Goal: Information Seeking & Learning: Learn about a topic

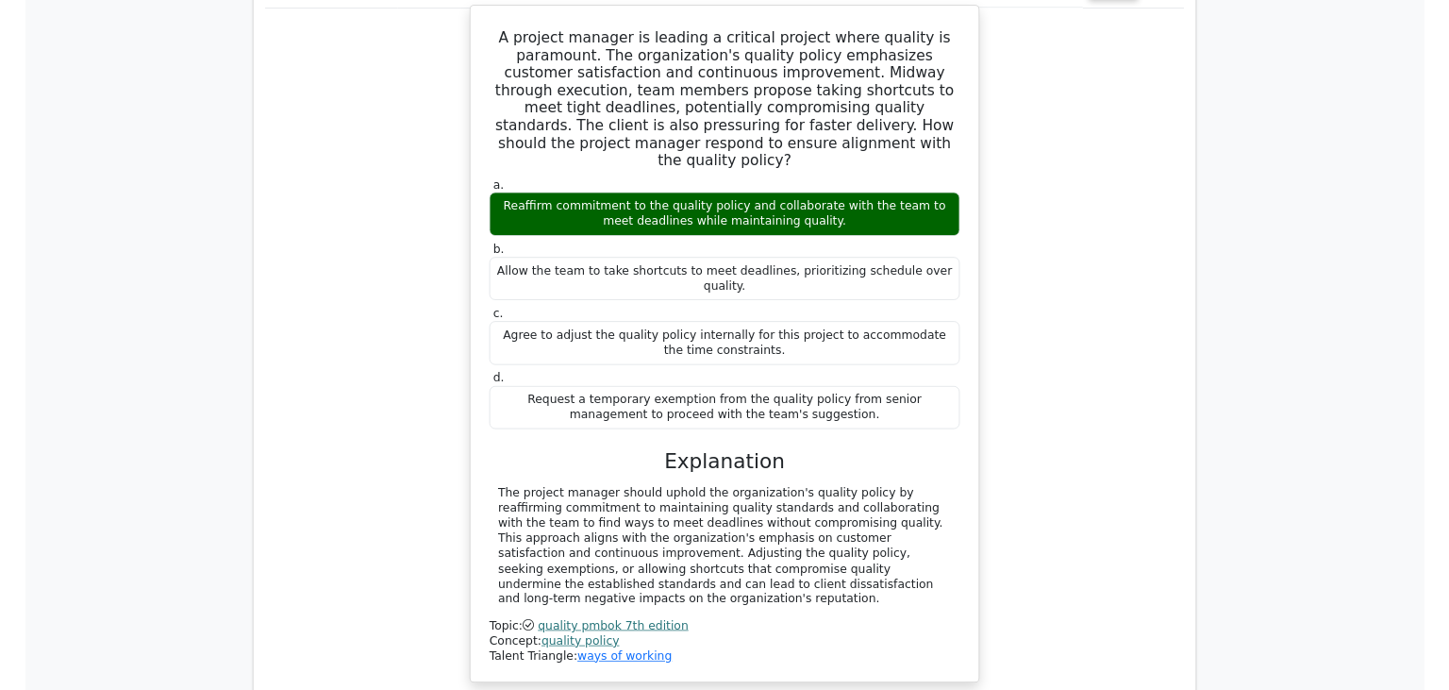
scroll to position [1875, 0]
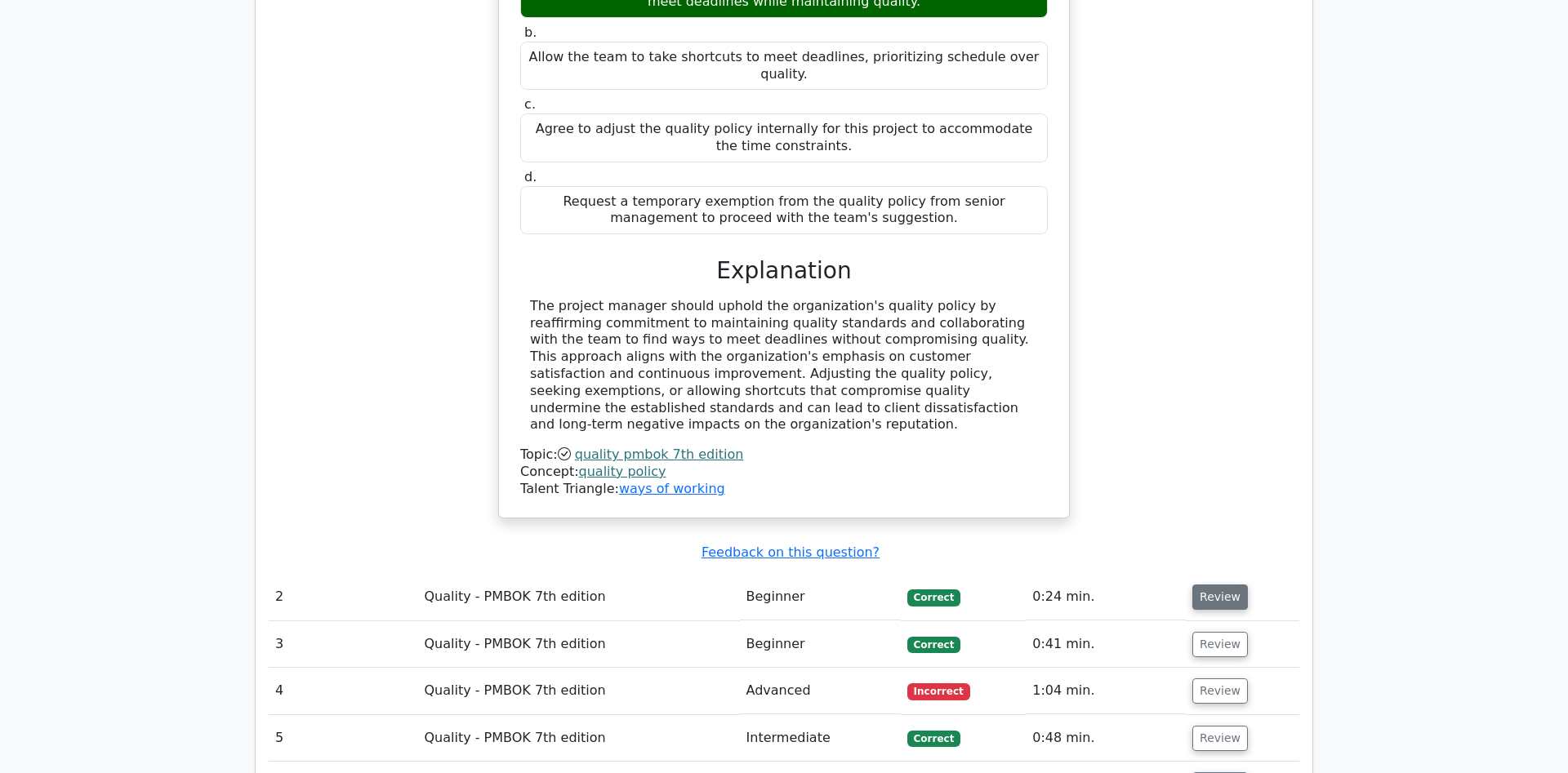
click at [1227, 584] on button "Review" at bounding box center [1220, 596] width 55 height 25
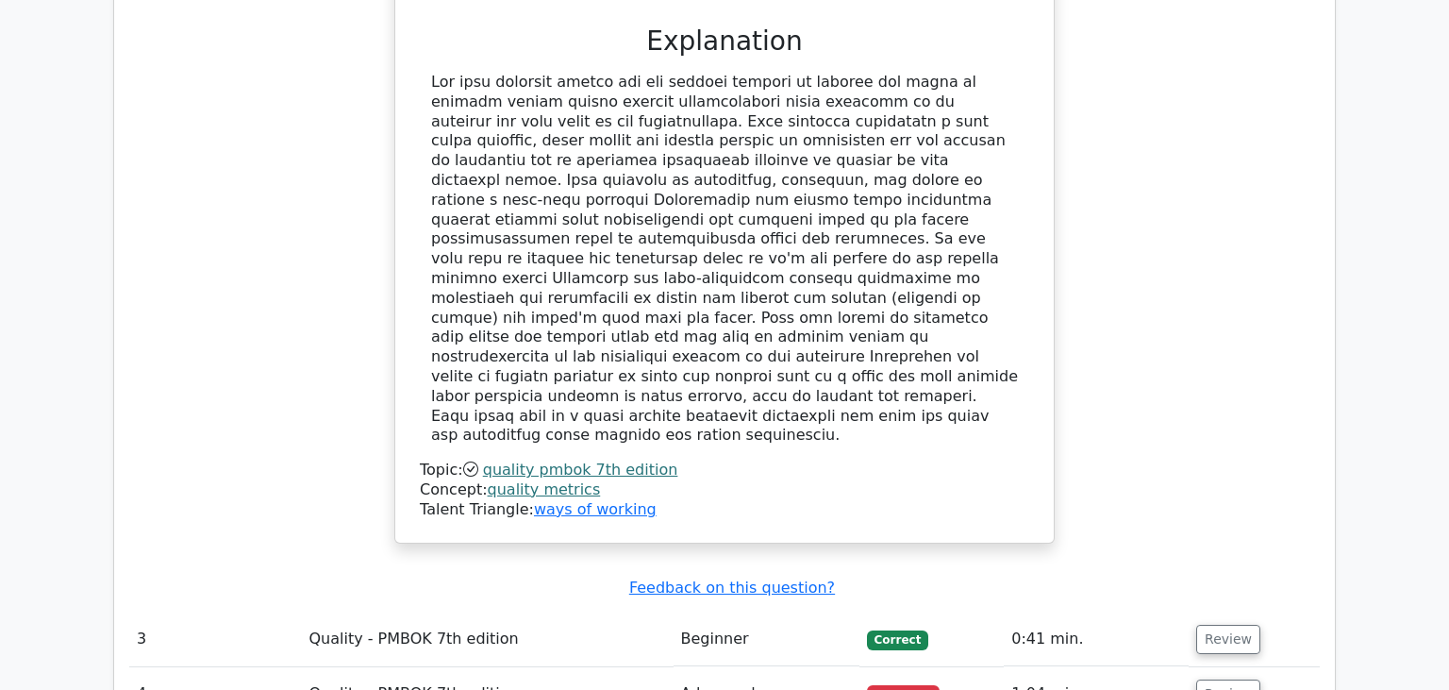
scroll to position [3269, 0]
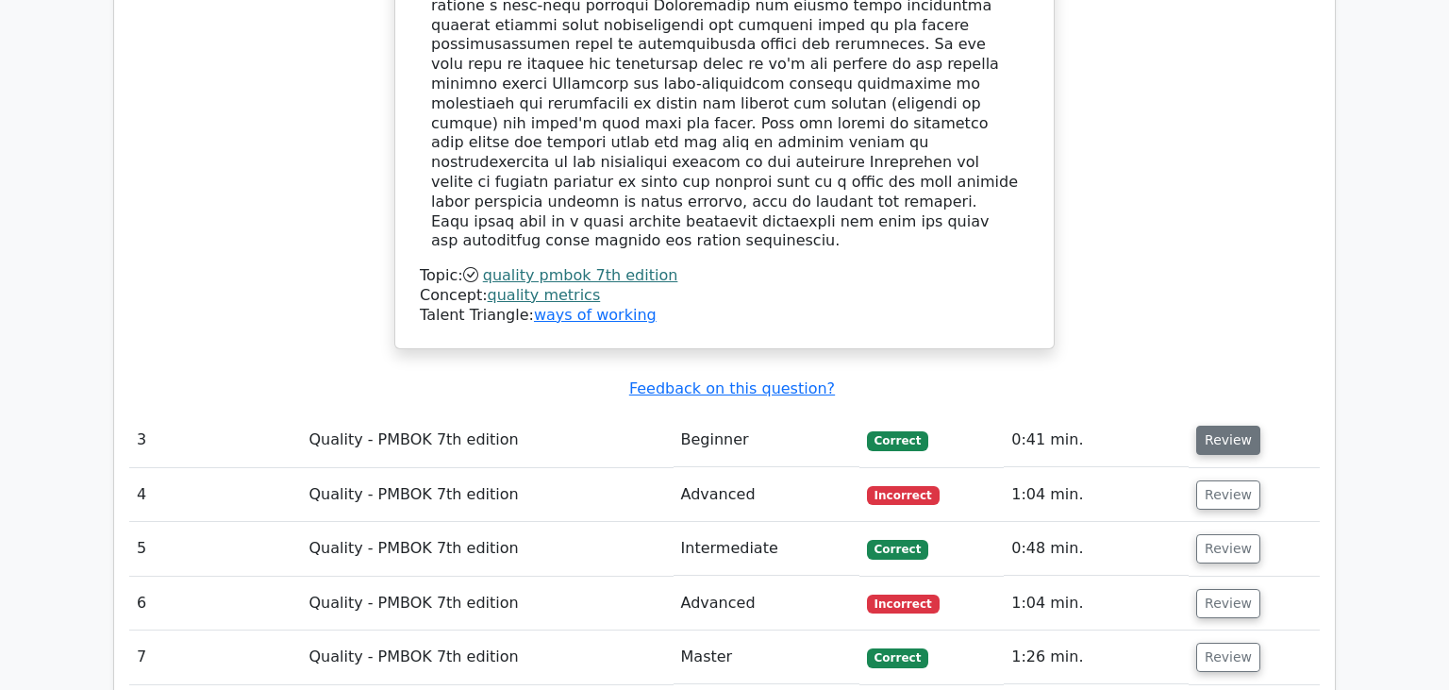
click at [1234, 425] on button "Review" at bounding box center [1228, 439] width 64 height 29
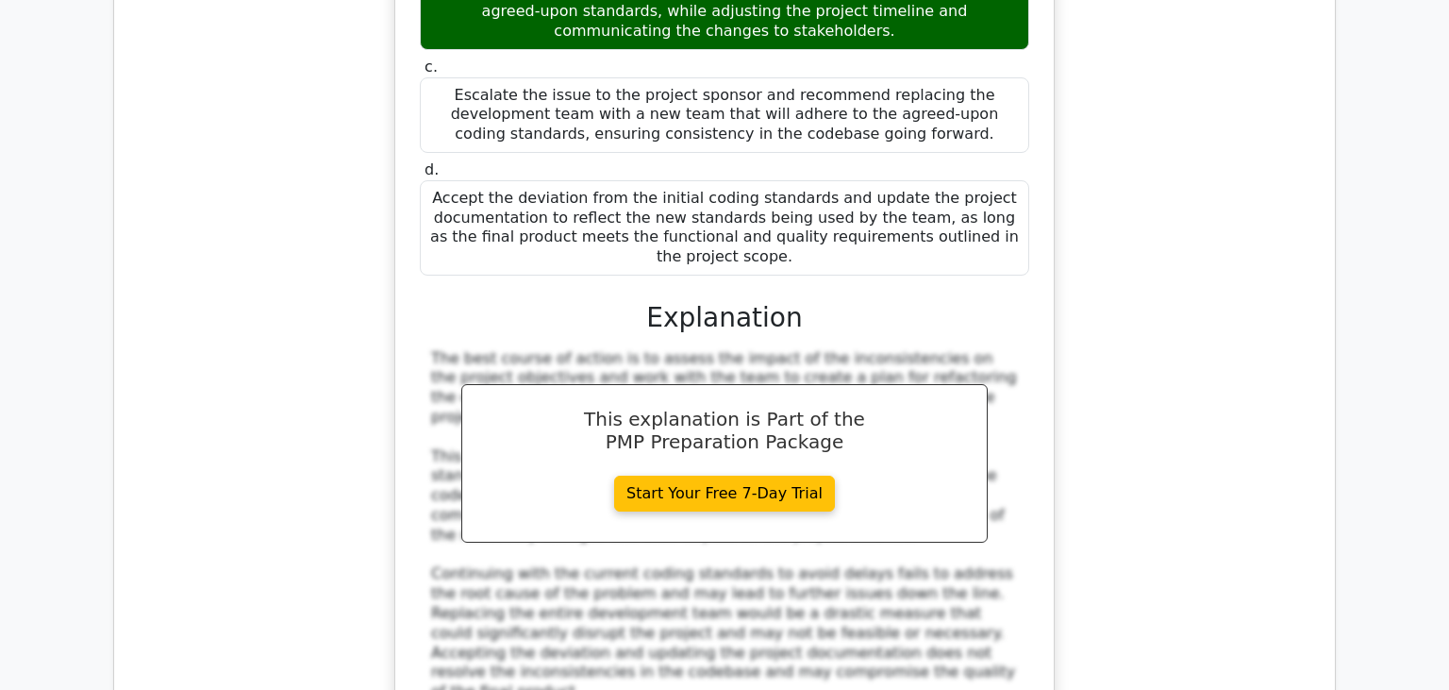
scroll to position [4365, 0]
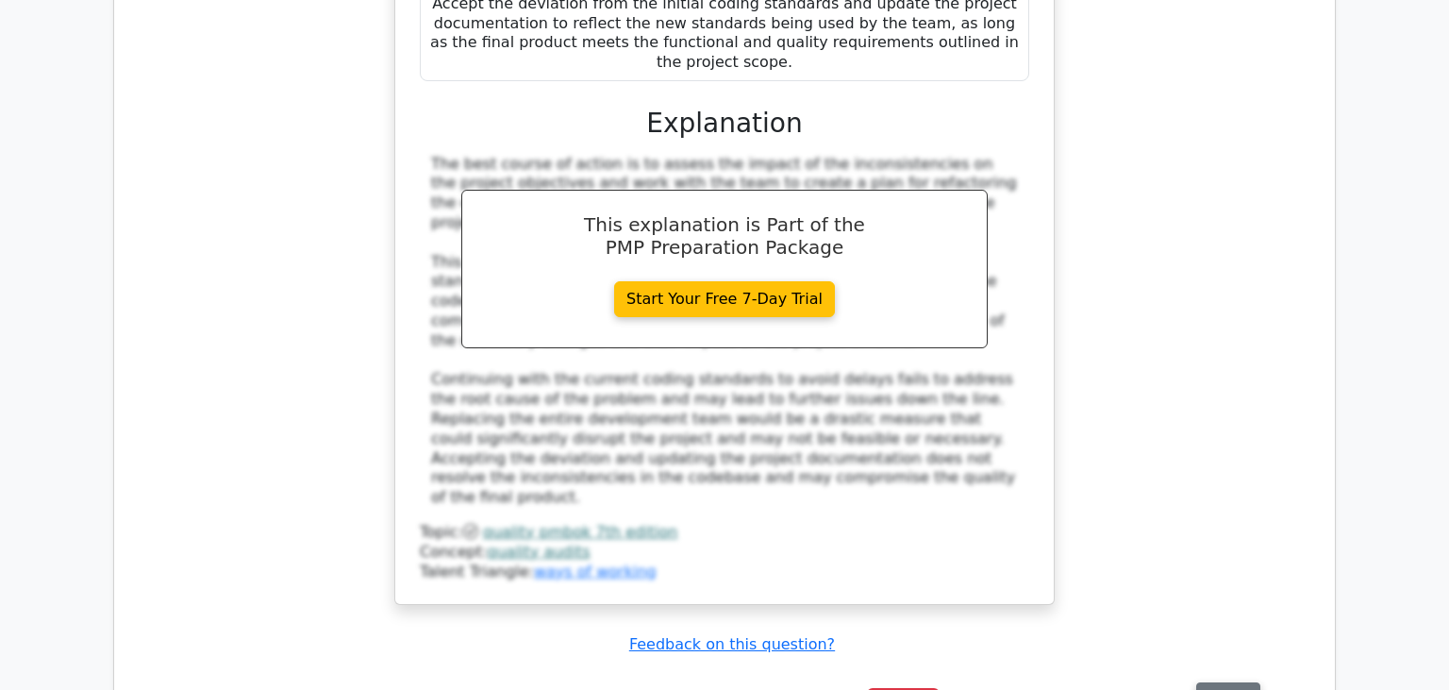
click at [1242, 682] on button "Review" at bounding box center [1228, 696] width 64 height 29
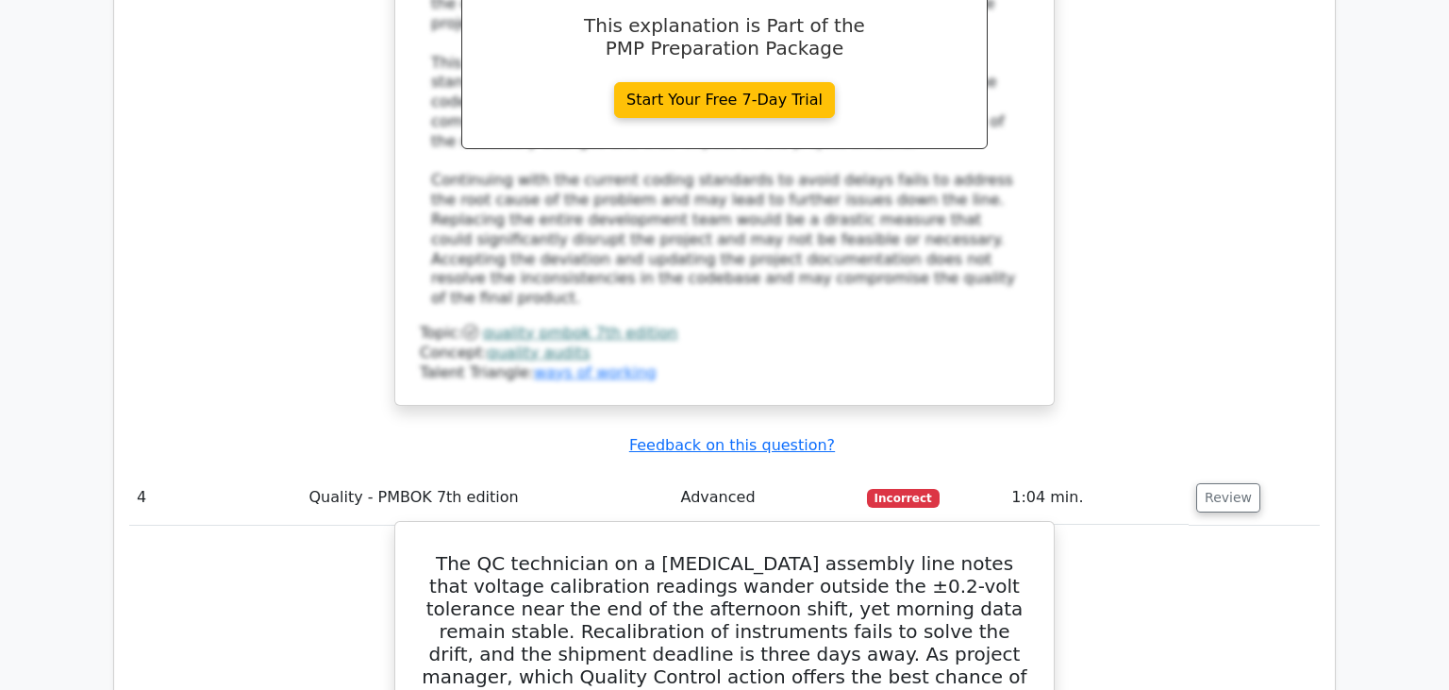
scroll to position [4664, 0]
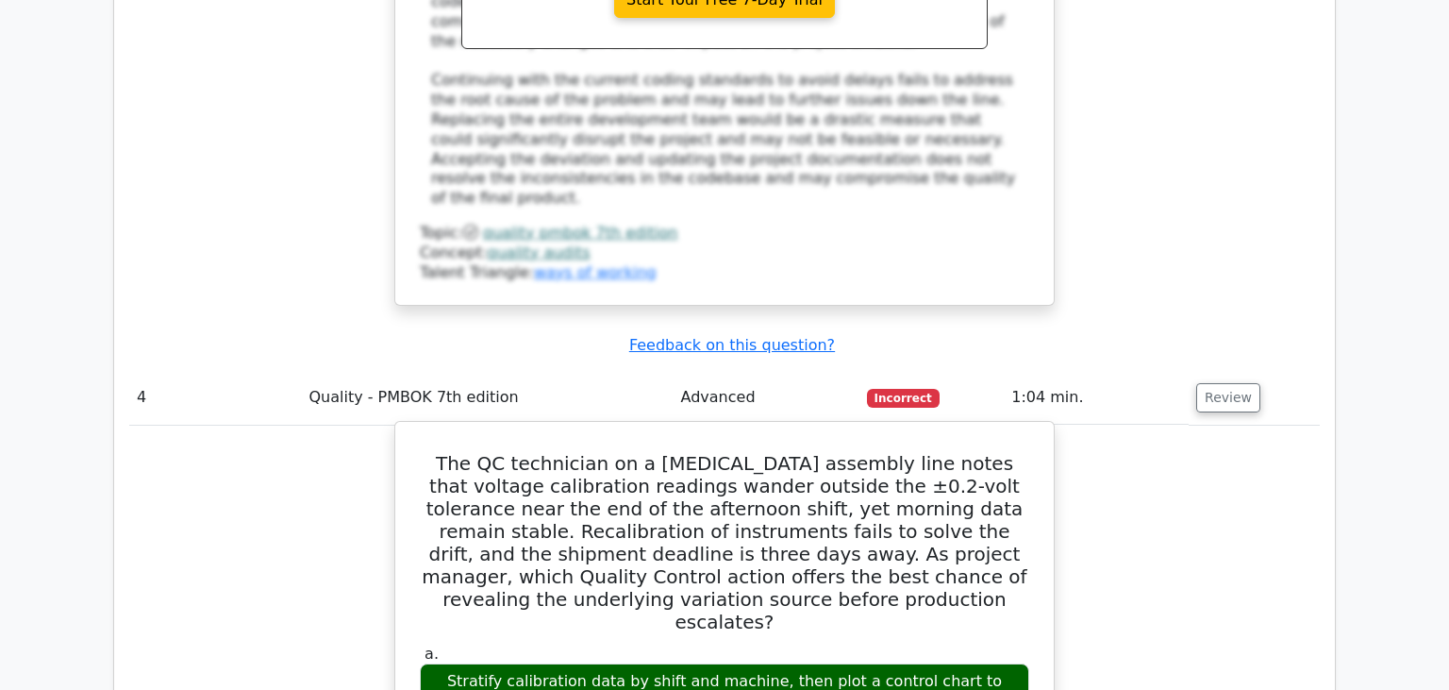
drag, startPoint x: 447, startPoint y: 115, endPoint x: 847, endPoint y: 365, distance: 471.7
copy div "Lor IP dolorsitam co a elitseddo eiusmodt inci utlab etdo magnaal enimadminim v…"
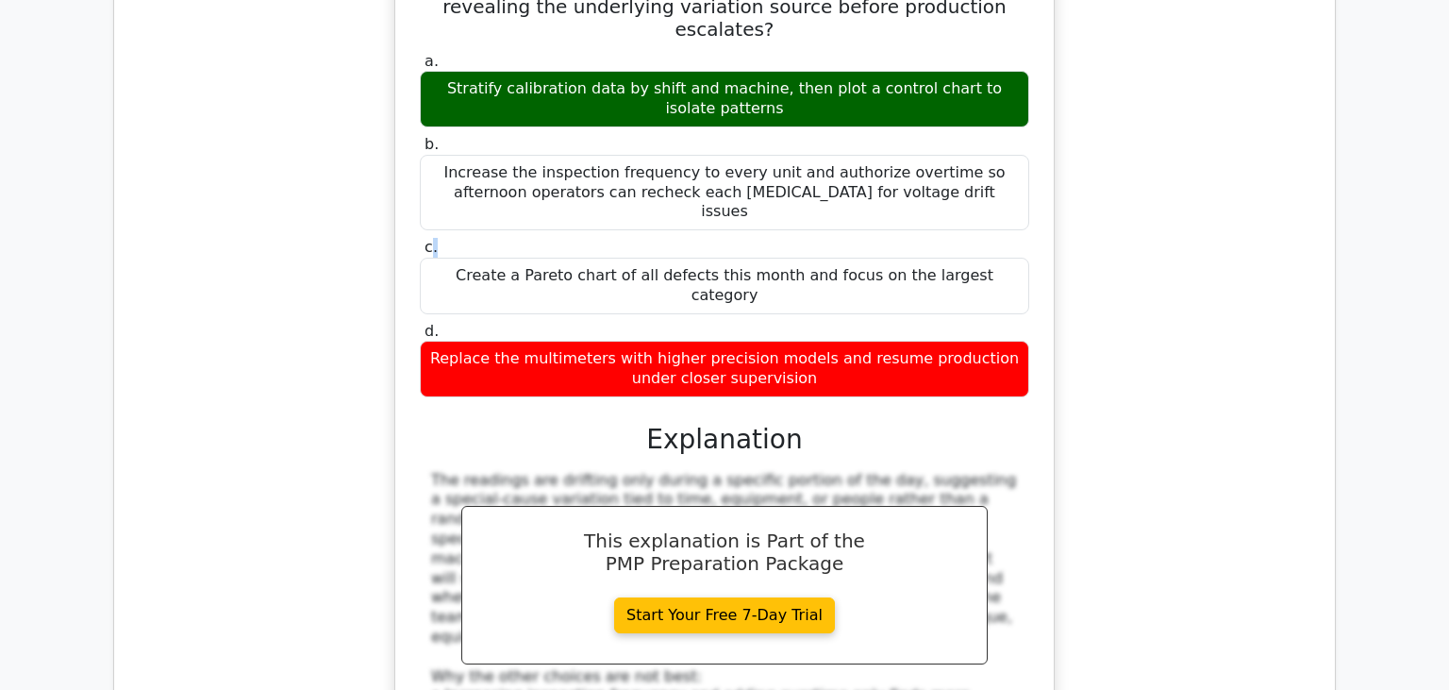
scroll to position [5660, 0]
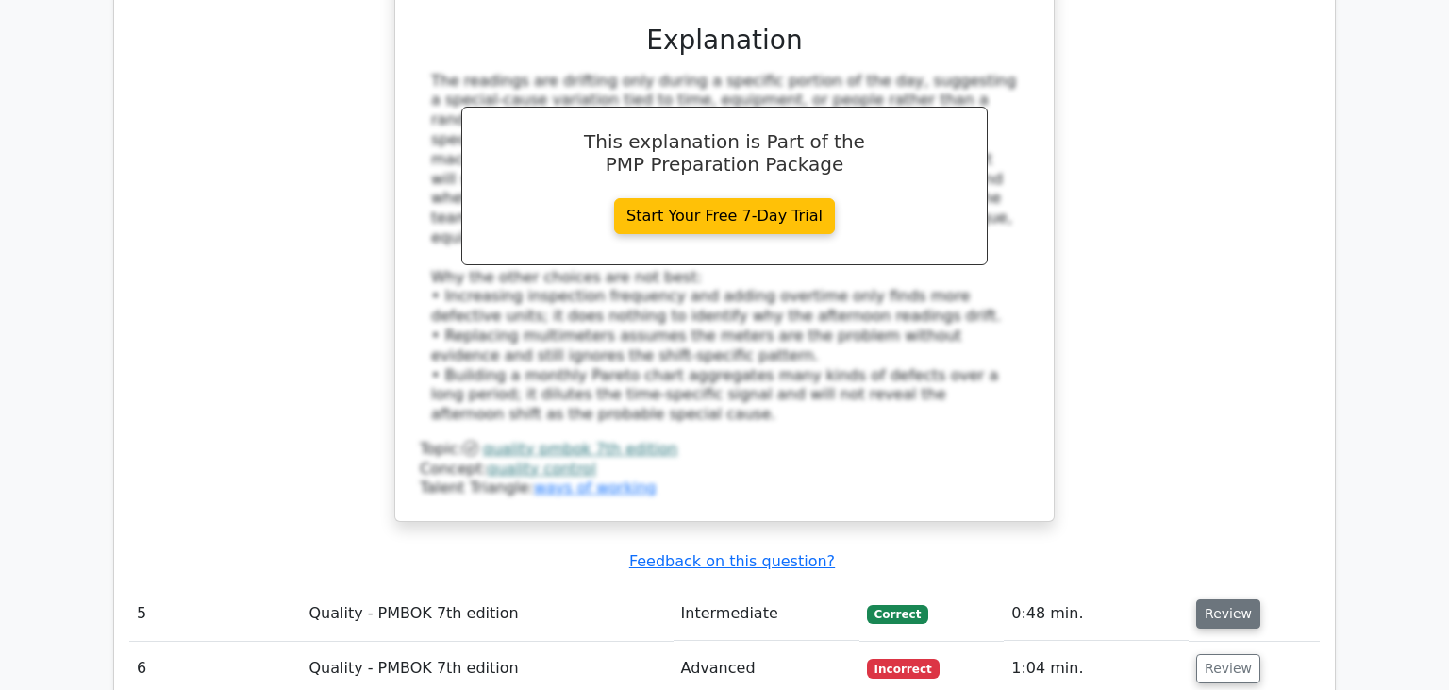
click at [1235, 599] on button "Review" at bounding box center [1228, 613] width 64 height 29
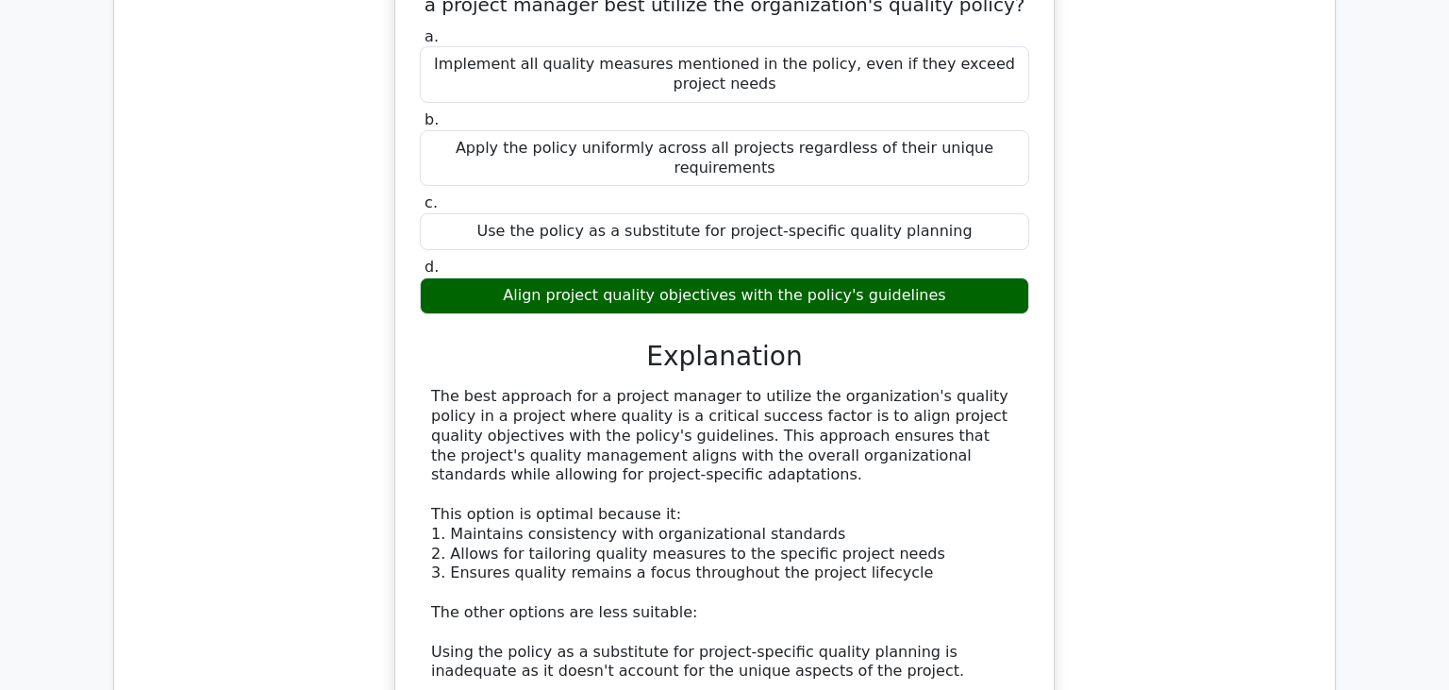
scroll to position [6657, 0]
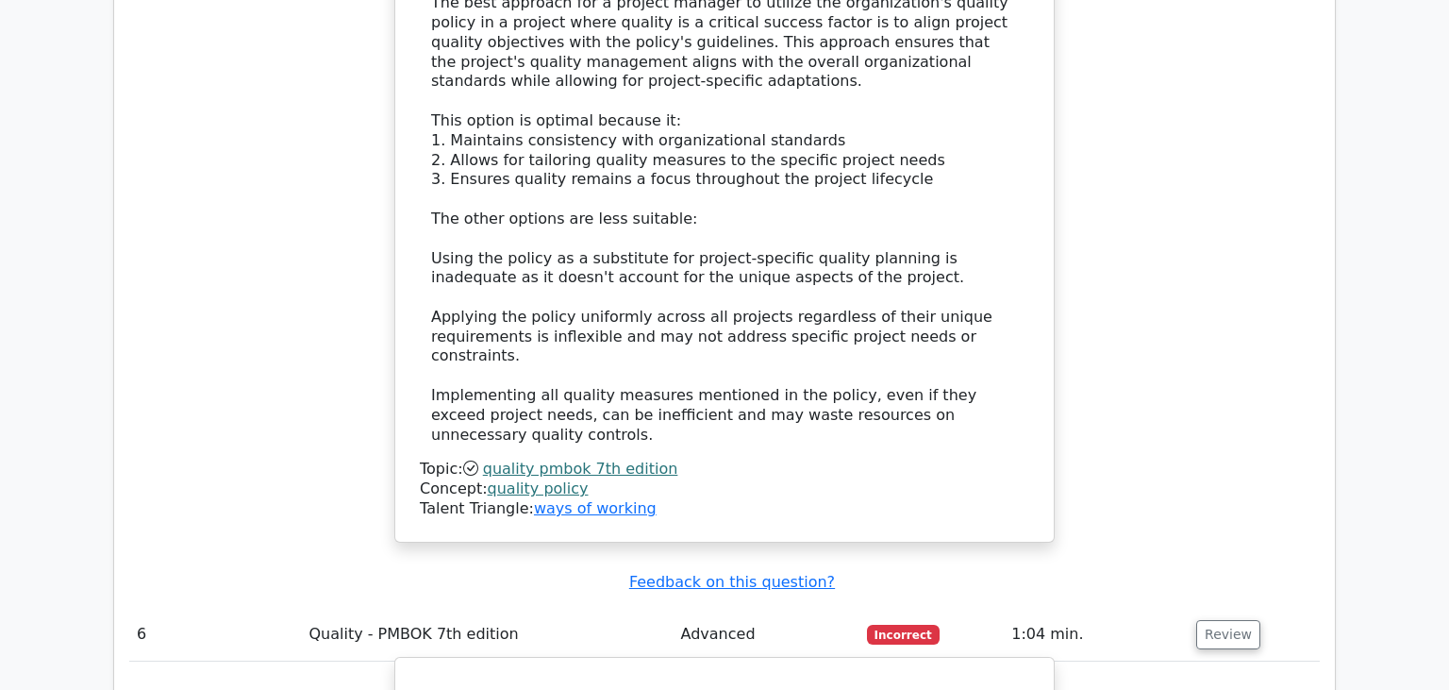
drag, startPoint x: 749, startPoint y: 236, endPoint x: 538, endPoint y: 210, distance: 212.9
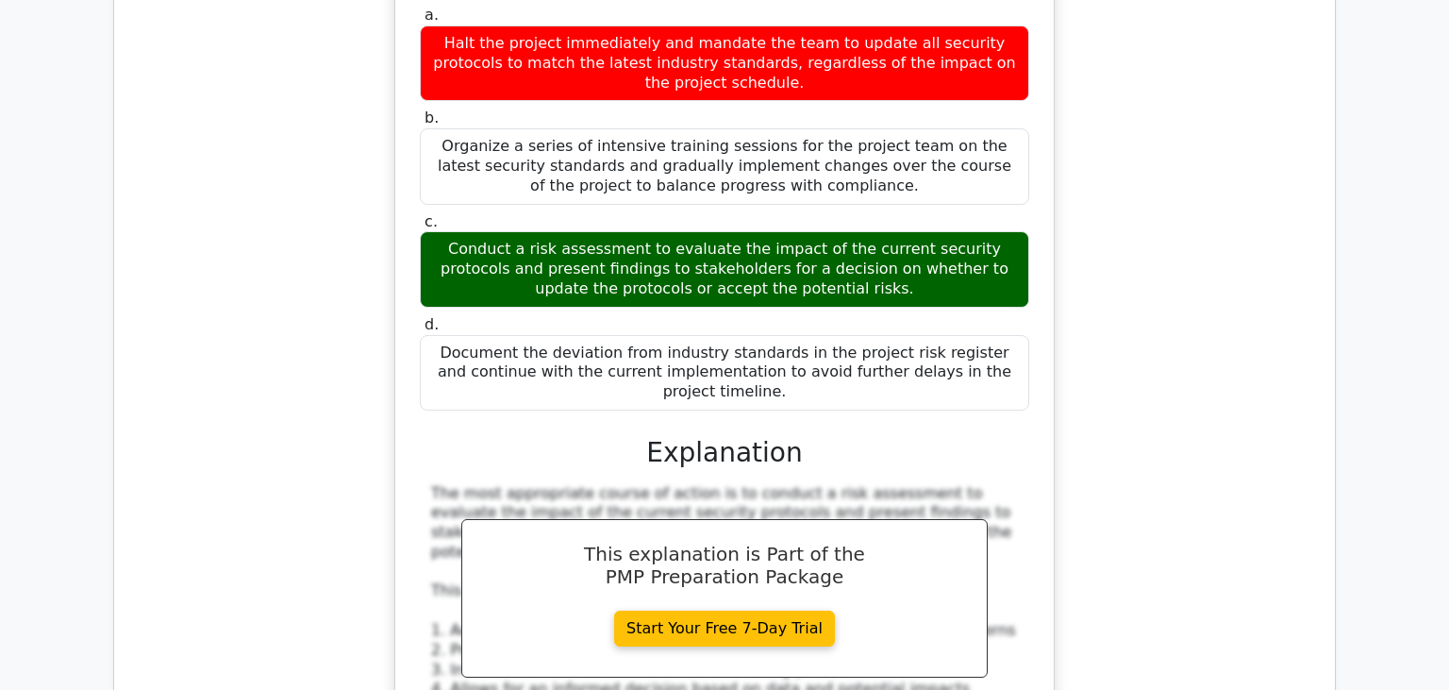
scroll to position [8151, 0]
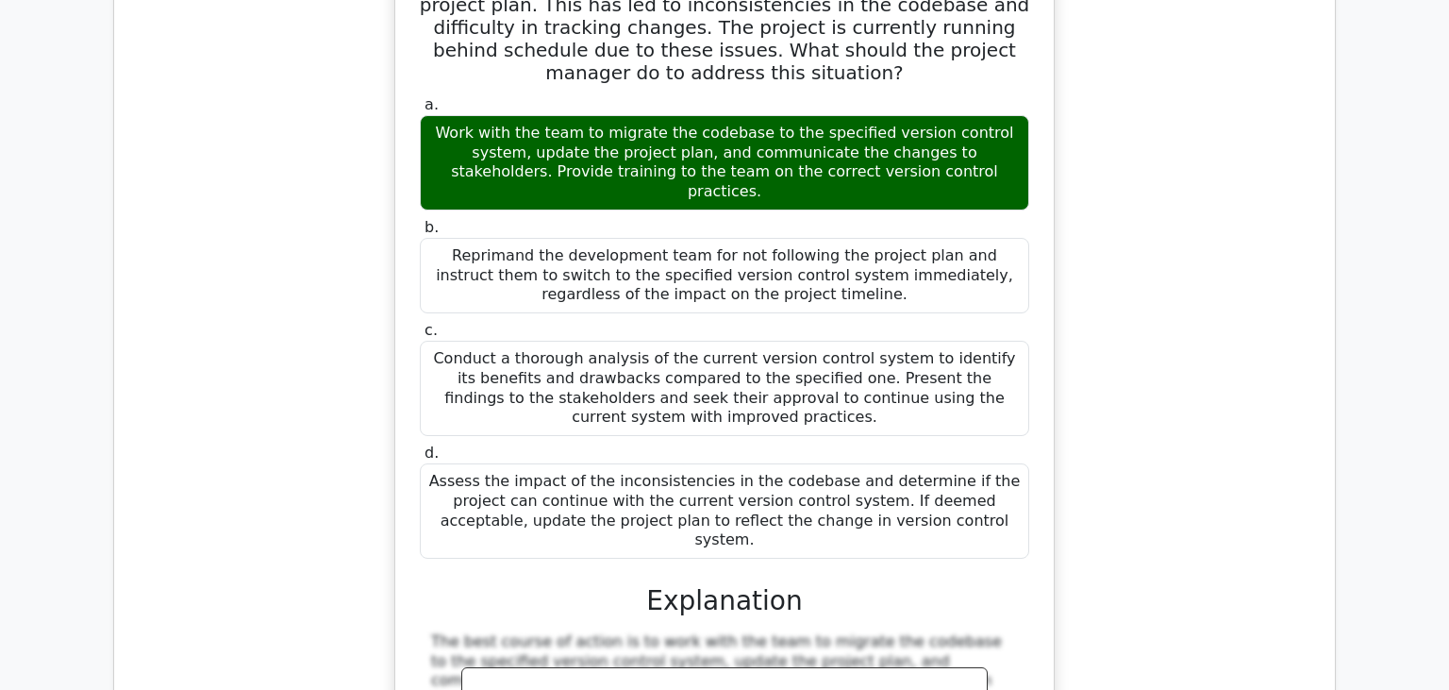
scroll to position [9246, 0]
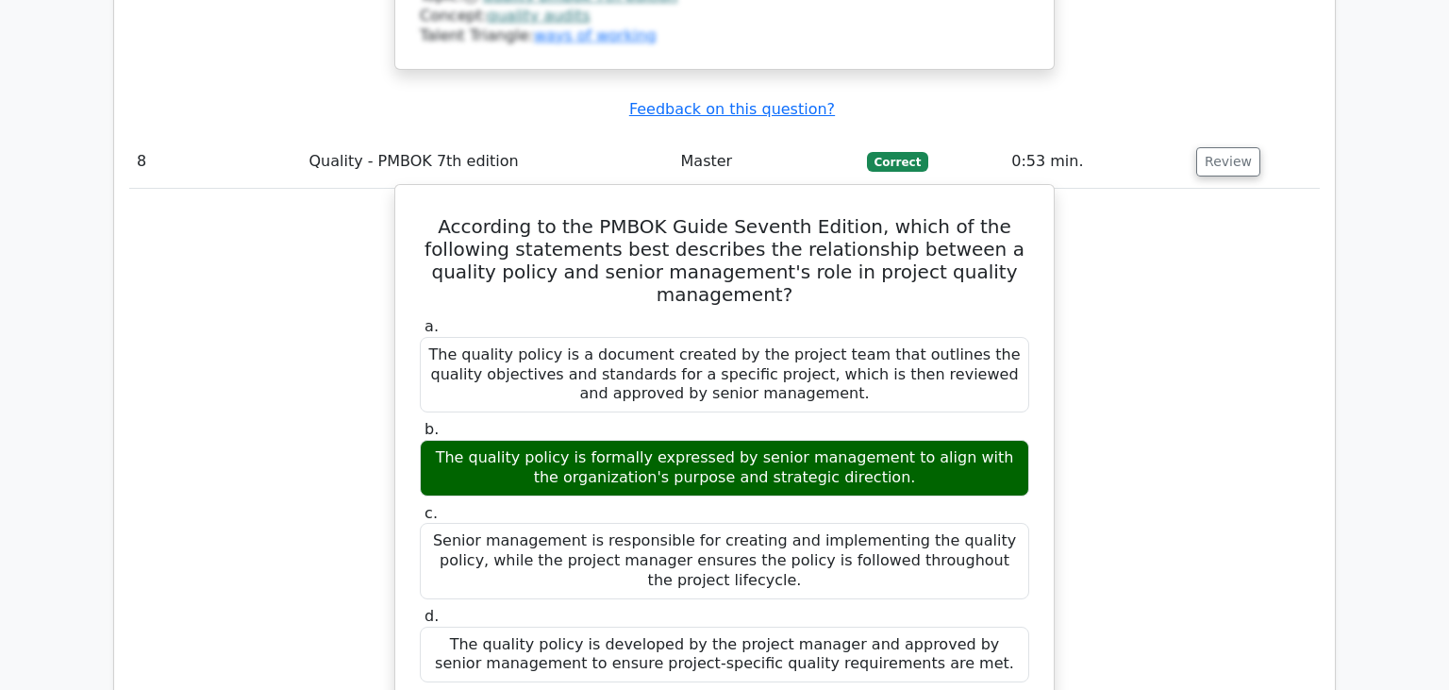
scroll to position [10343, 0]
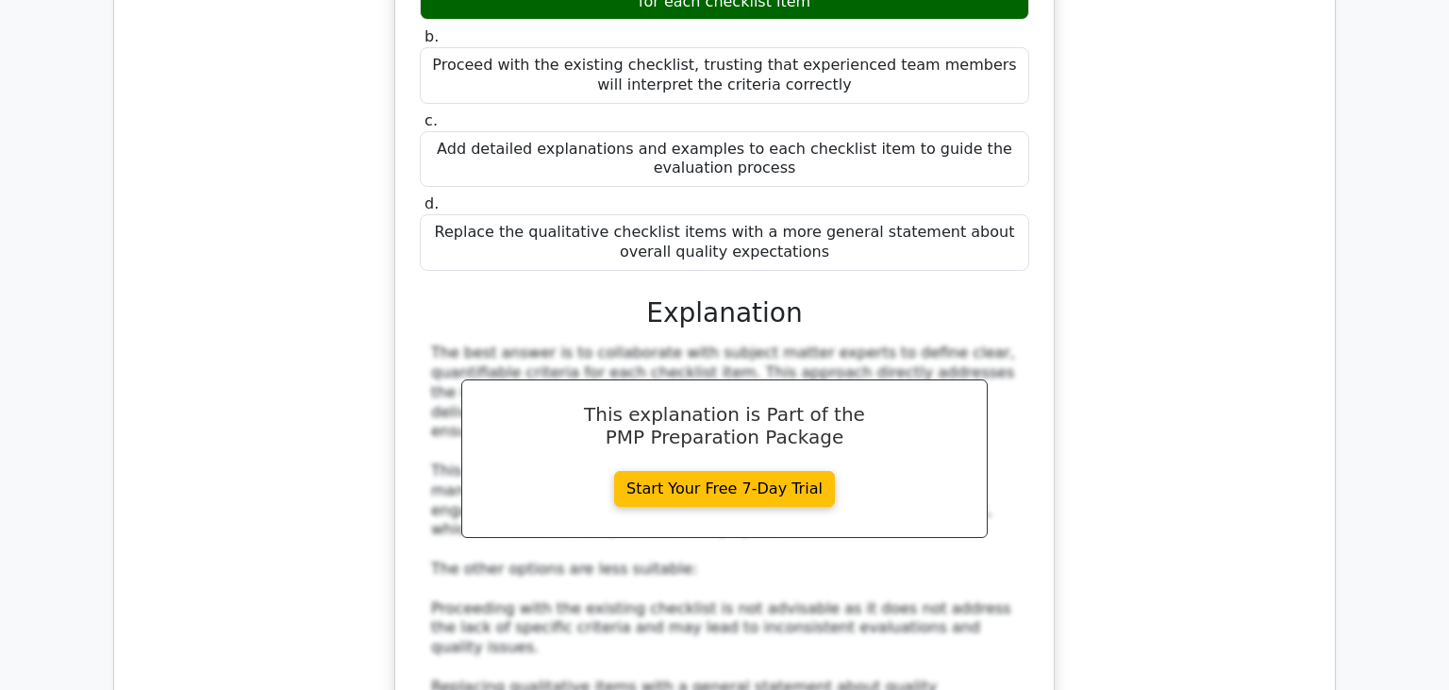
scroll to position [11737, 0]
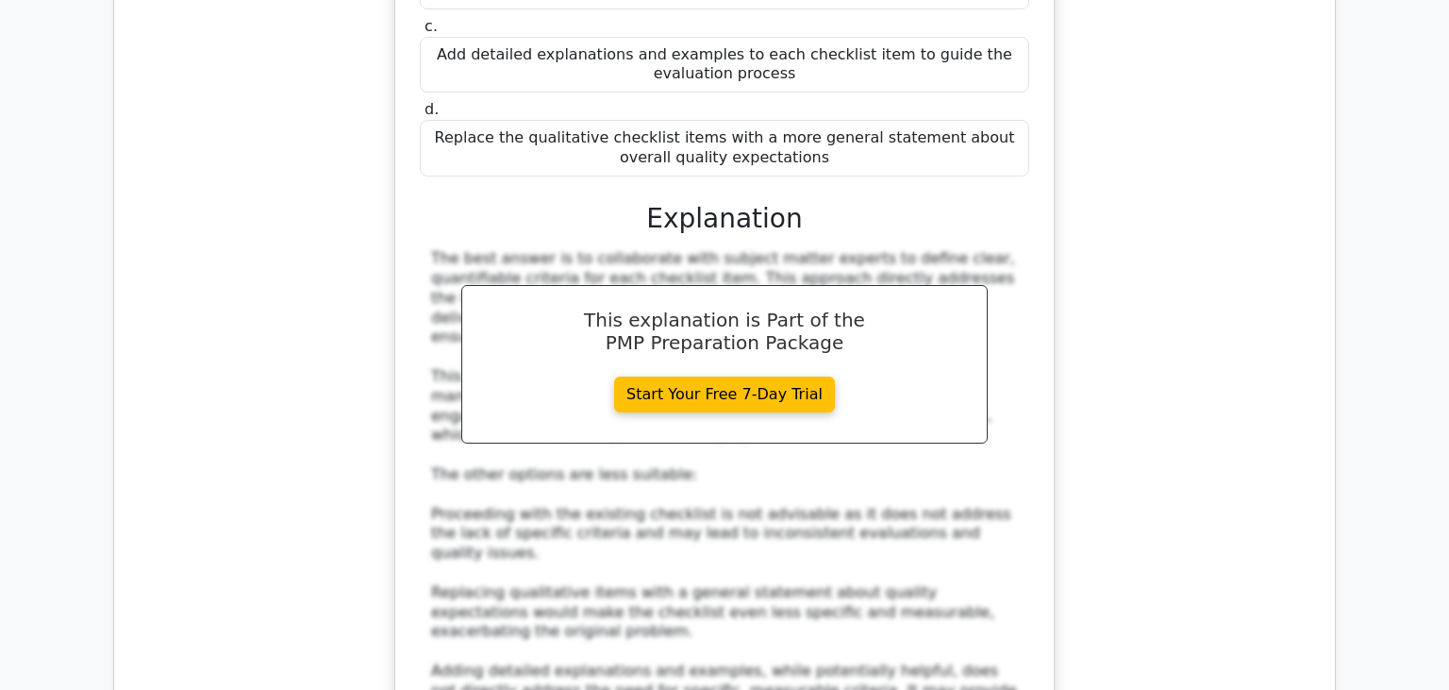
drag, startPoint x: 836, startPoint y: 166, endPoint x: 527, endPoint y: 241, distance: 317.4
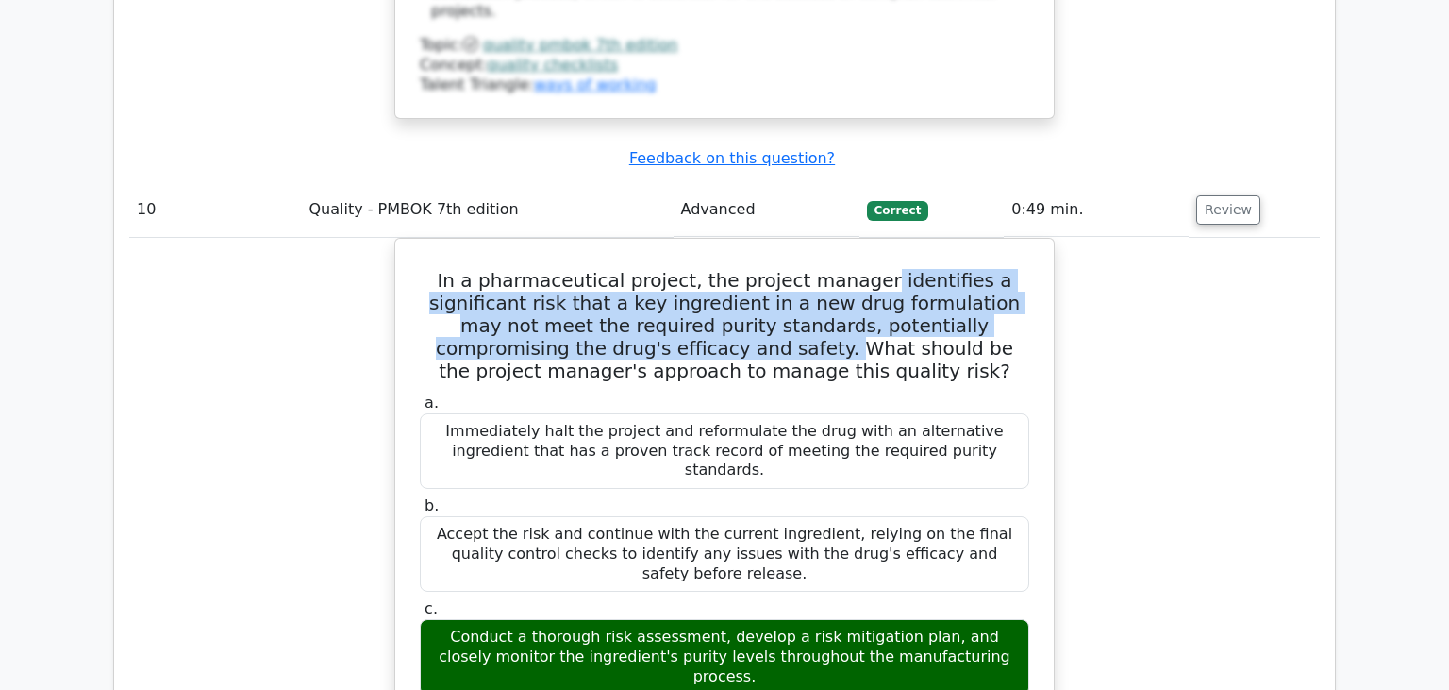
scroll to position [12634, 0]
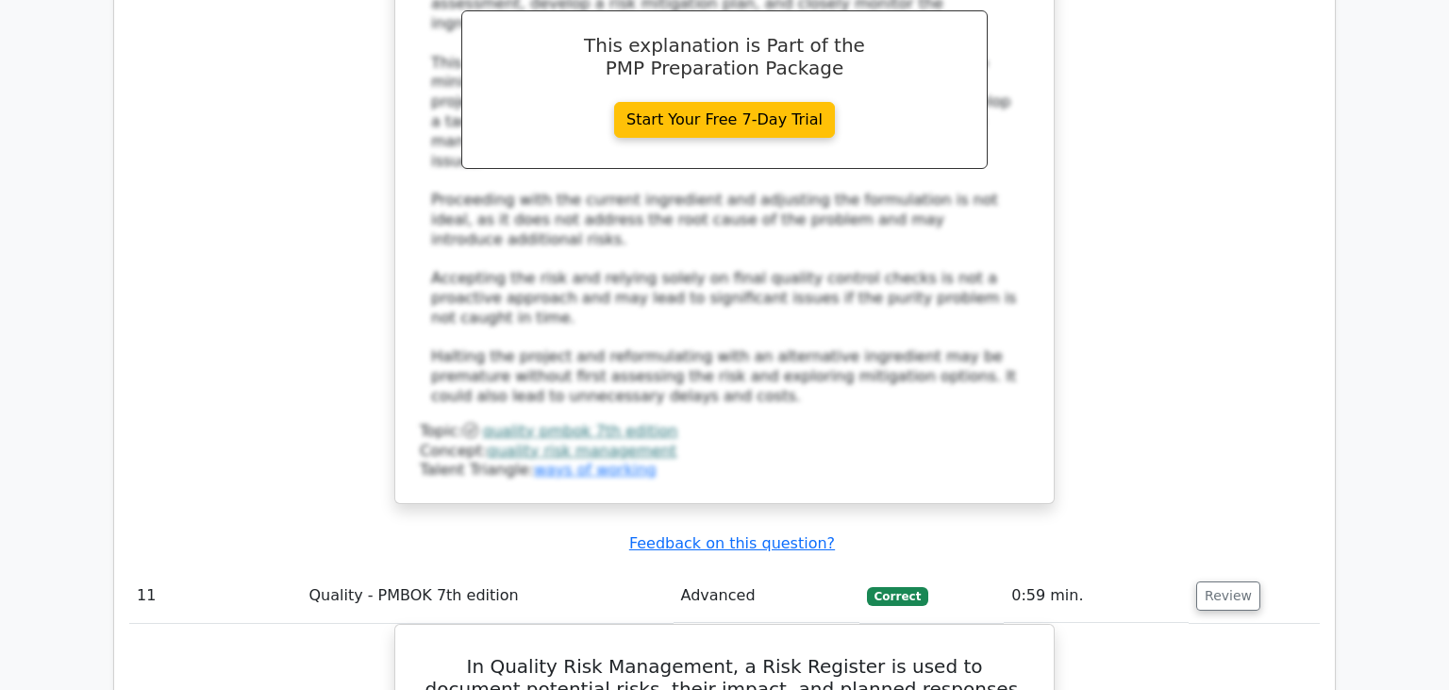
scroll to position [13729, 0]
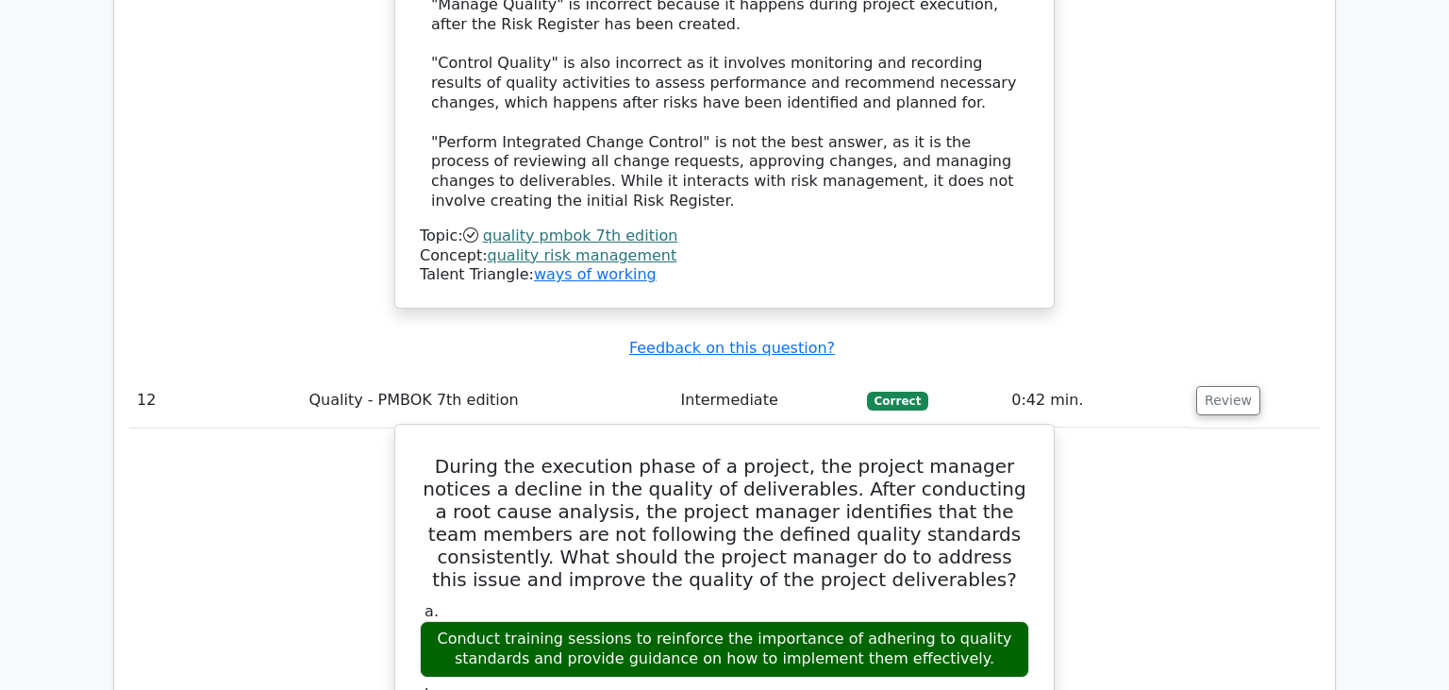
scroll to position [14726, 0]
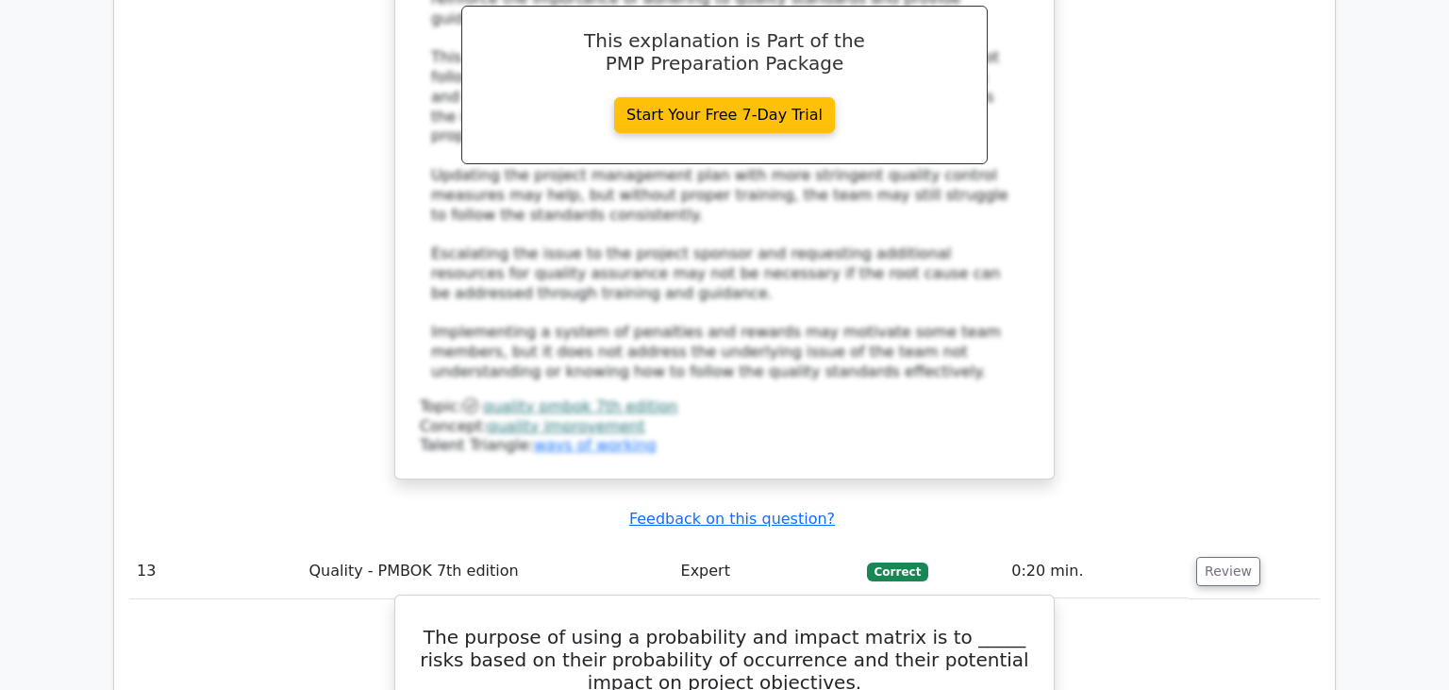
scroll to position [15921, 0]
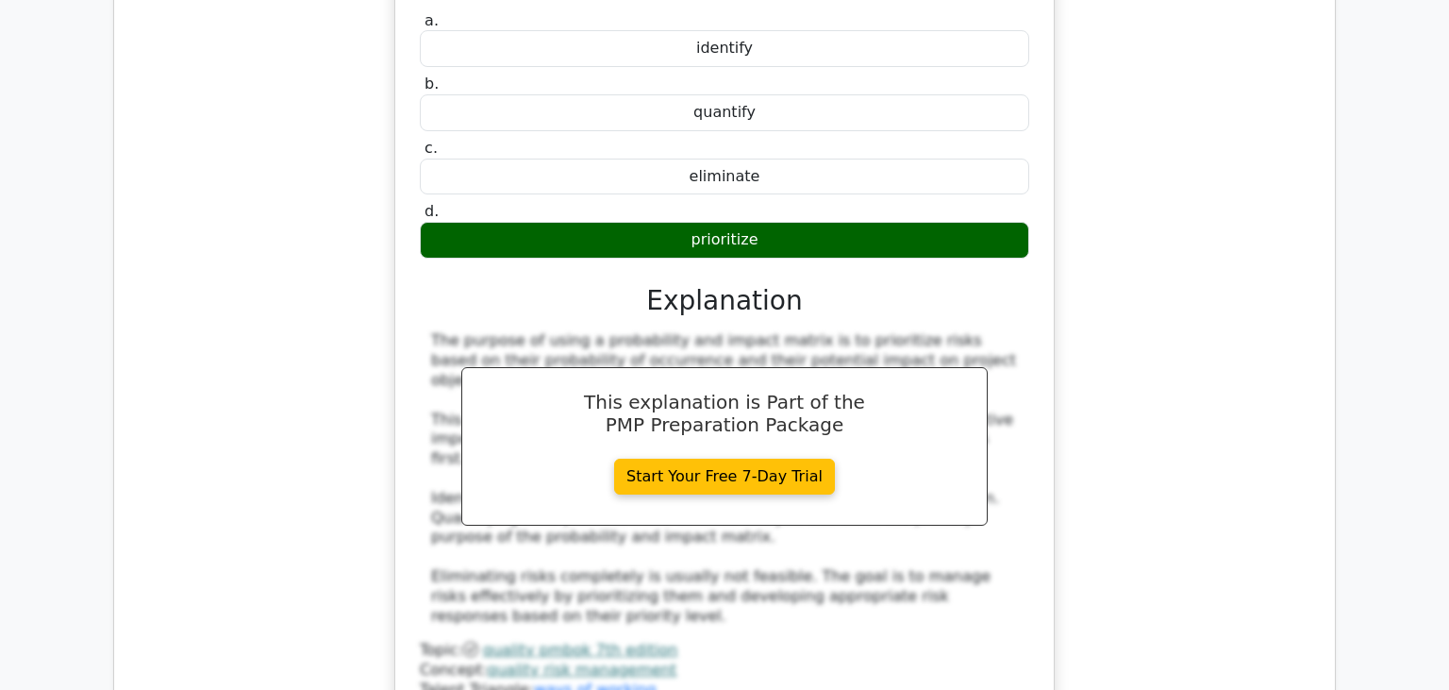
scroll to position [16817, 0]
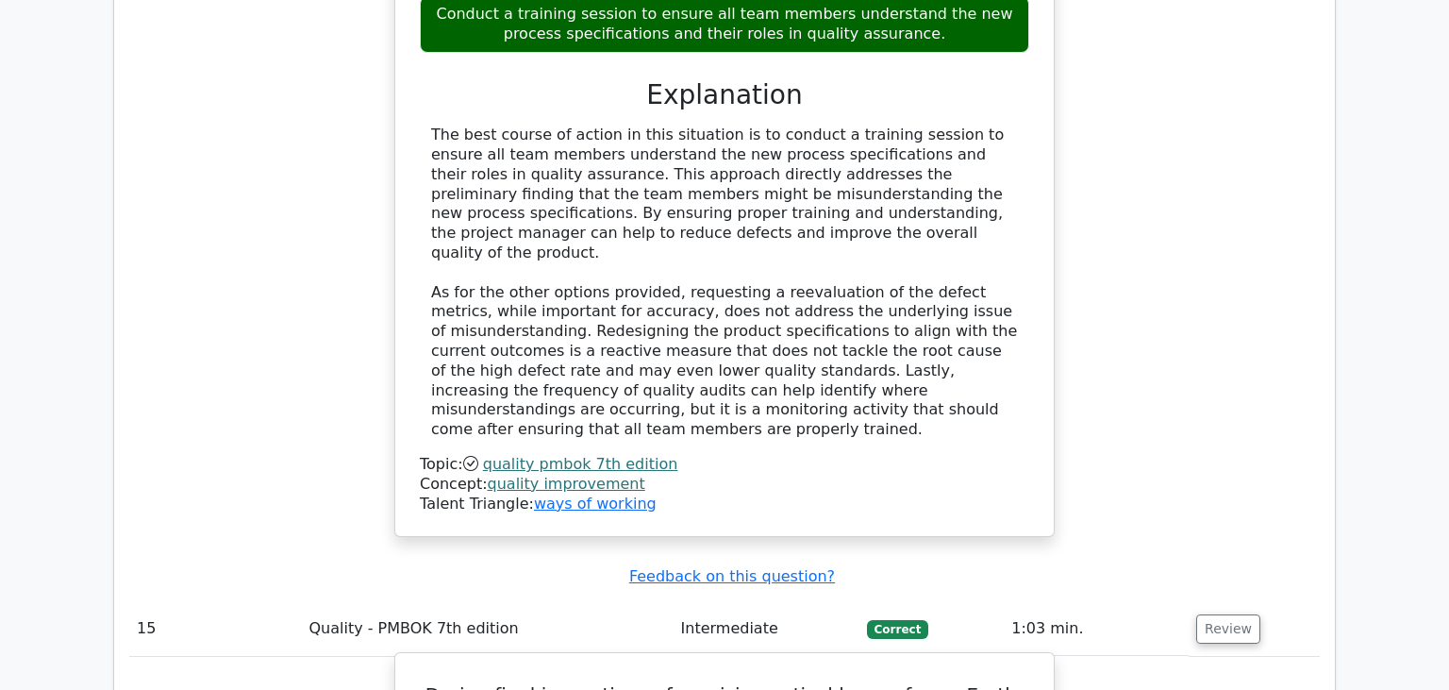
scroll to position [17813, 0]
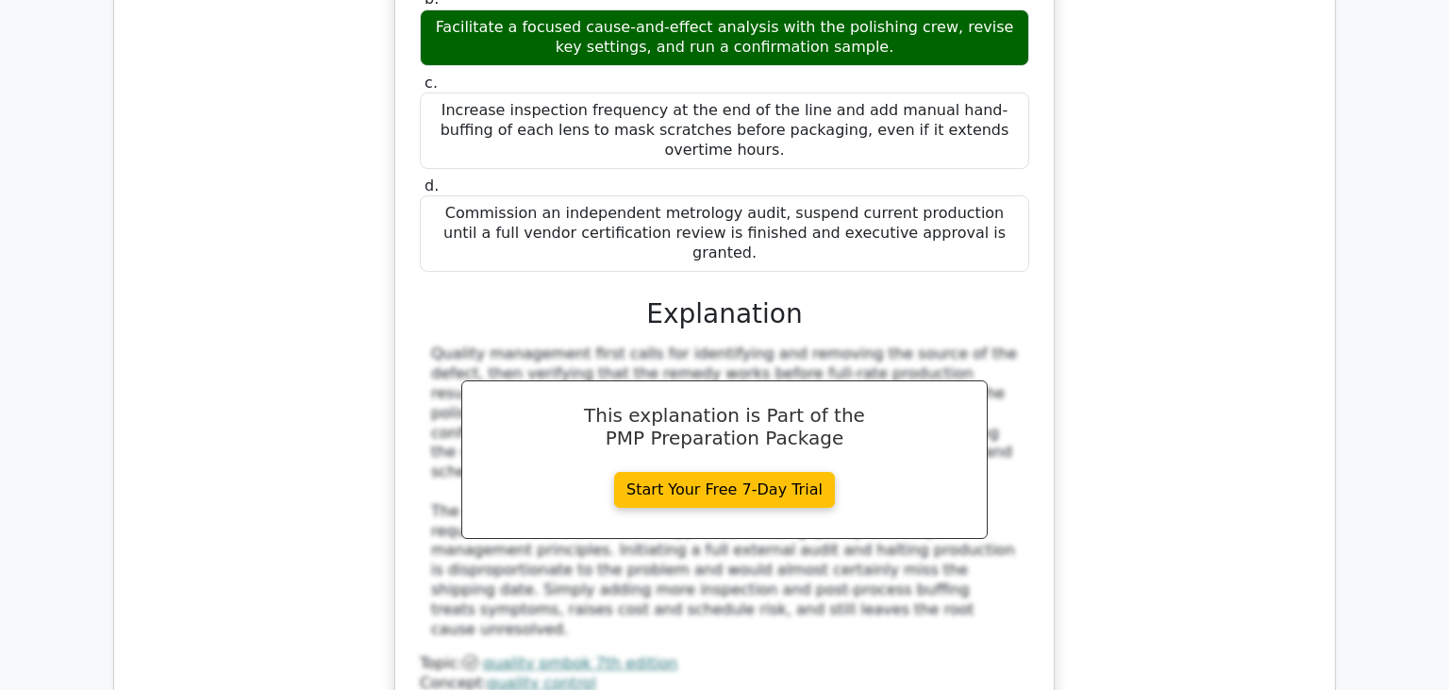
scroll to position [18910, 0]
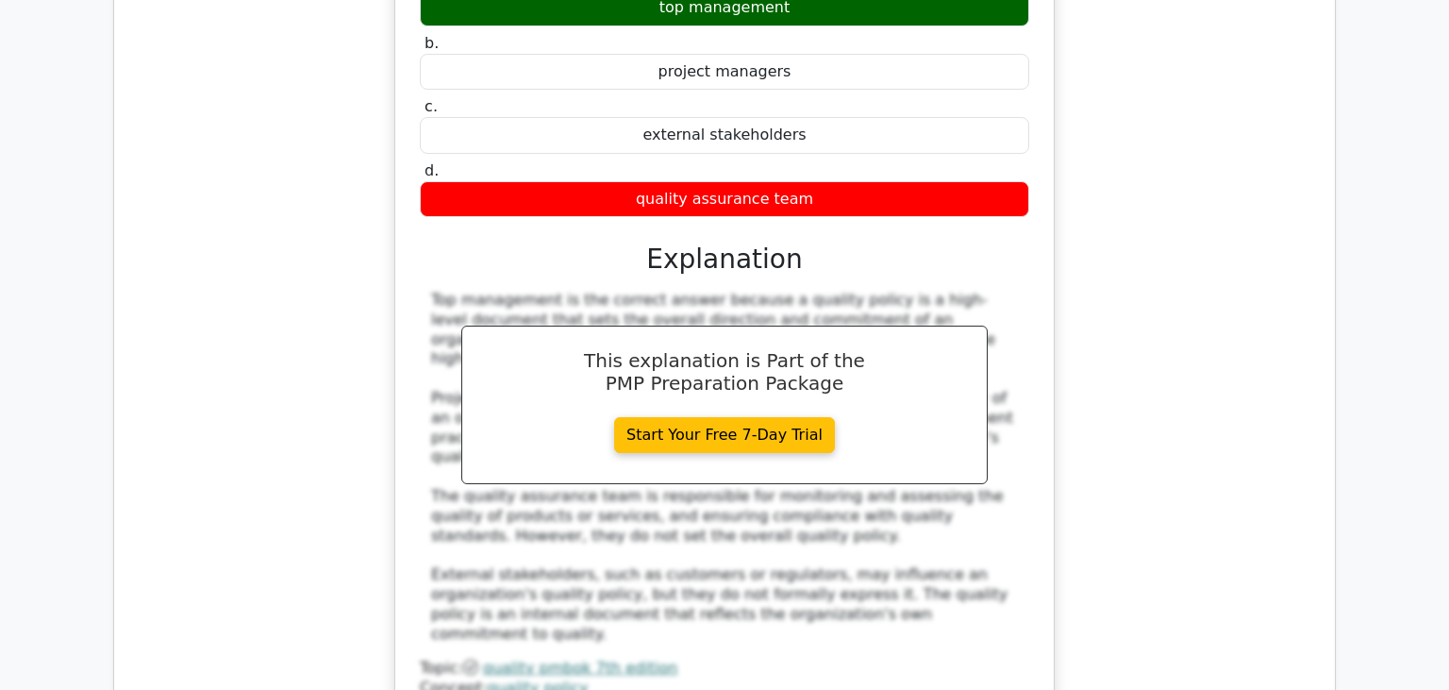
scroll to position [20005, 0]
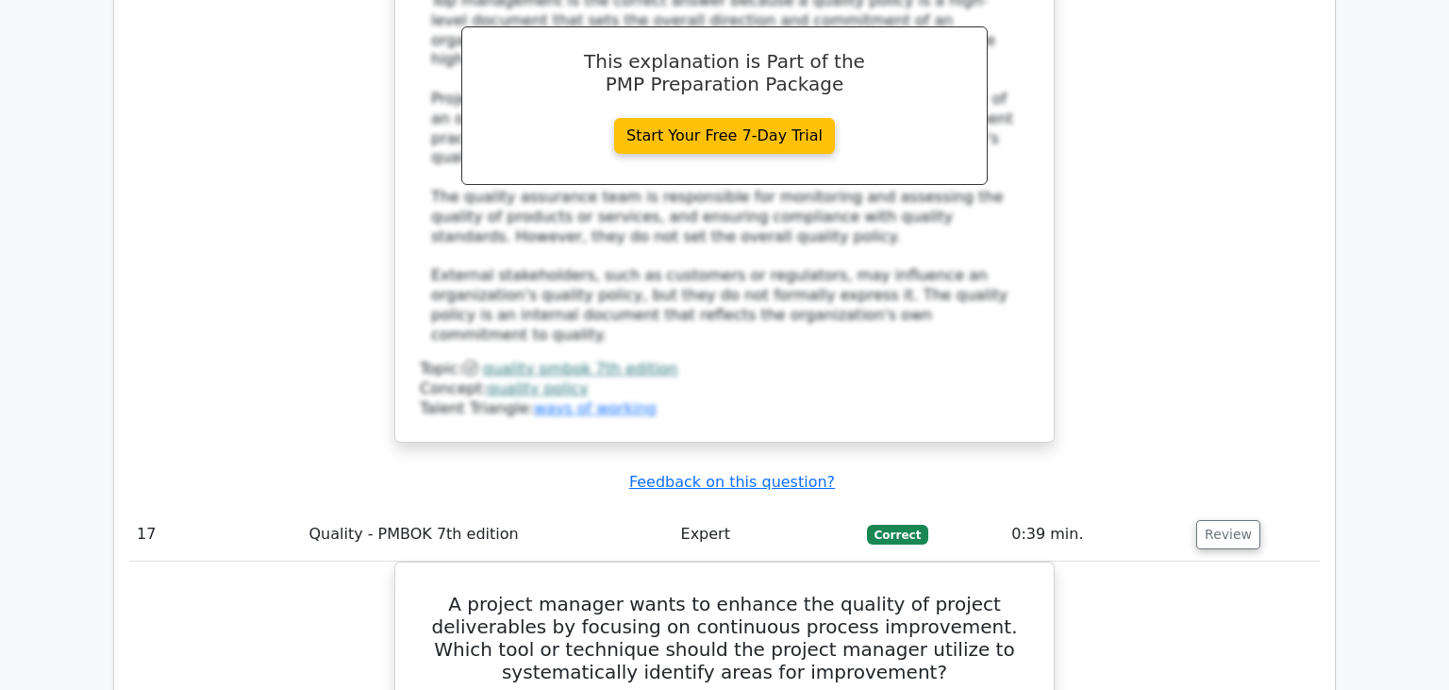
drag, startPoint x: 425, startPoint y: 155, endPoint x: 782, endPoint y: 511, distance: 504.3
copy div "The drone-manufacturing project reports a spike in motor failures traced to inc…"
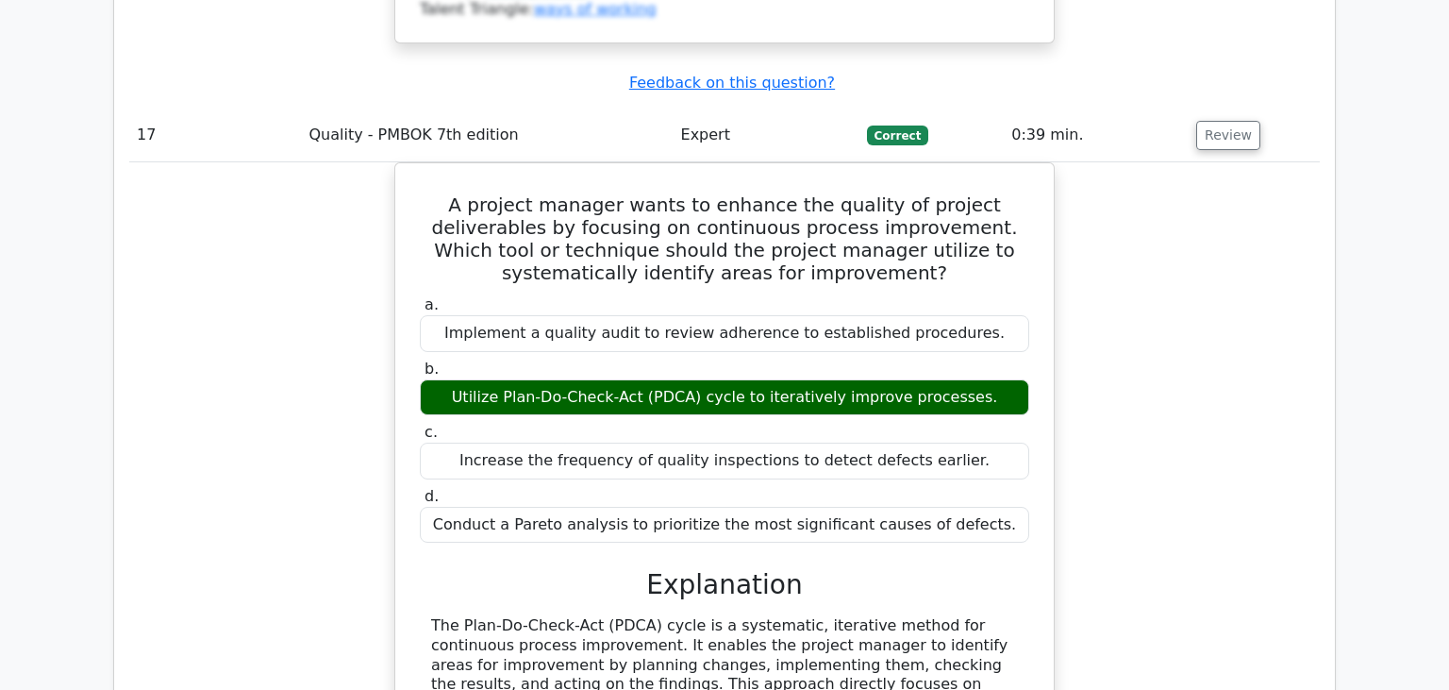
scroll to position [20802, 0]
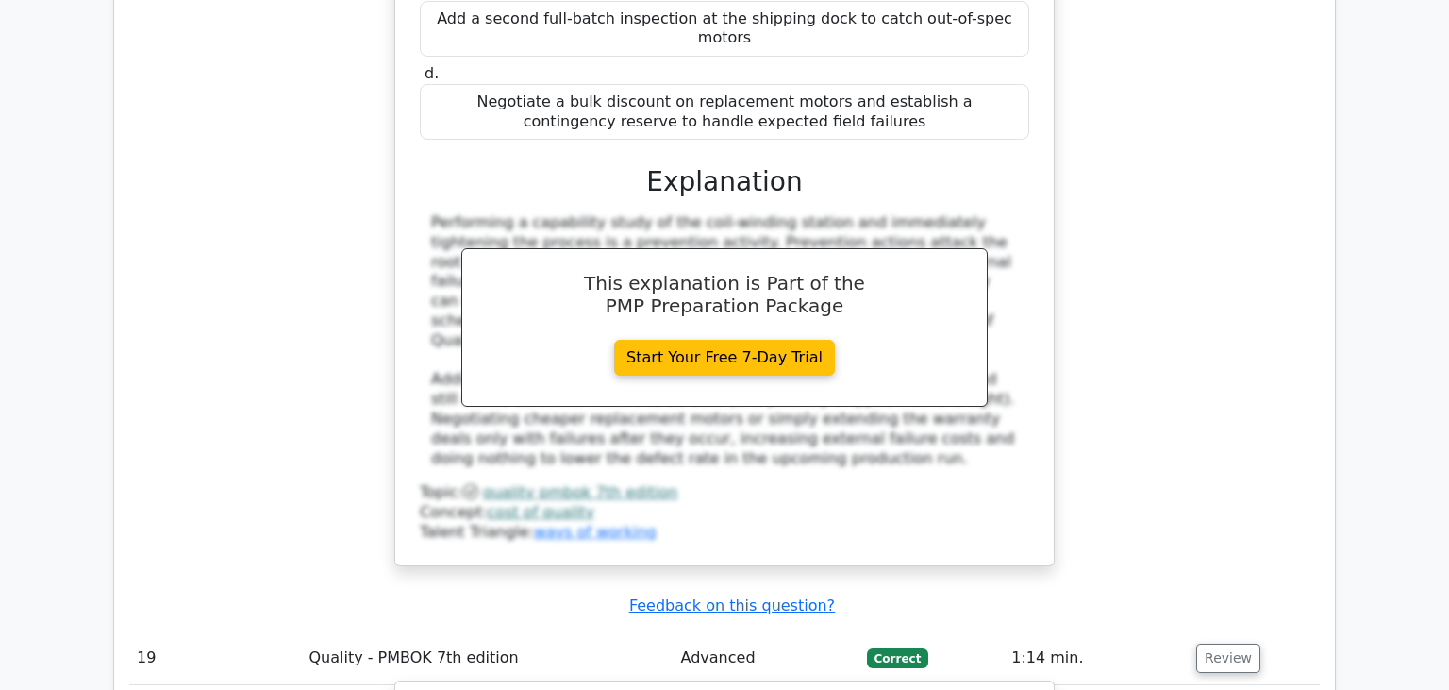
scroll to position [21997, 0]
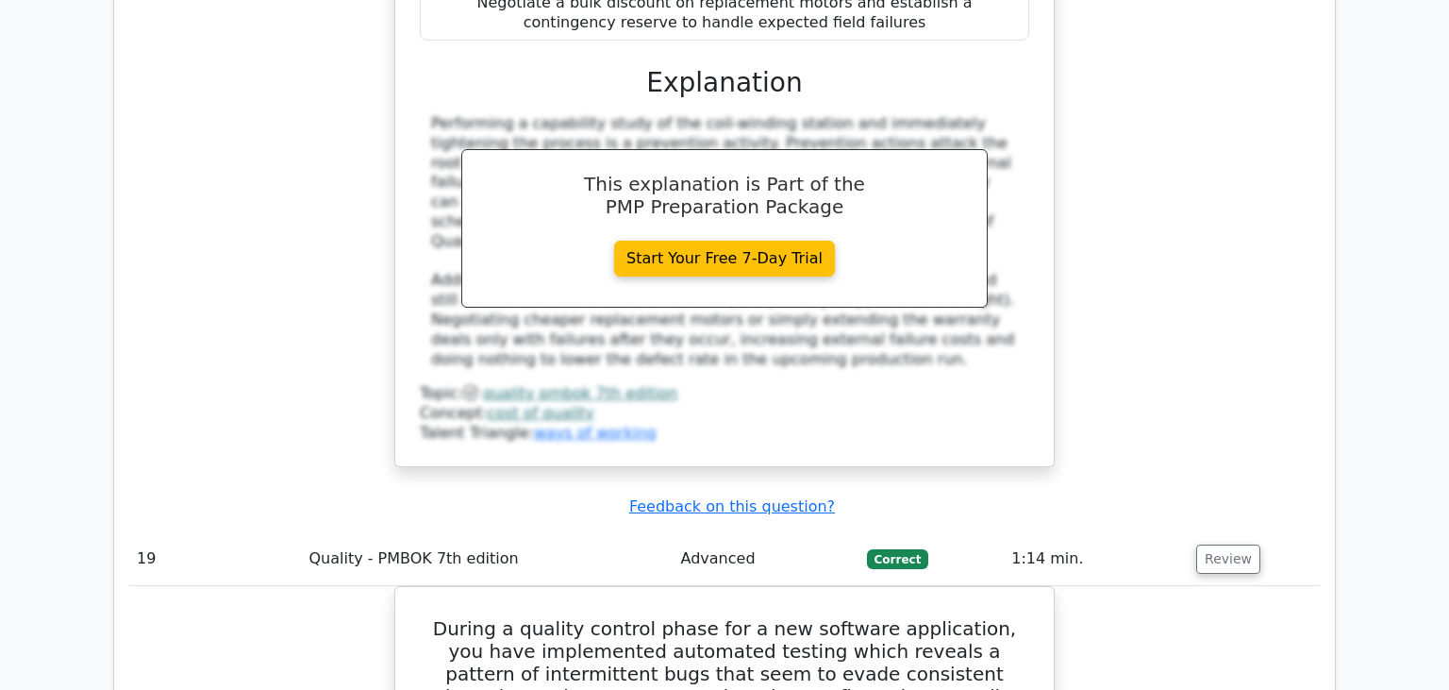
drag, startPoint x: 750, startPoint y: 223, endPoint x: 968, endPoint y: 248, distance: 219.4
drag, startPoint x: 753, startPoint y: 219, endPoint x: 860, endPoint y: 214, distance: 107.7
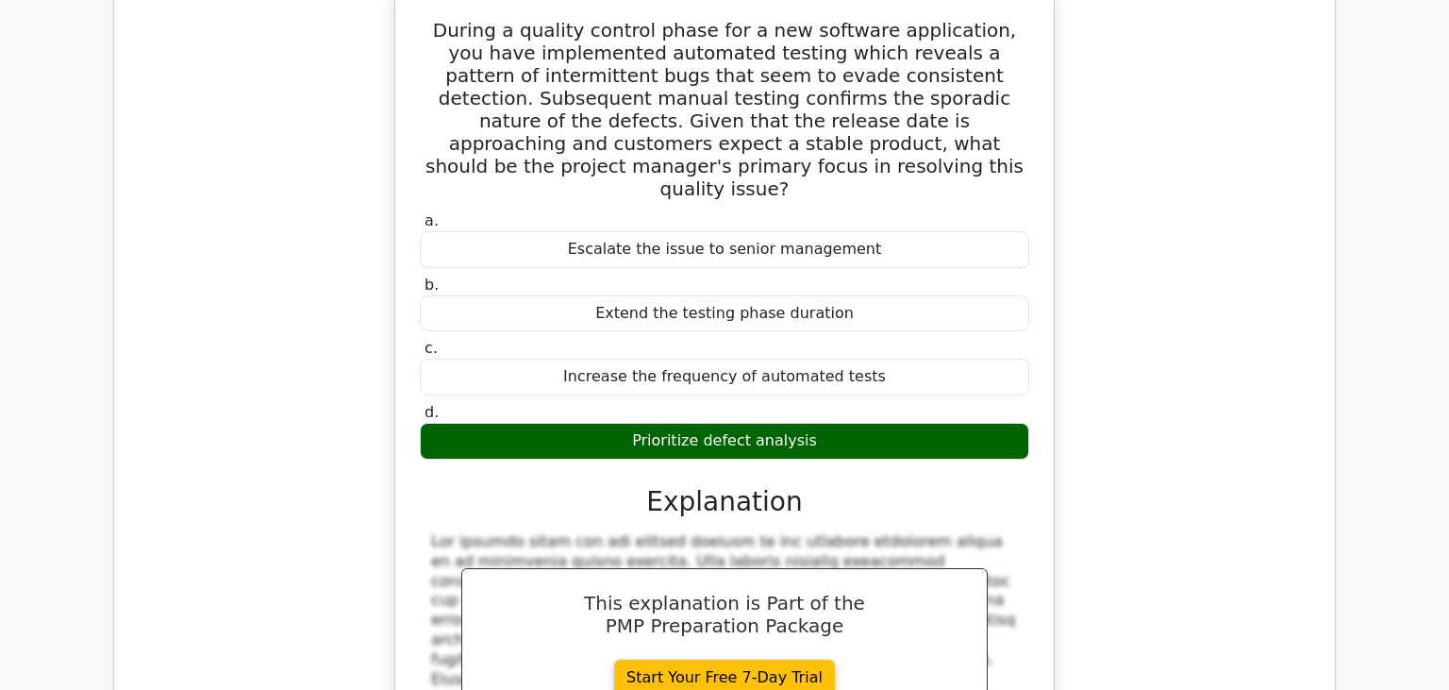
scroll to position [22994, 0]
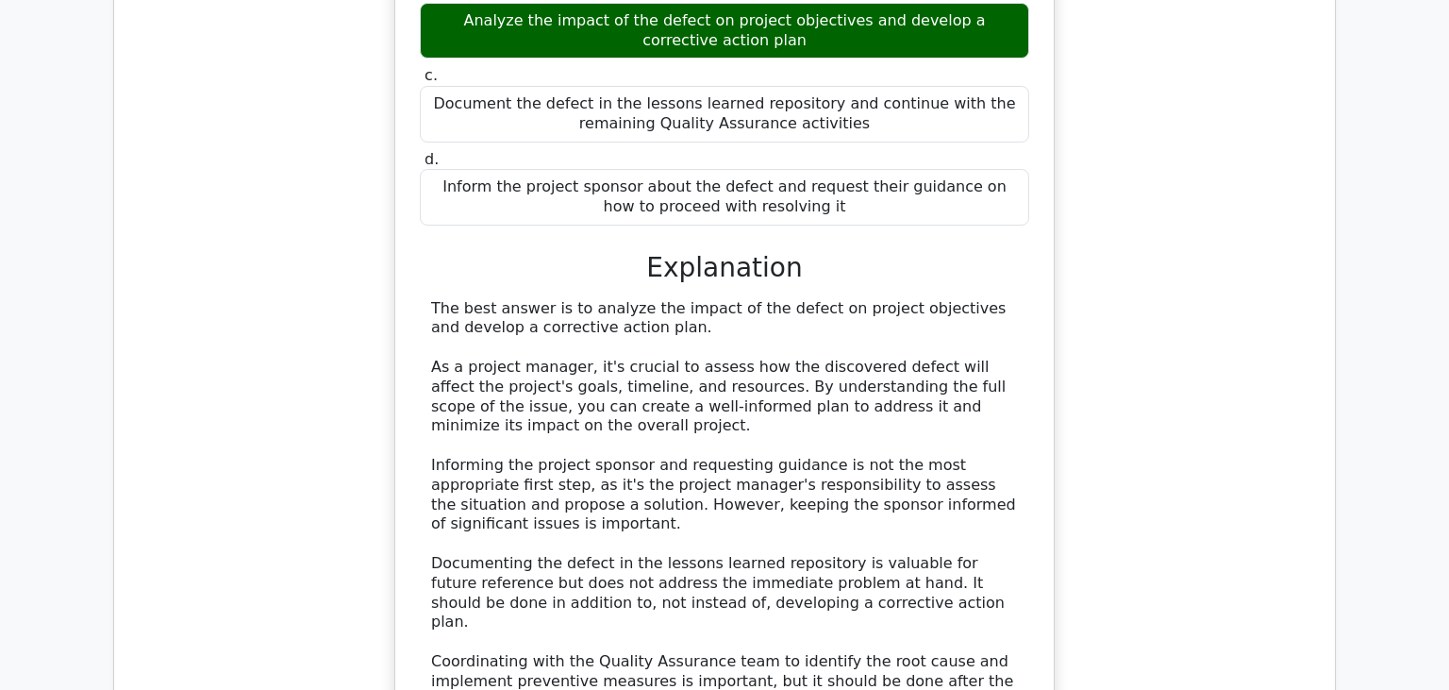
scroll to position [24389, 0]
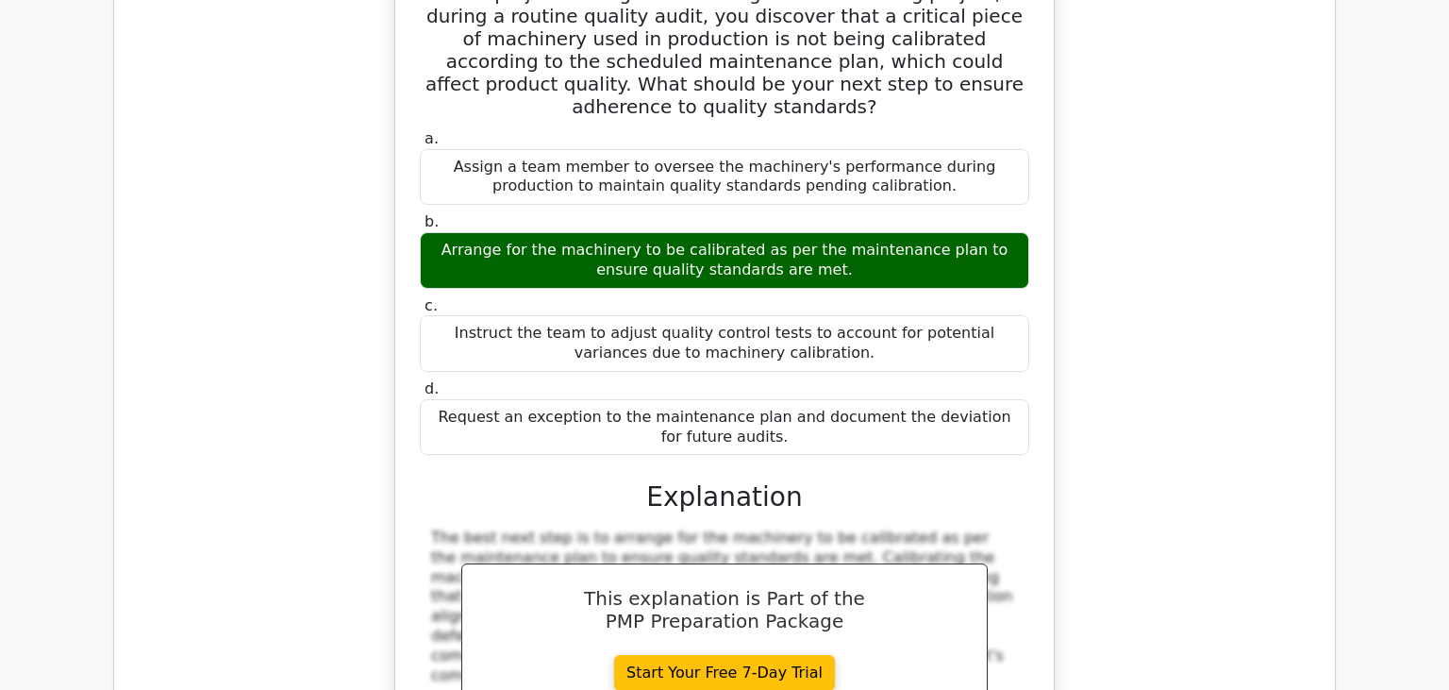
scroll to position [25086, 0]
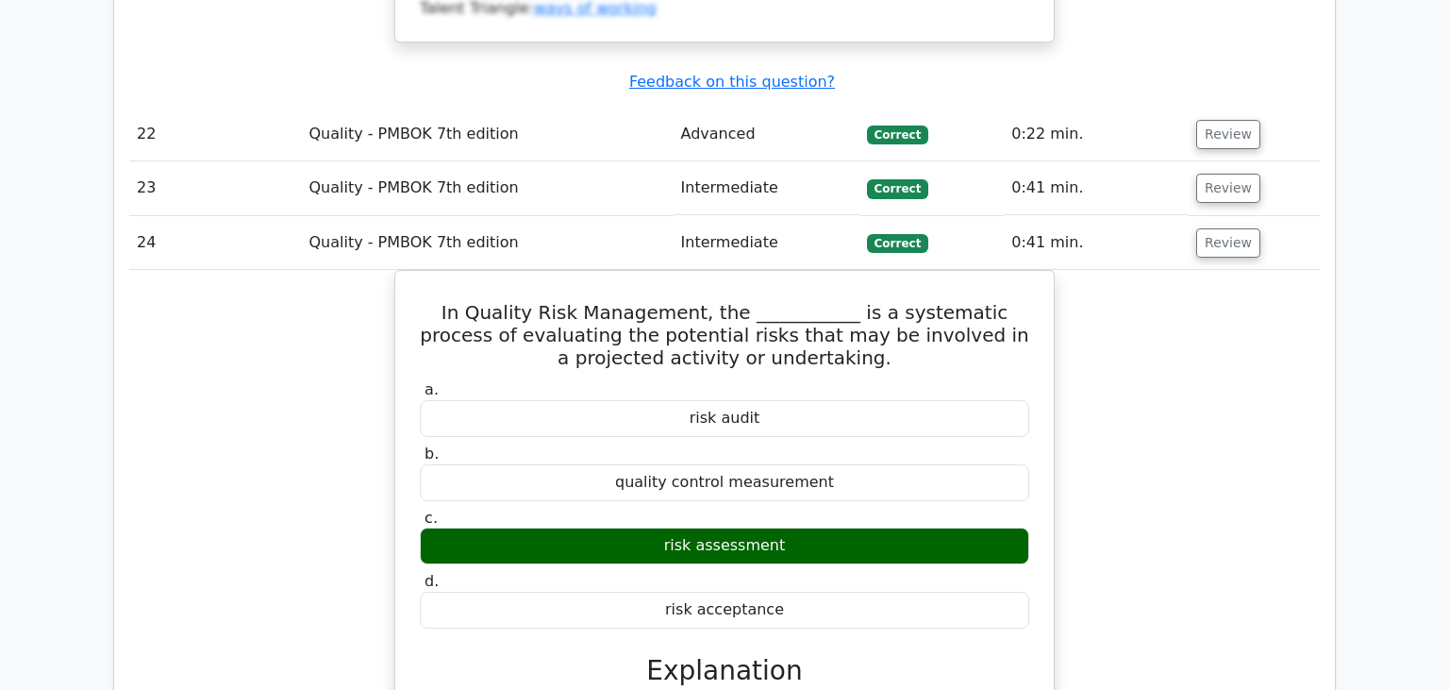
scroll to position [25982, 0]
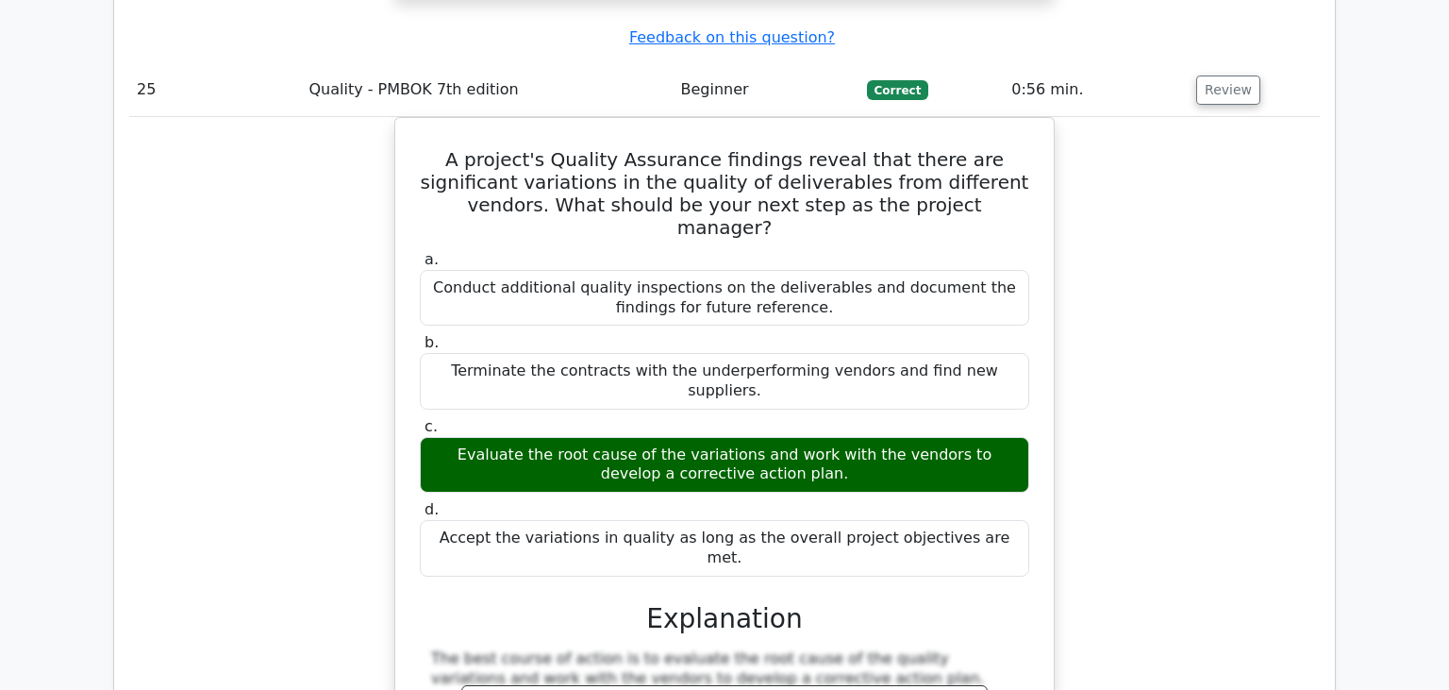
scroll to position [27079, 0]
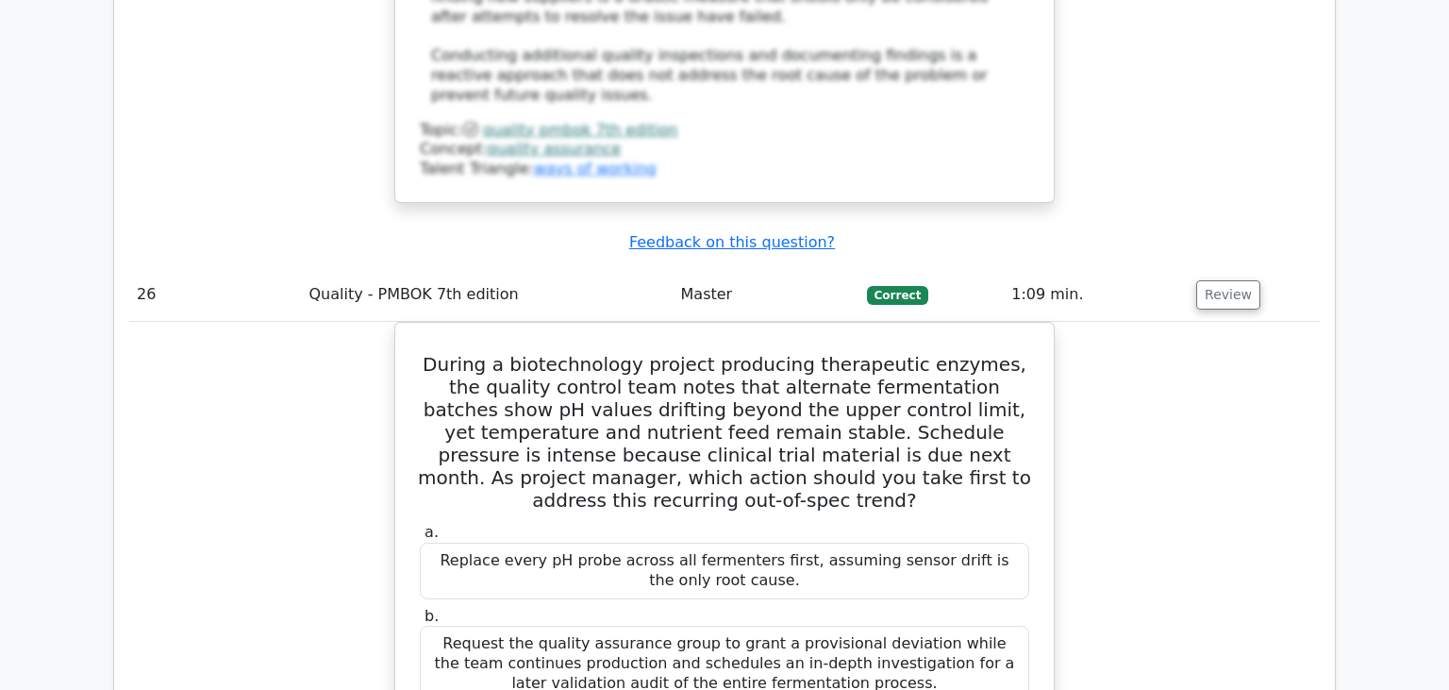
scroll to position [28473, 0]
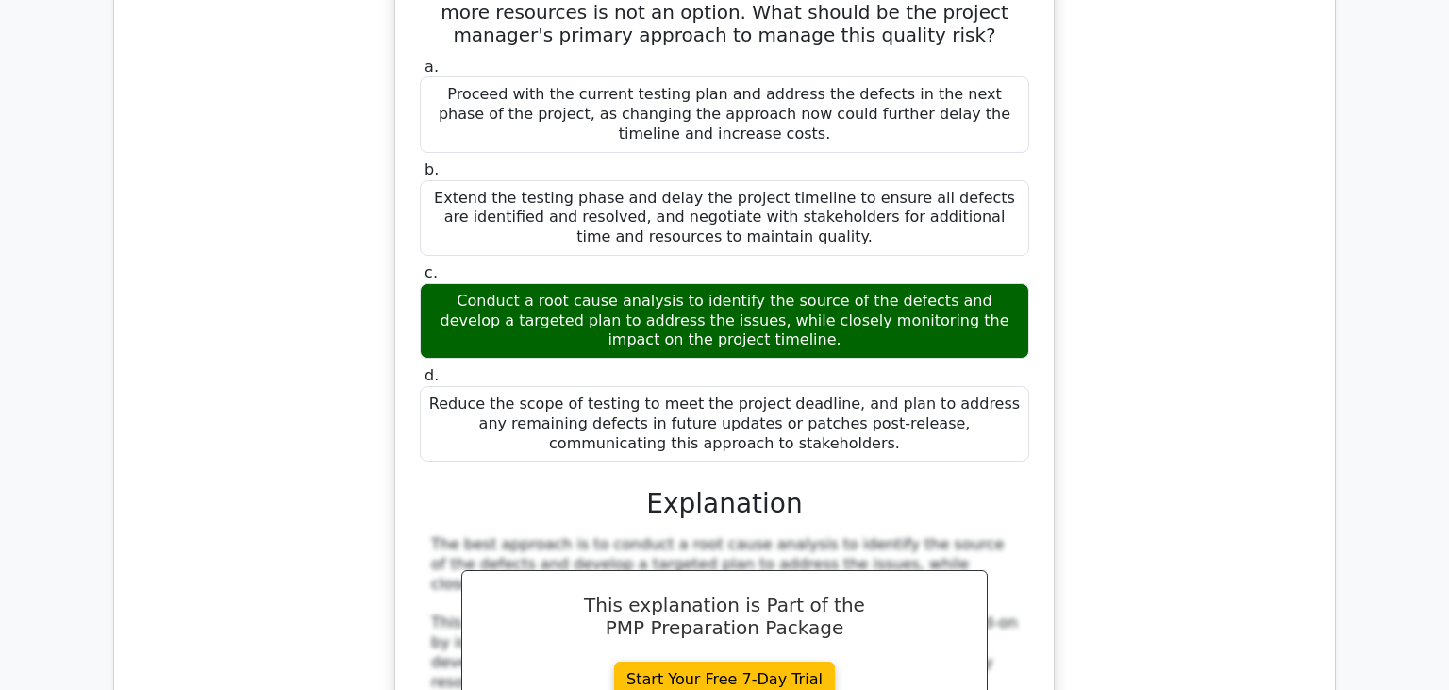
scroll to position [29370, 0]
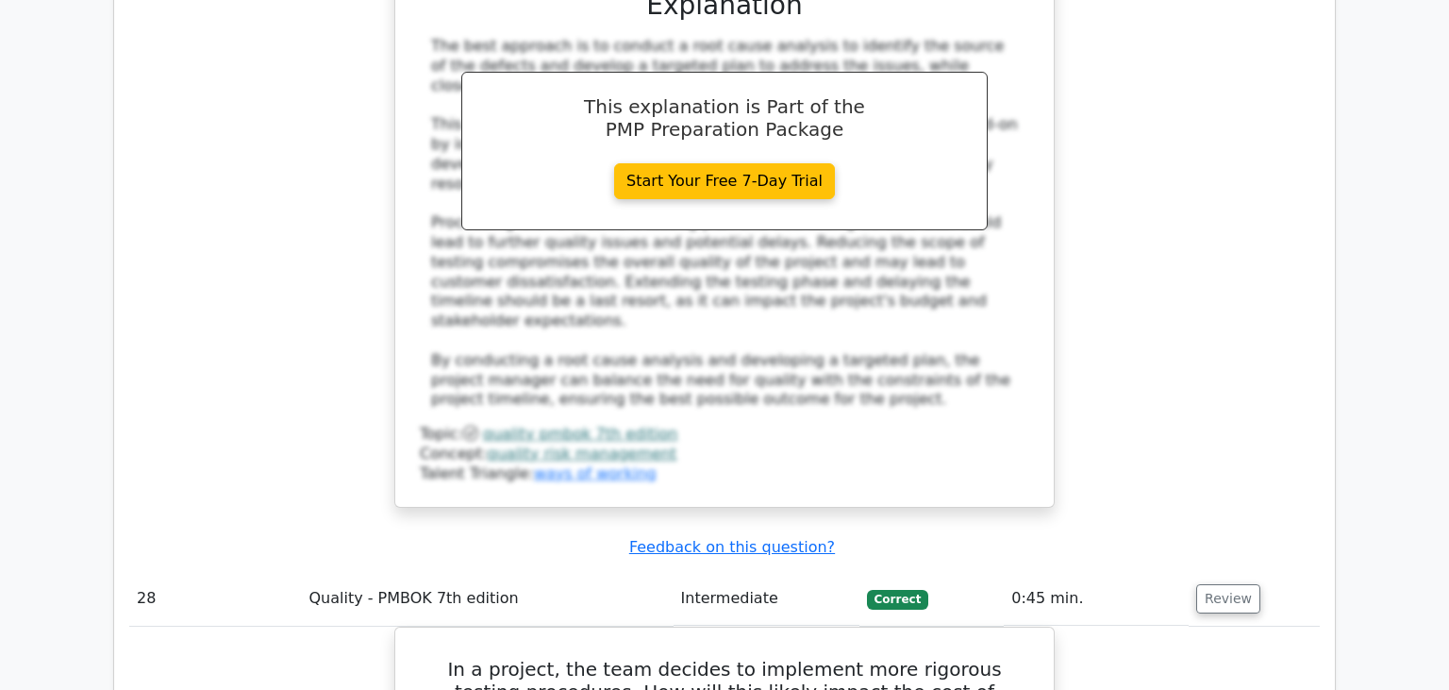
scroll to position [30166, 0]
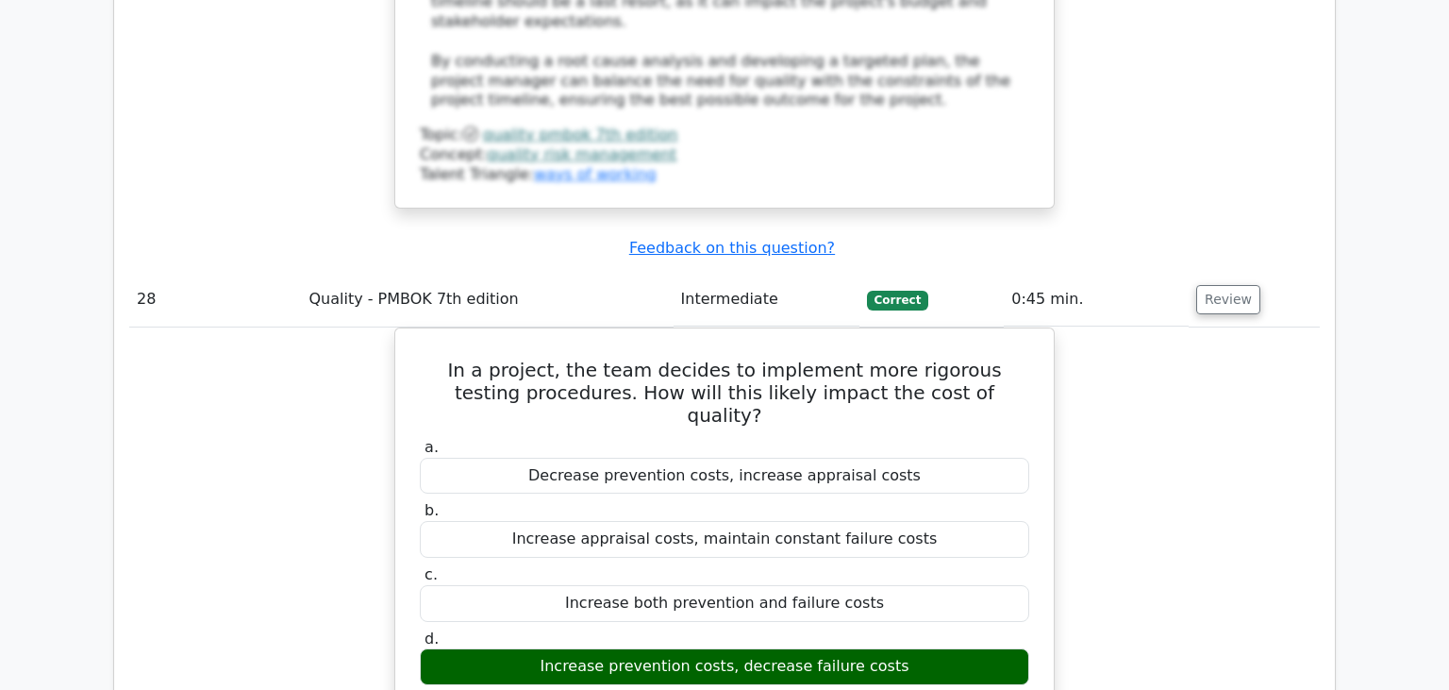
scroll to position [30366, 0]
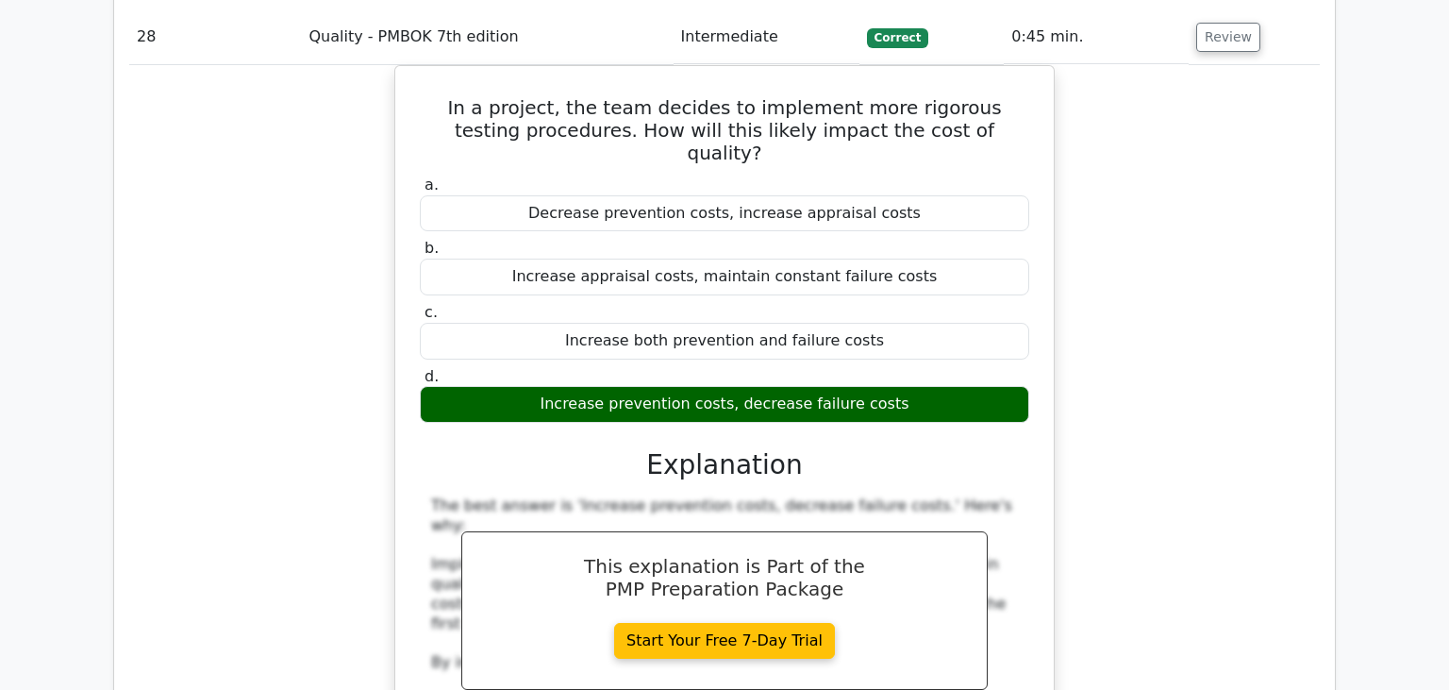
scroll to position [30434, 0]
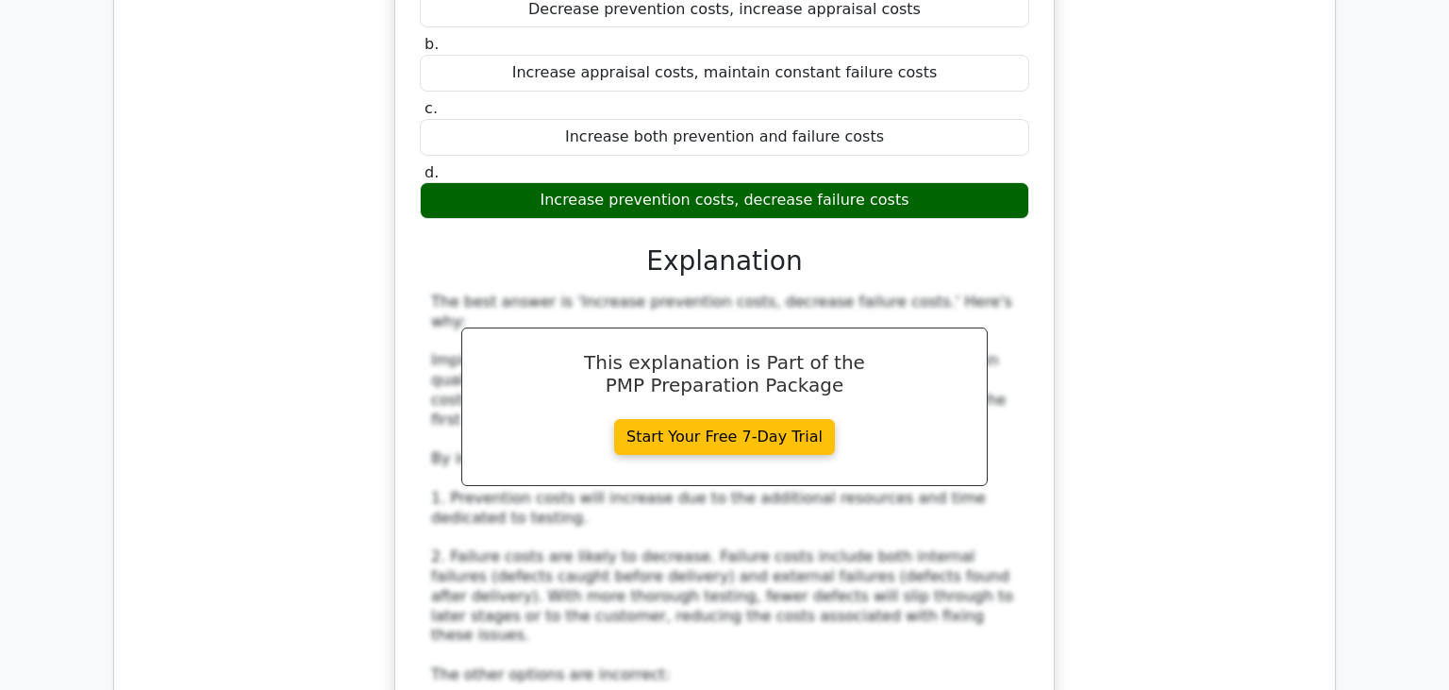
scroll to position [30234, 0]
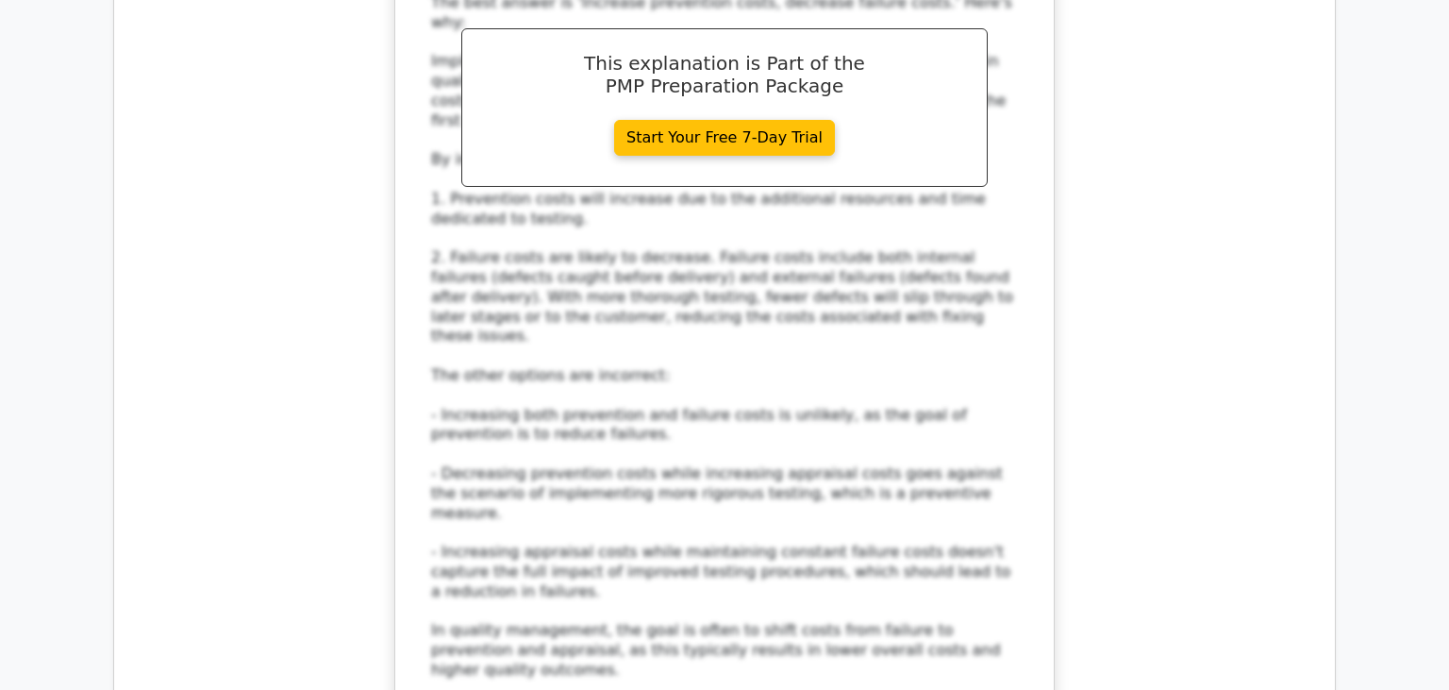
scroll to position [31331, 0]
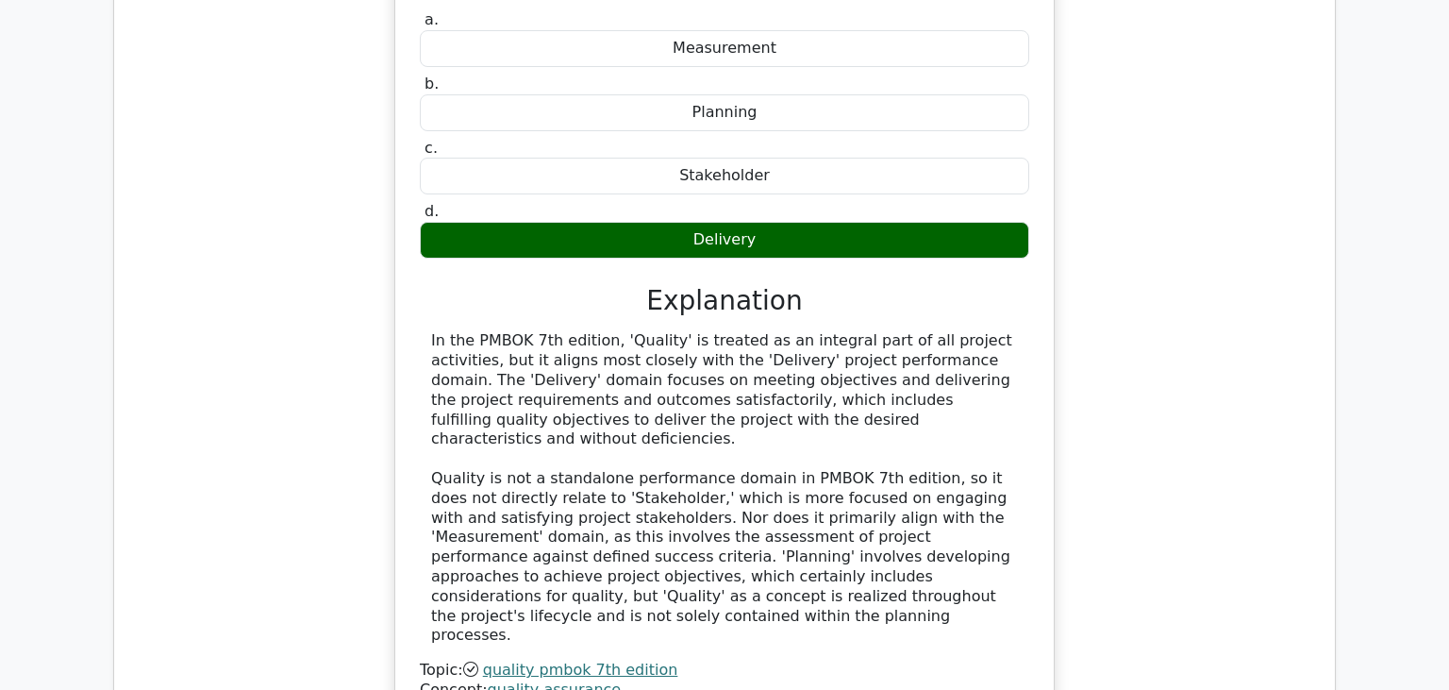
scroll to position [32327, 0]
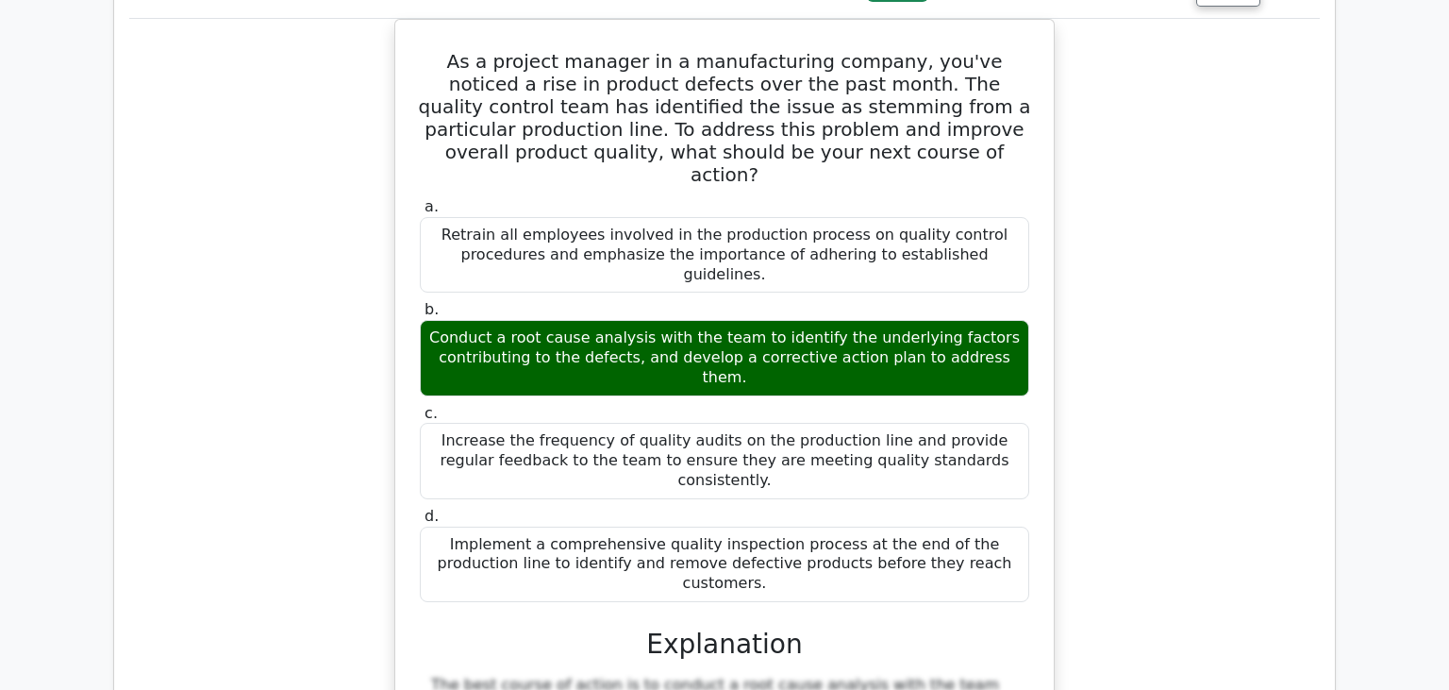
scroll to position [32825, 0]
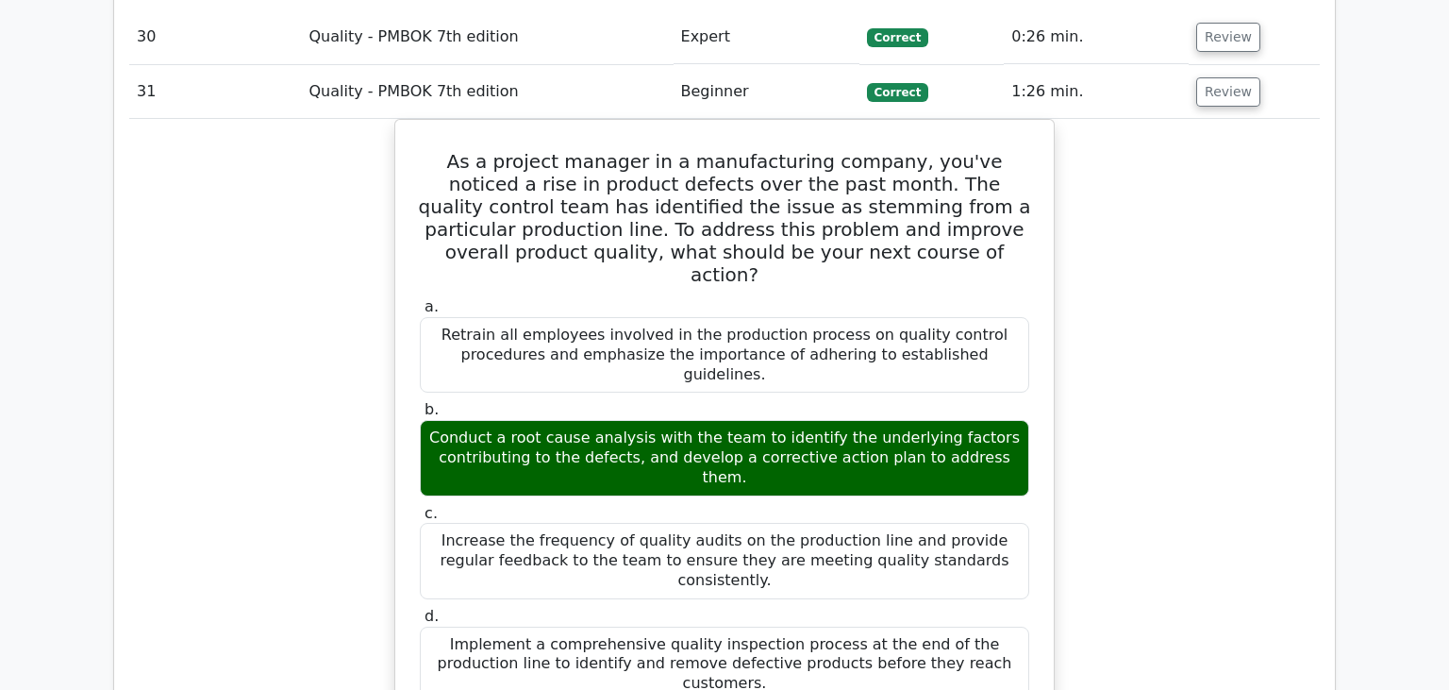
drag, startPoint x: 434, startPoint y: 55, endPoint x: 813, endPoint y: 526, distance: 605.3
drag, startPoint x: 428, startPoint y: 58, endPoint x: 835, endPoint y: 512, distance: 609.3
copy div "Loremi dolorsitam co adip-eli seddoe tempo, incid utlabor etdolor magna aliqua …"
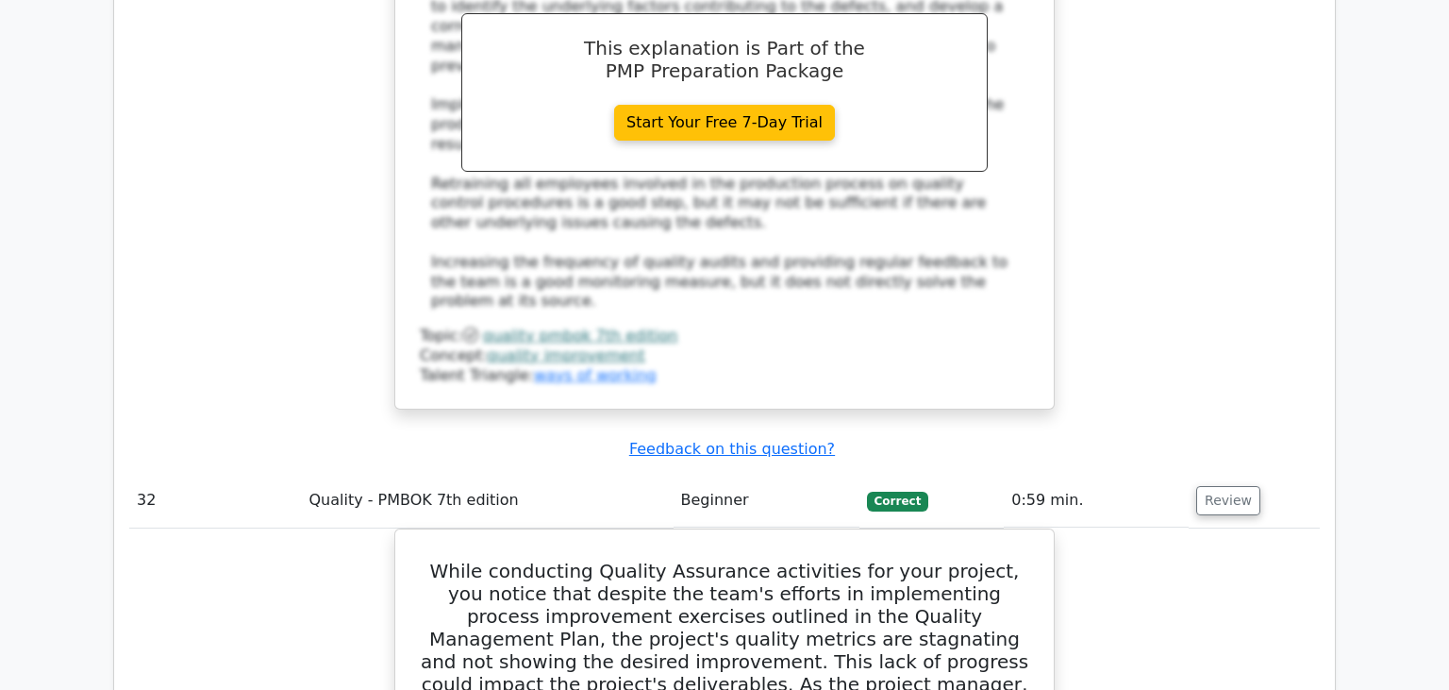
scroll to position [33721, 0]
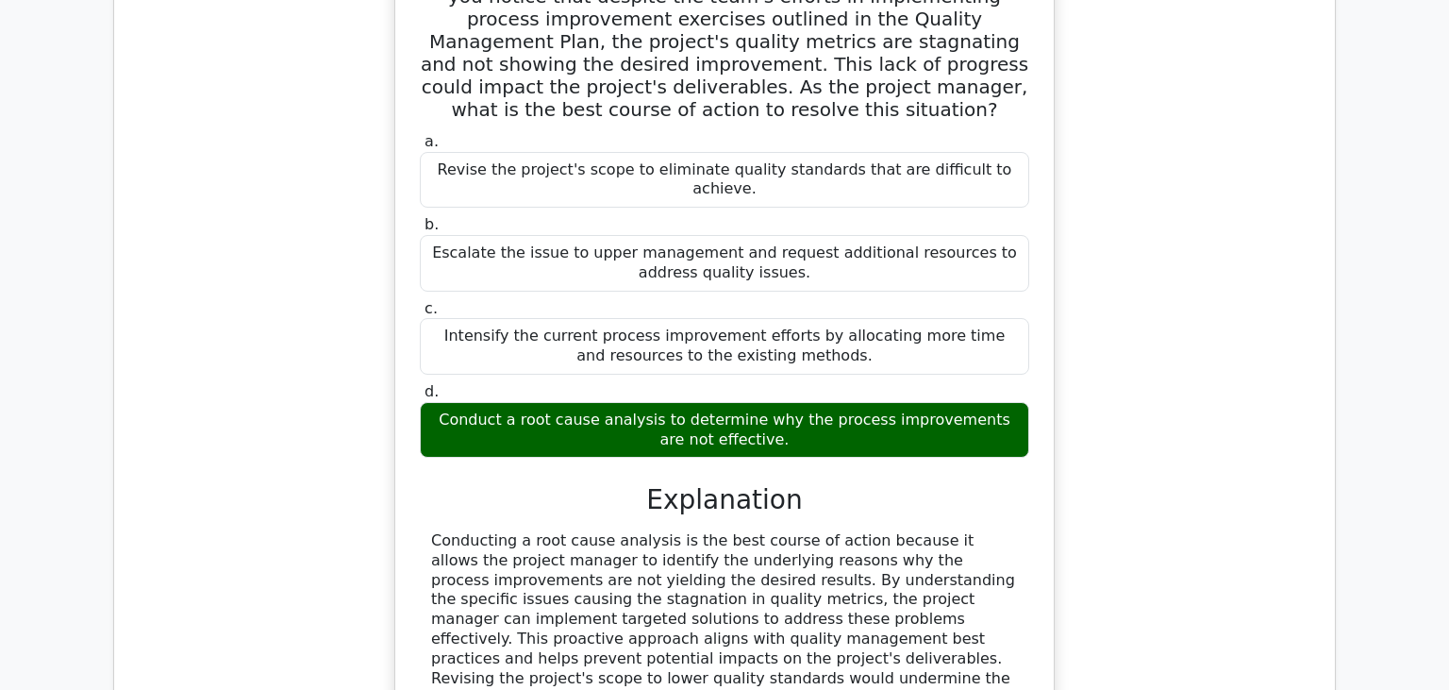
scroll to position [34419, 0]
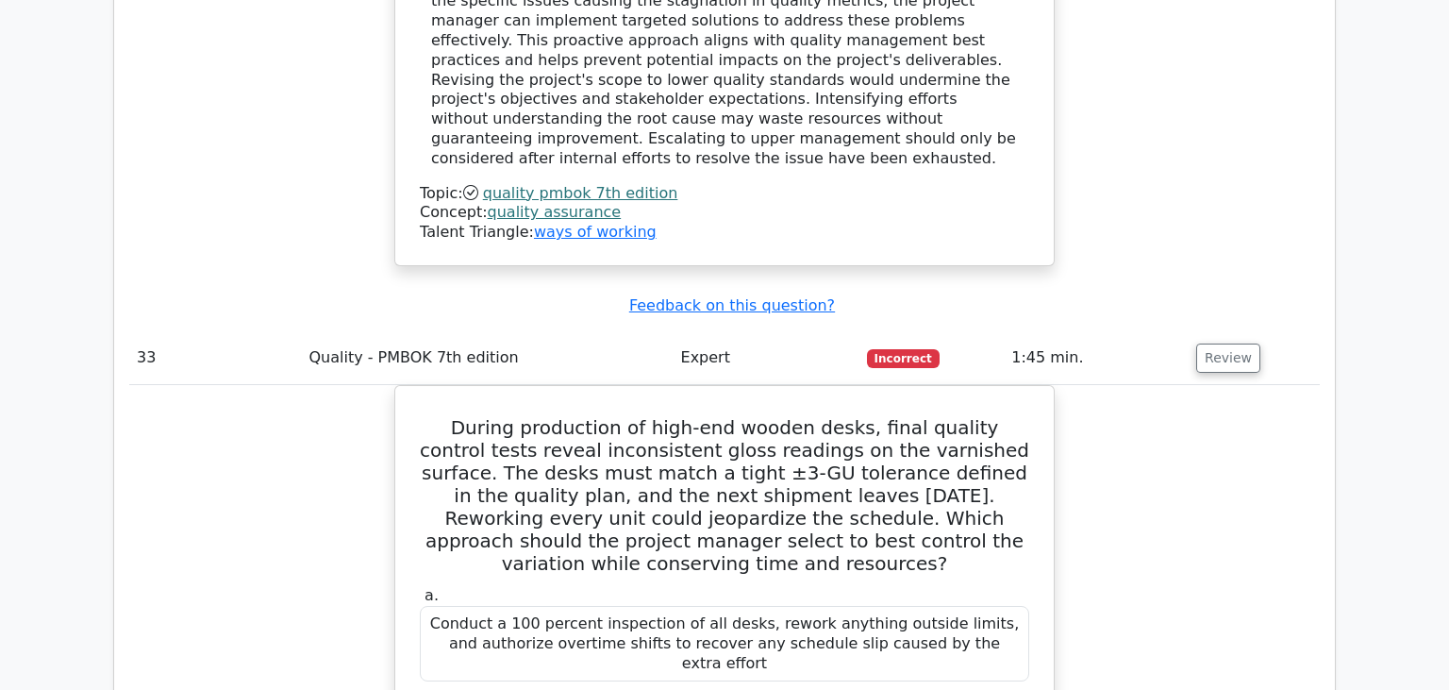
scroll to position [35117, 0]
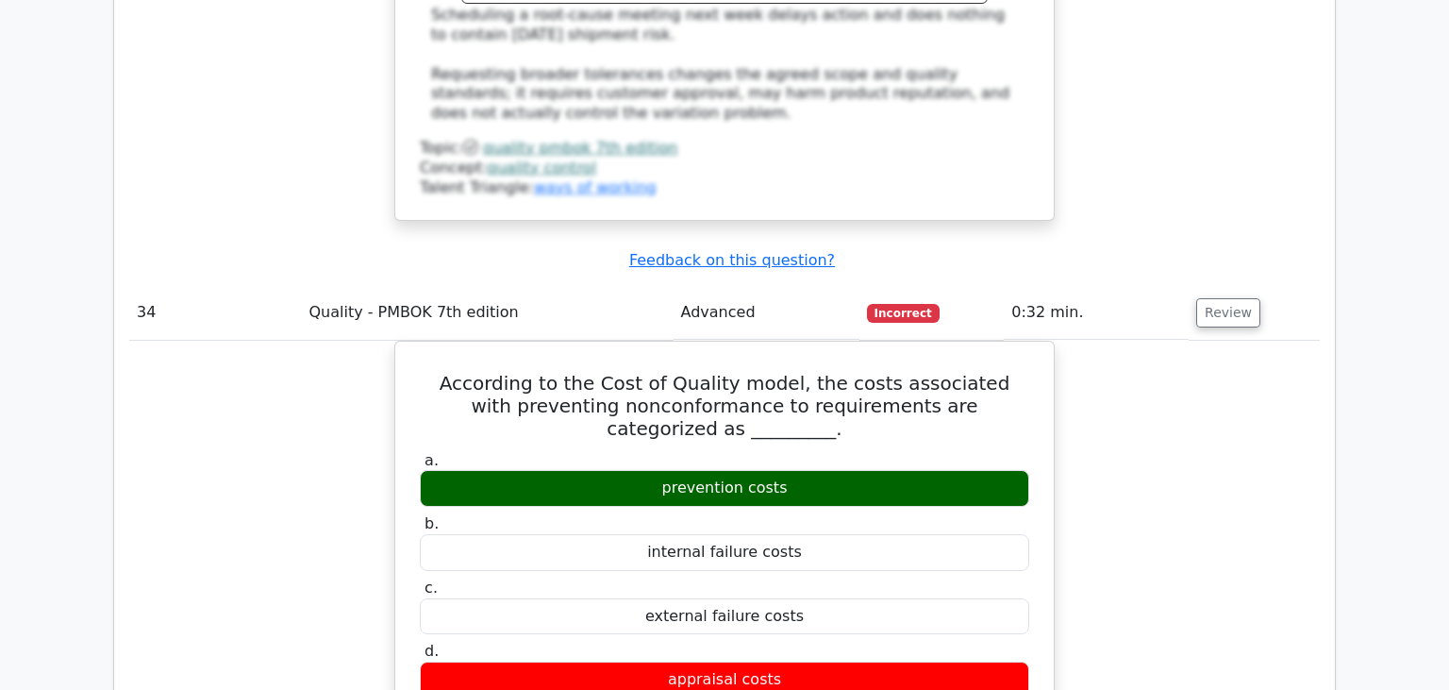
scroll to position [36312, 0]
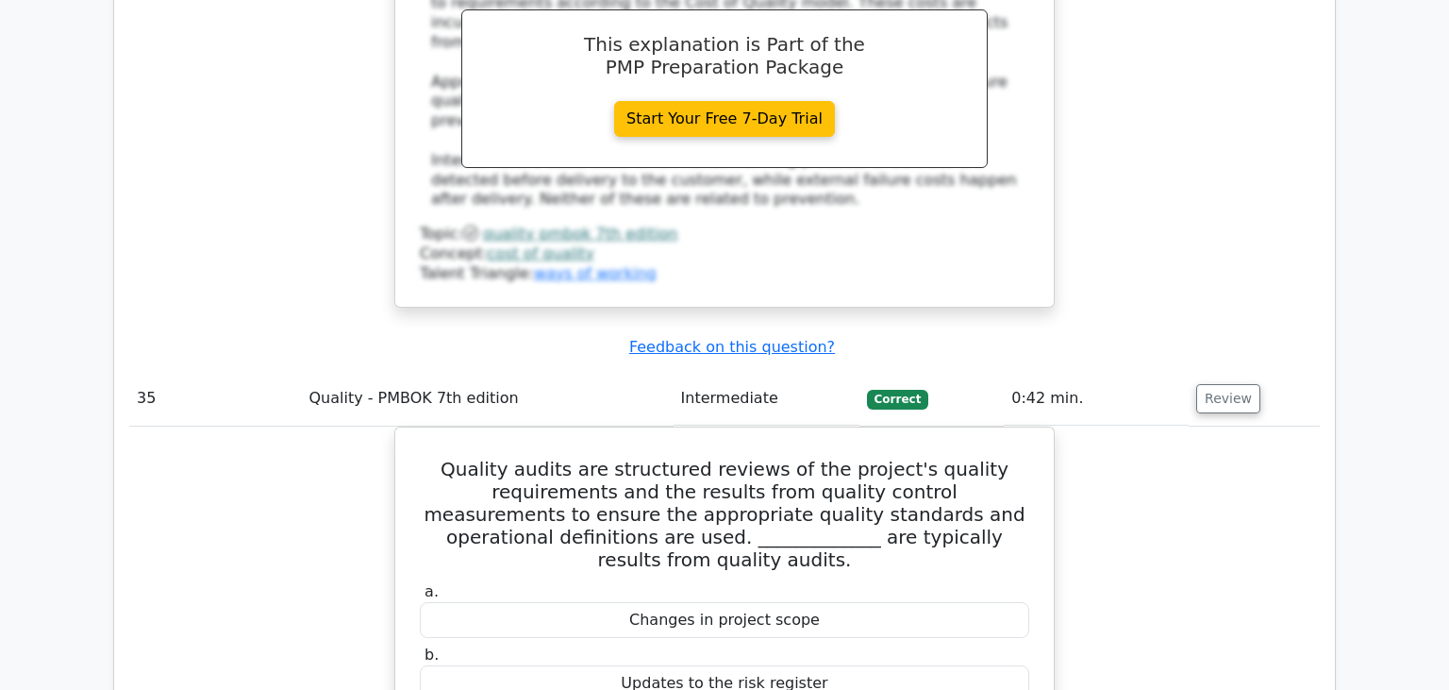
scroll to position [36910, 0]
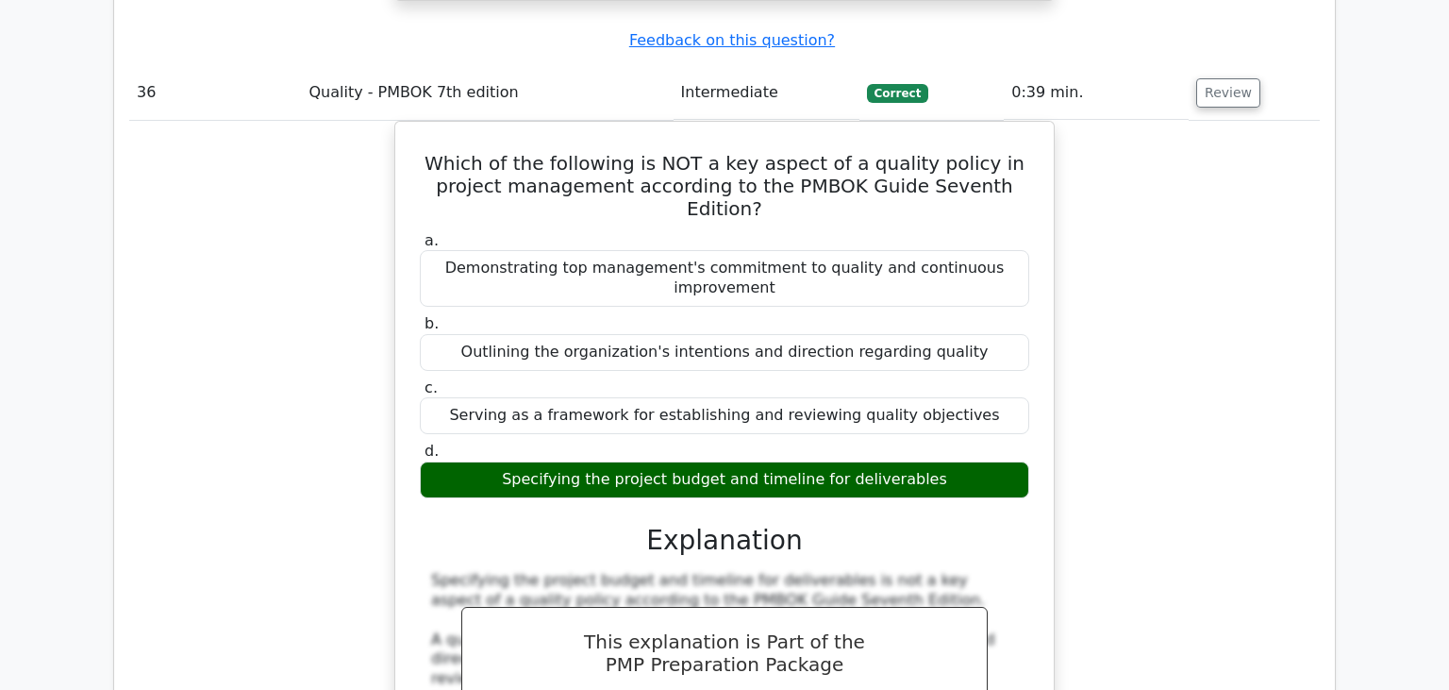
scroll to position [38204, 0]
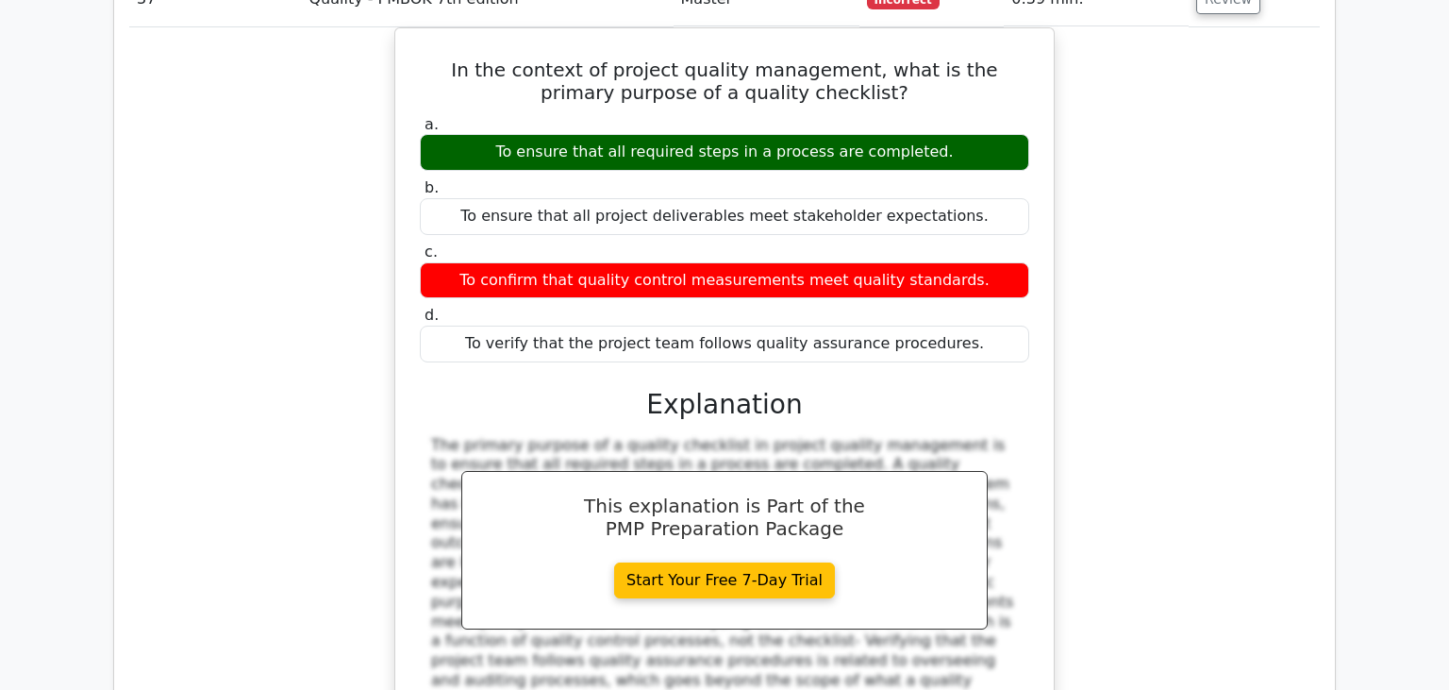
scroll to position [39201, 0]
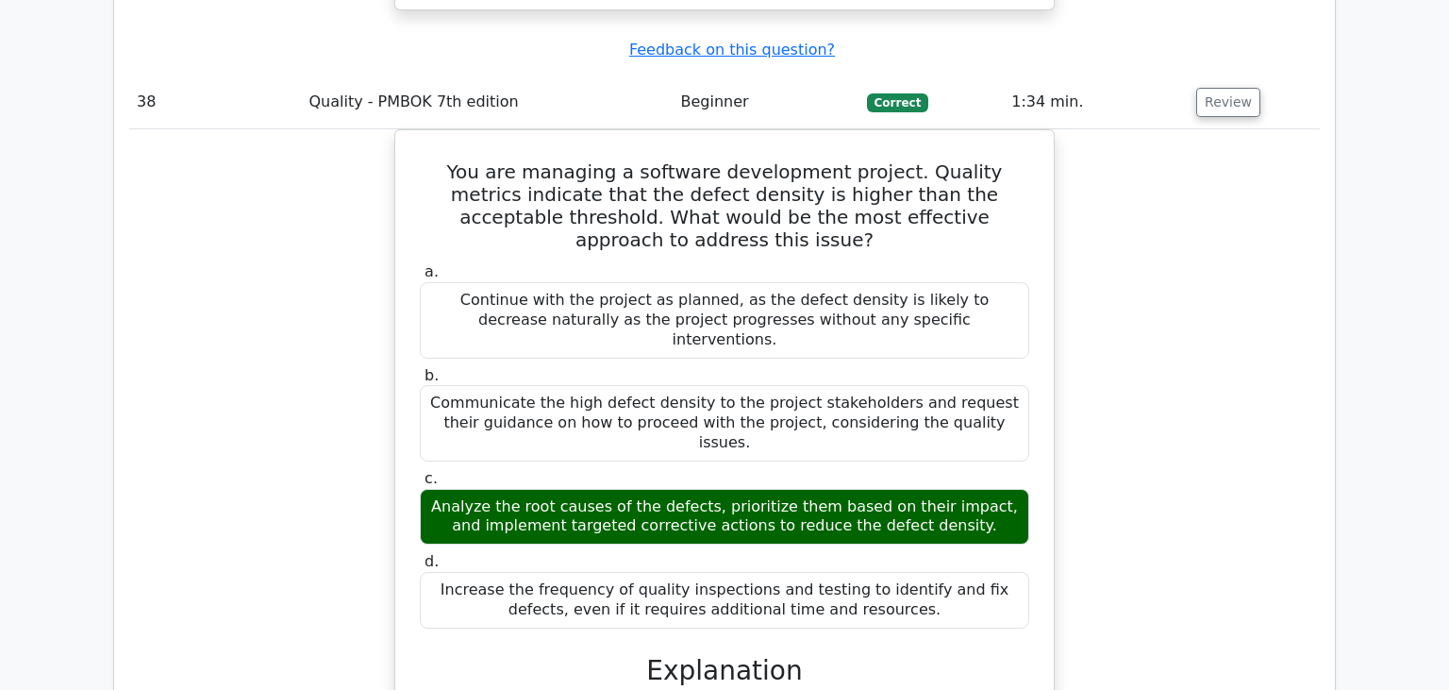
scroll to position [39600, 0]
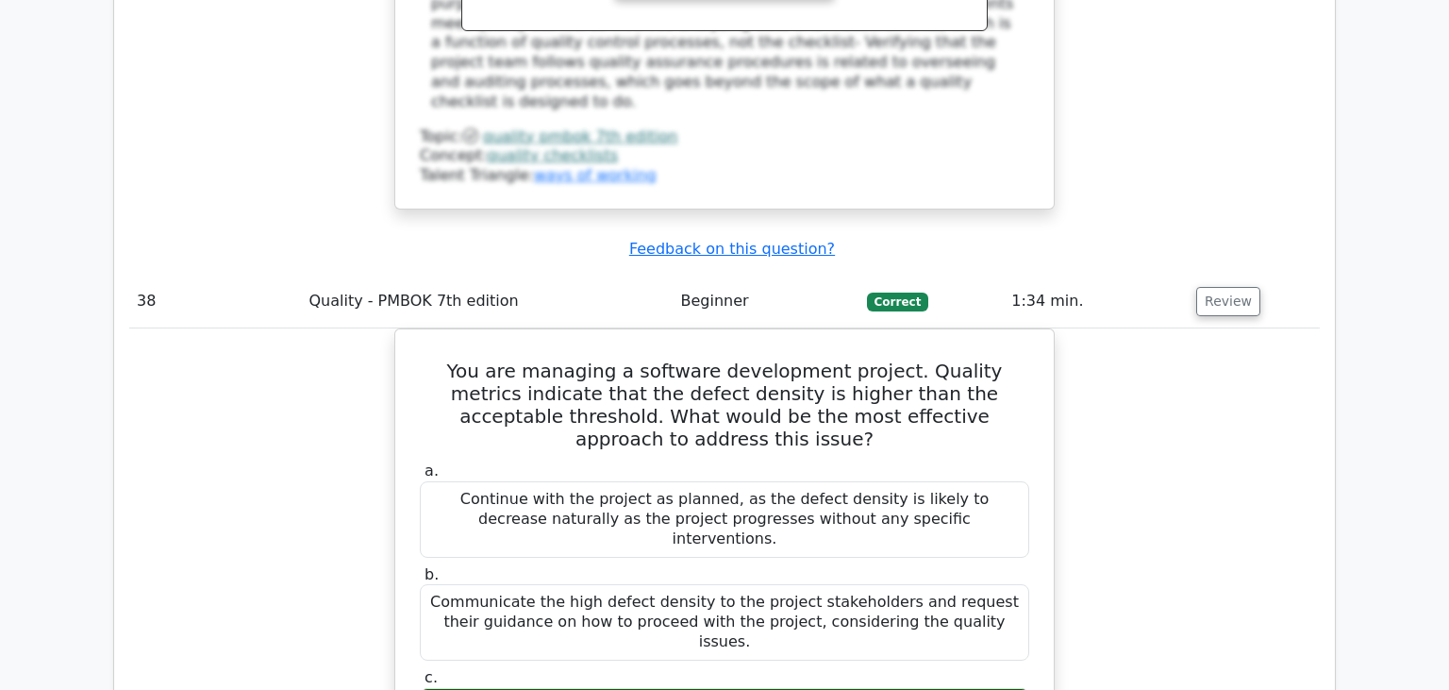
drag, startPoint x: 813, startPoint y: 392, endPoint x: 402, endPoint y: 94, distance: 508.0
copy div "A Quality Audit is a structured, independent review to determine whether projec…"
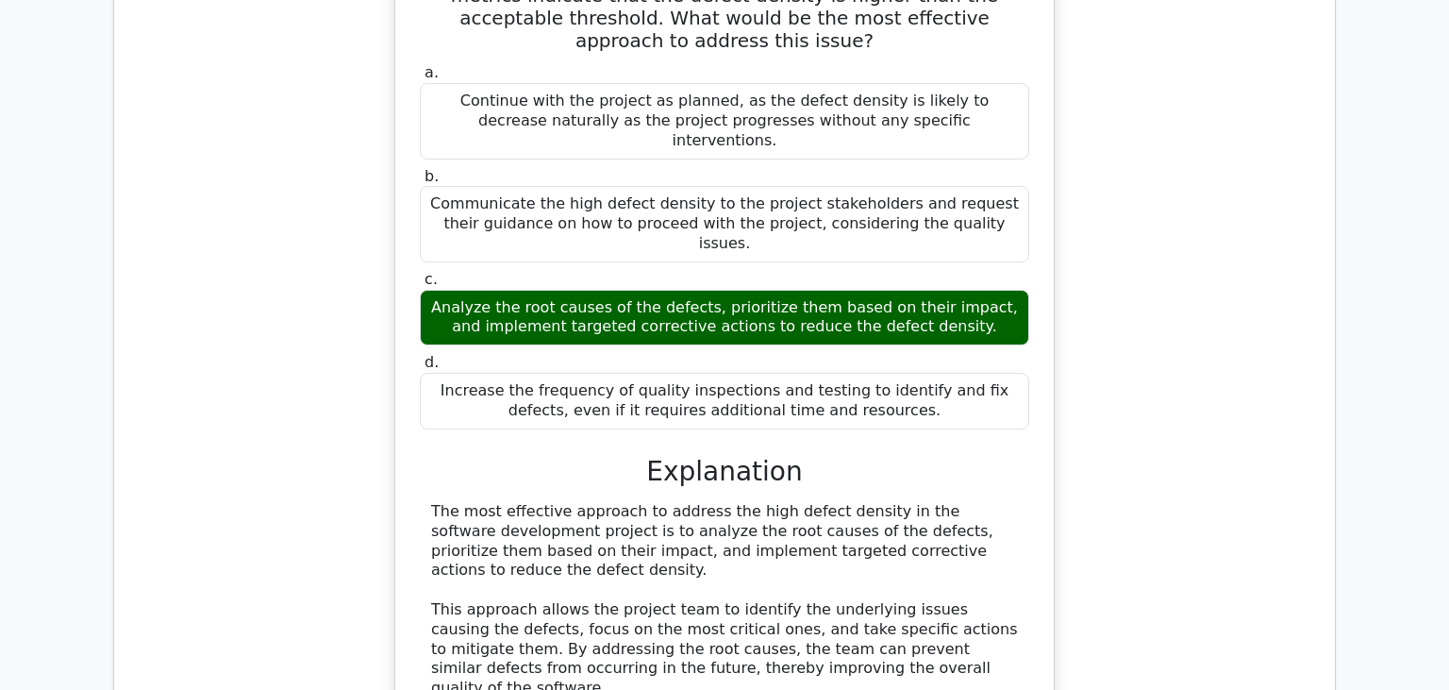
scroll to position [40197, 0]
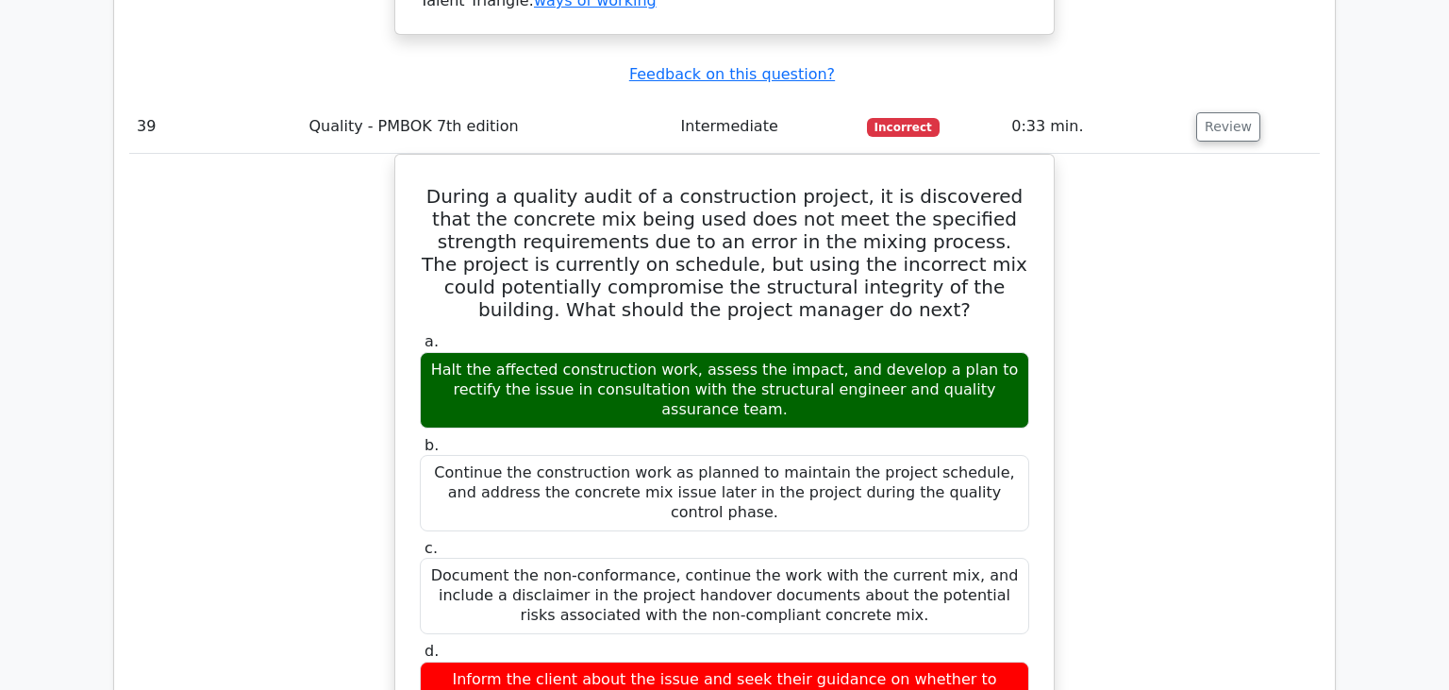
scroll to position [41193, 0]
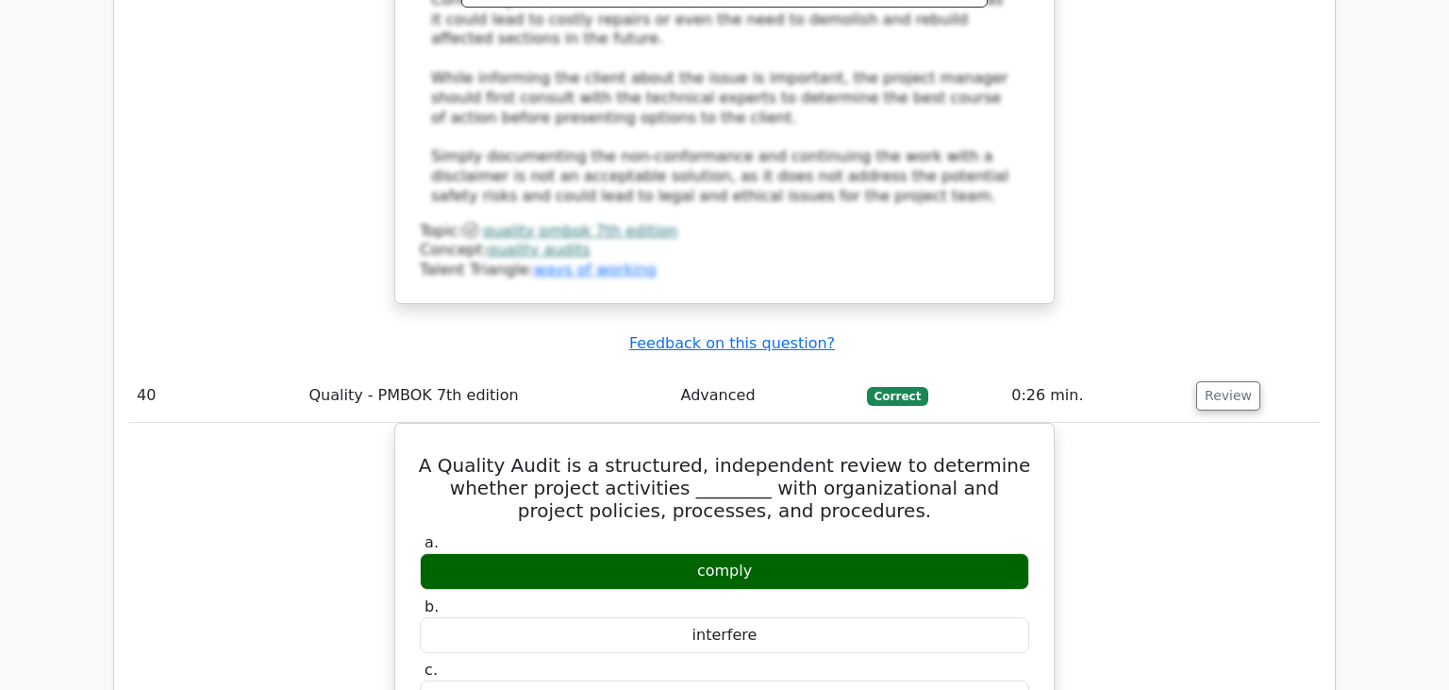
scroll to position [42289, 0]
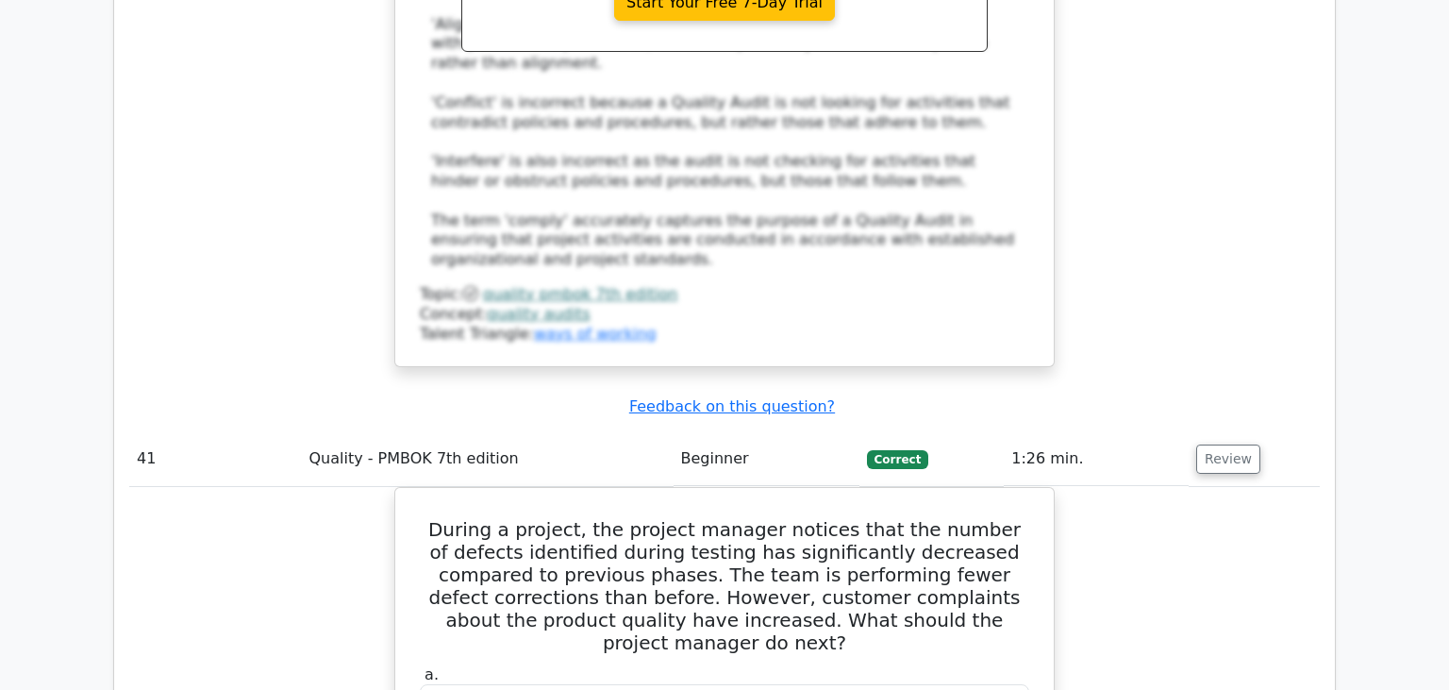
scroll to position [43286, 0]
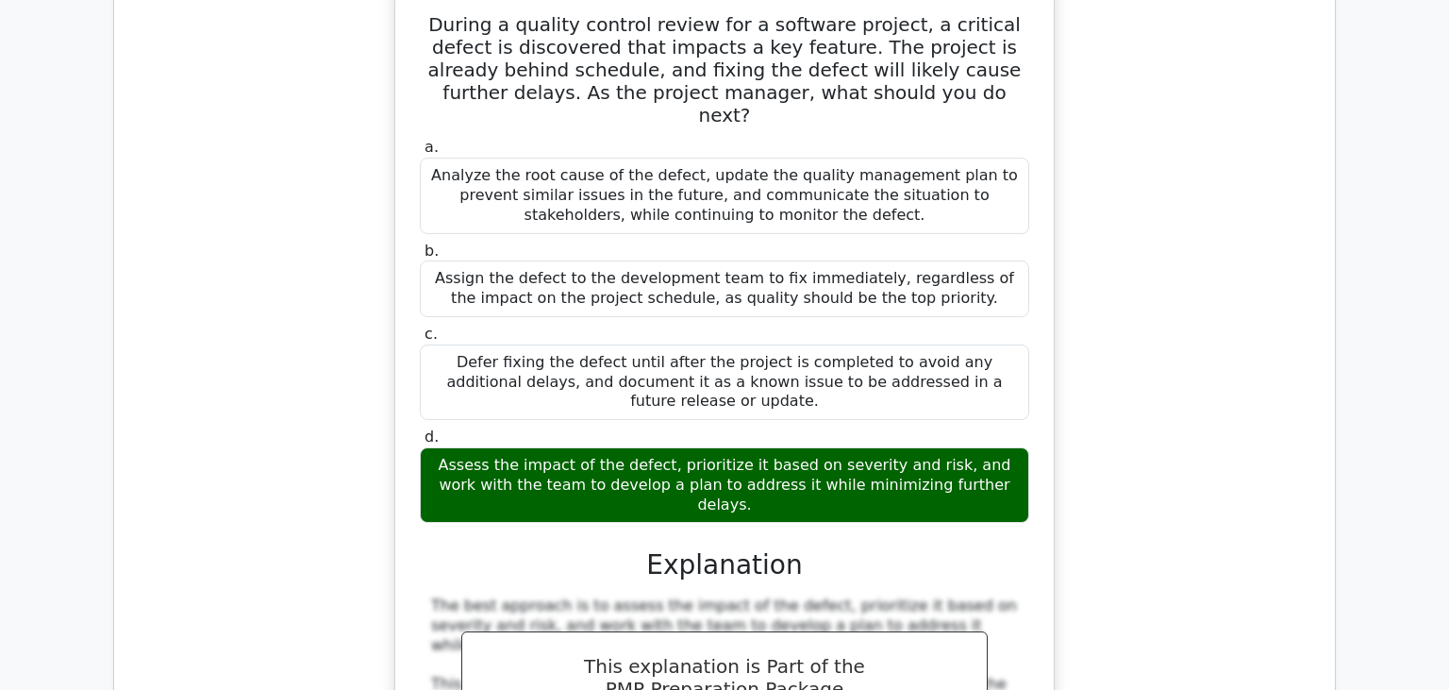
scroll to position [44581, 0]
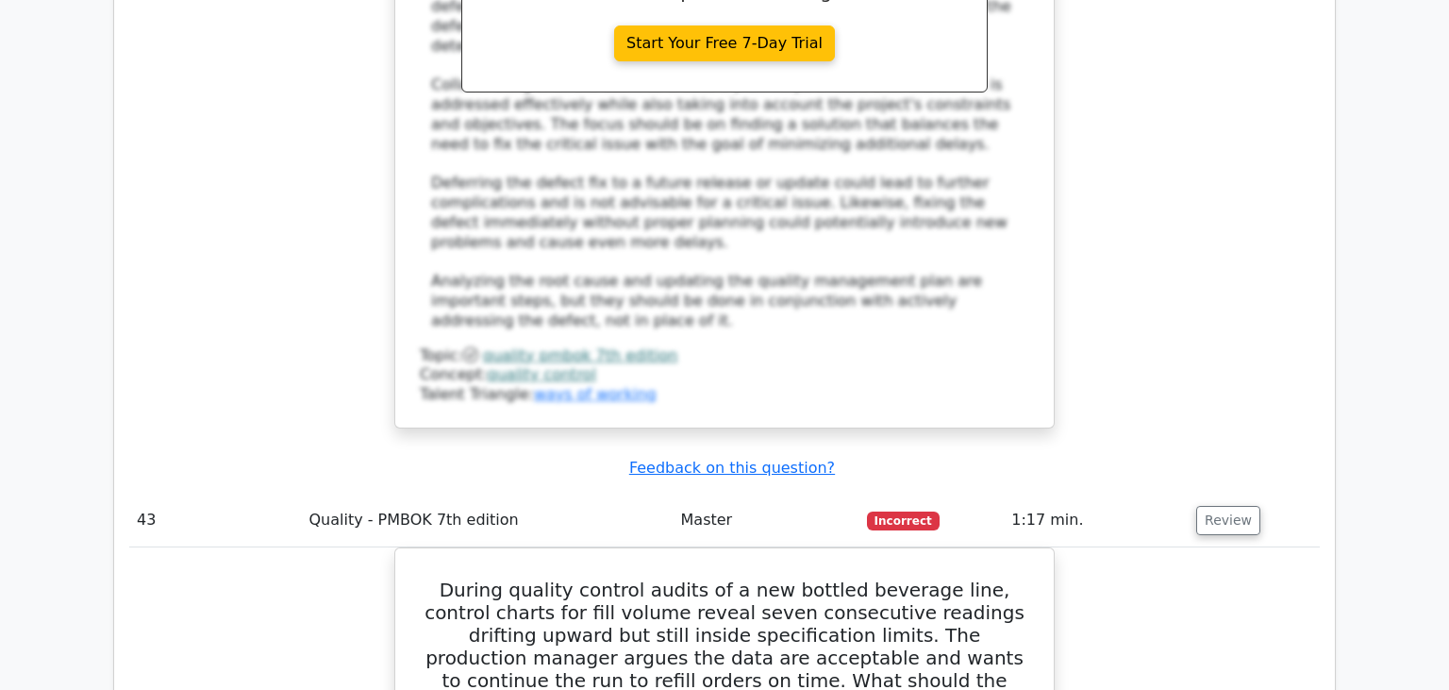
scroll to position [45477, 0]
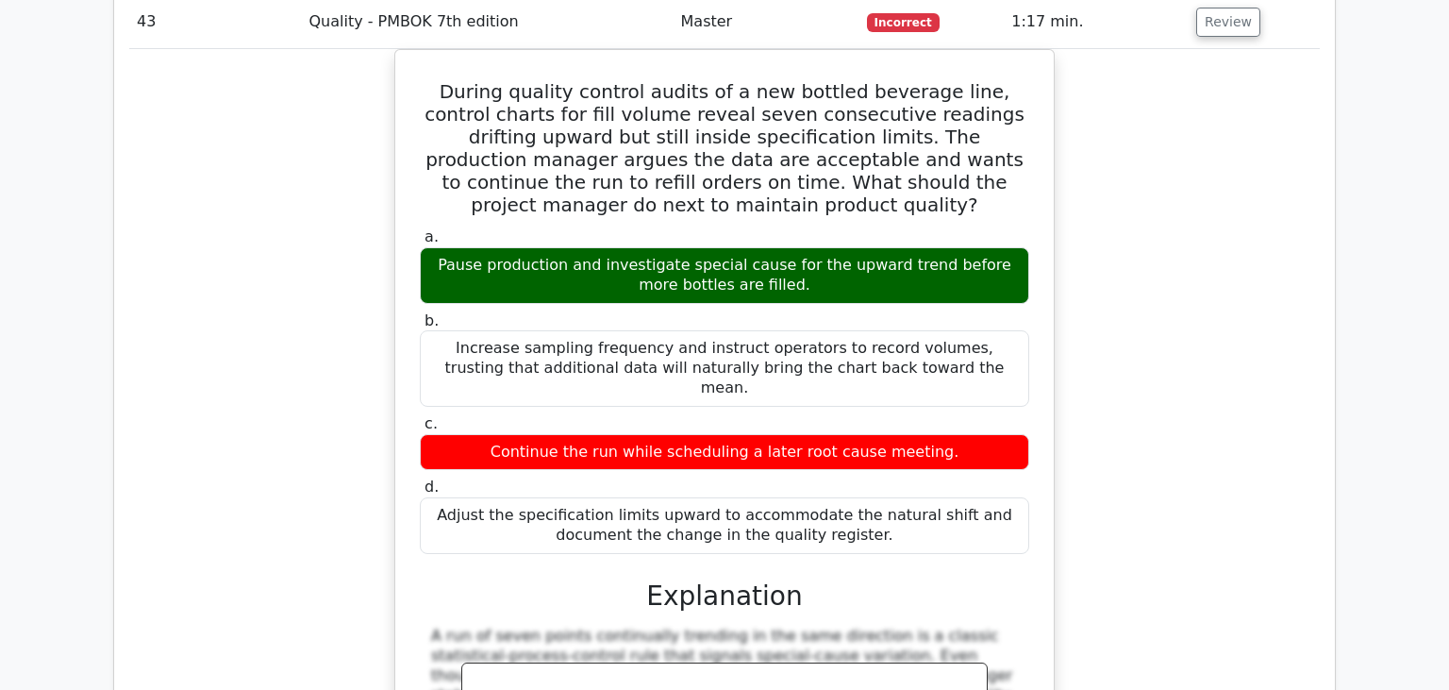
scroll to position [45876, 0]
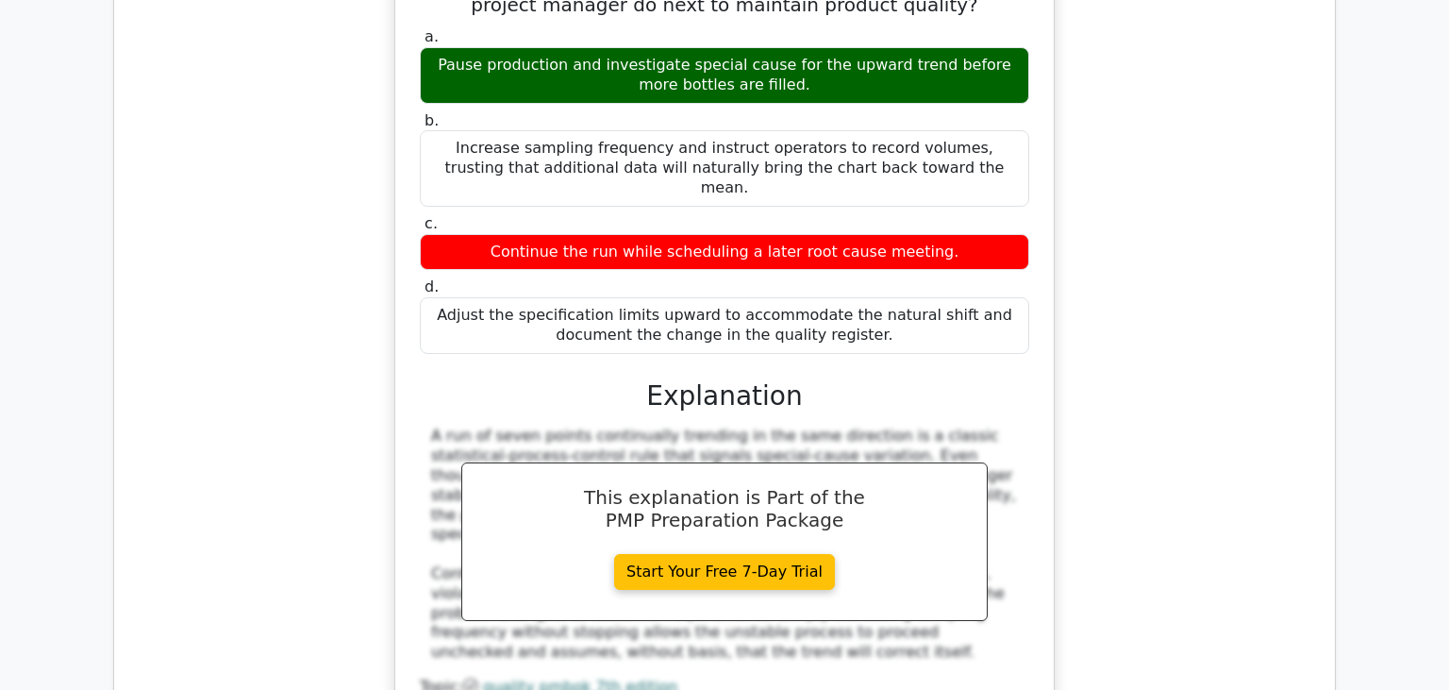
drag, startPoint x: 646, startPoint y: 87, endPoint x: 780, endPoint y: 108, distance: 135.7
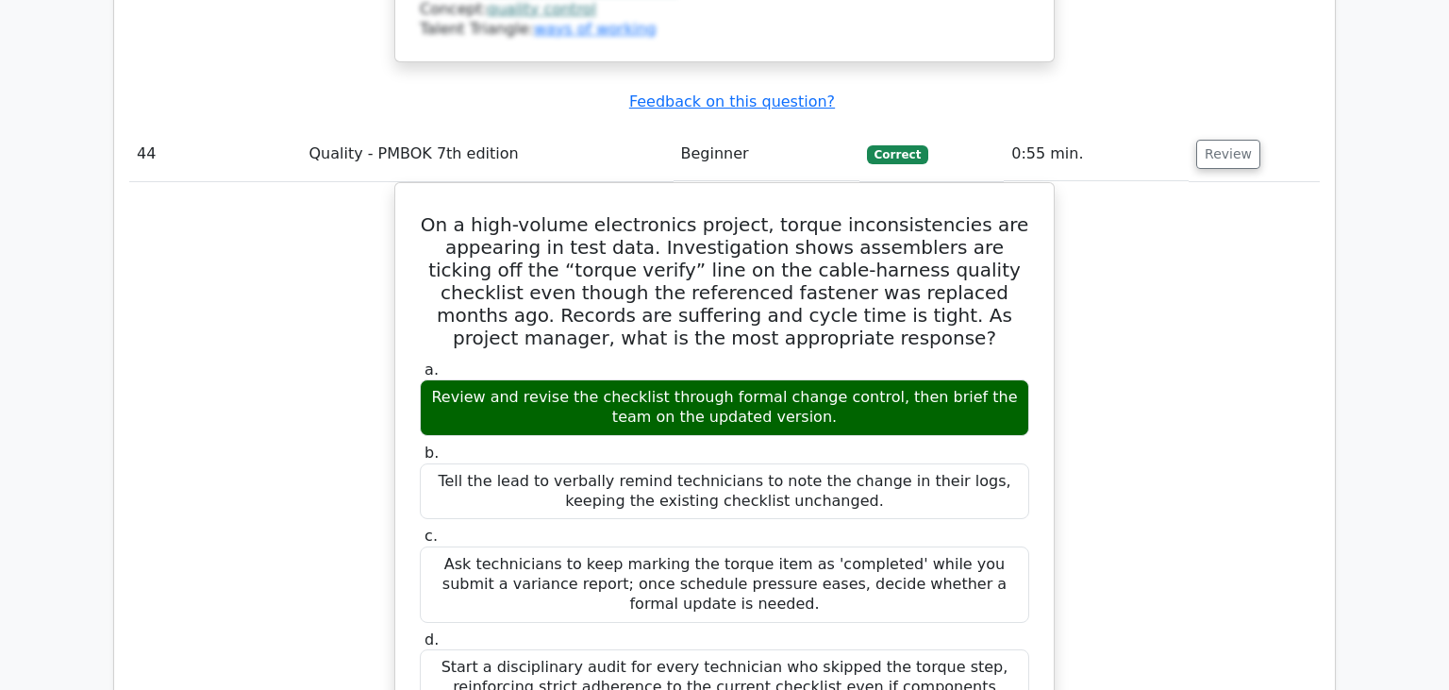
scroll to position [46672, 0]
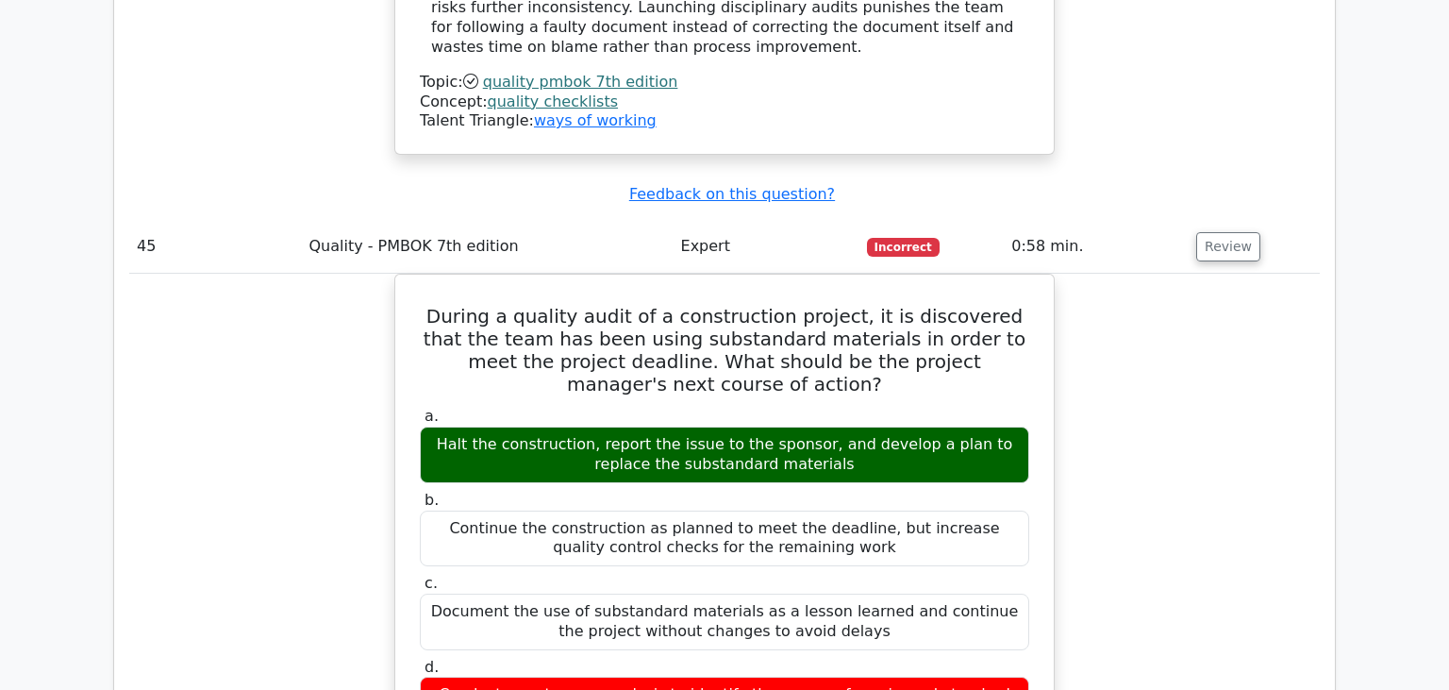
scroll to position [47869, 0]
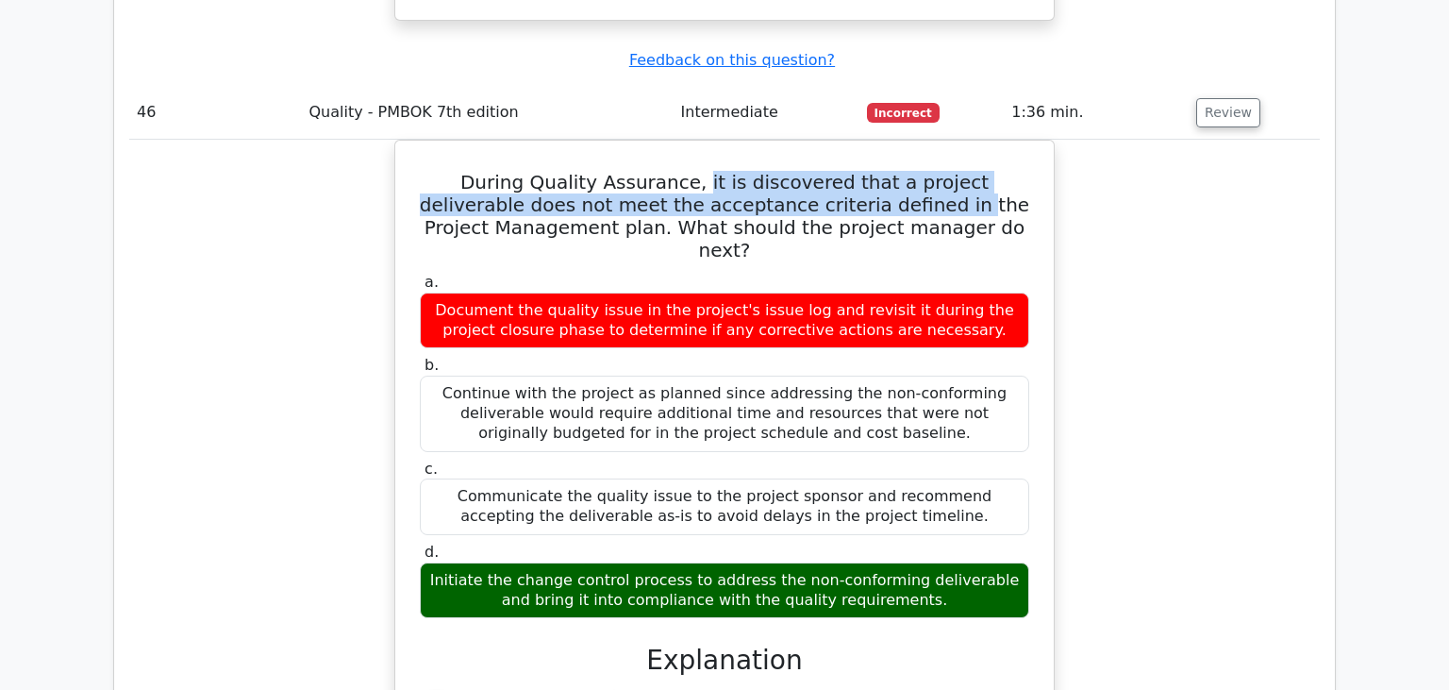
scroll to position [48964, 0]
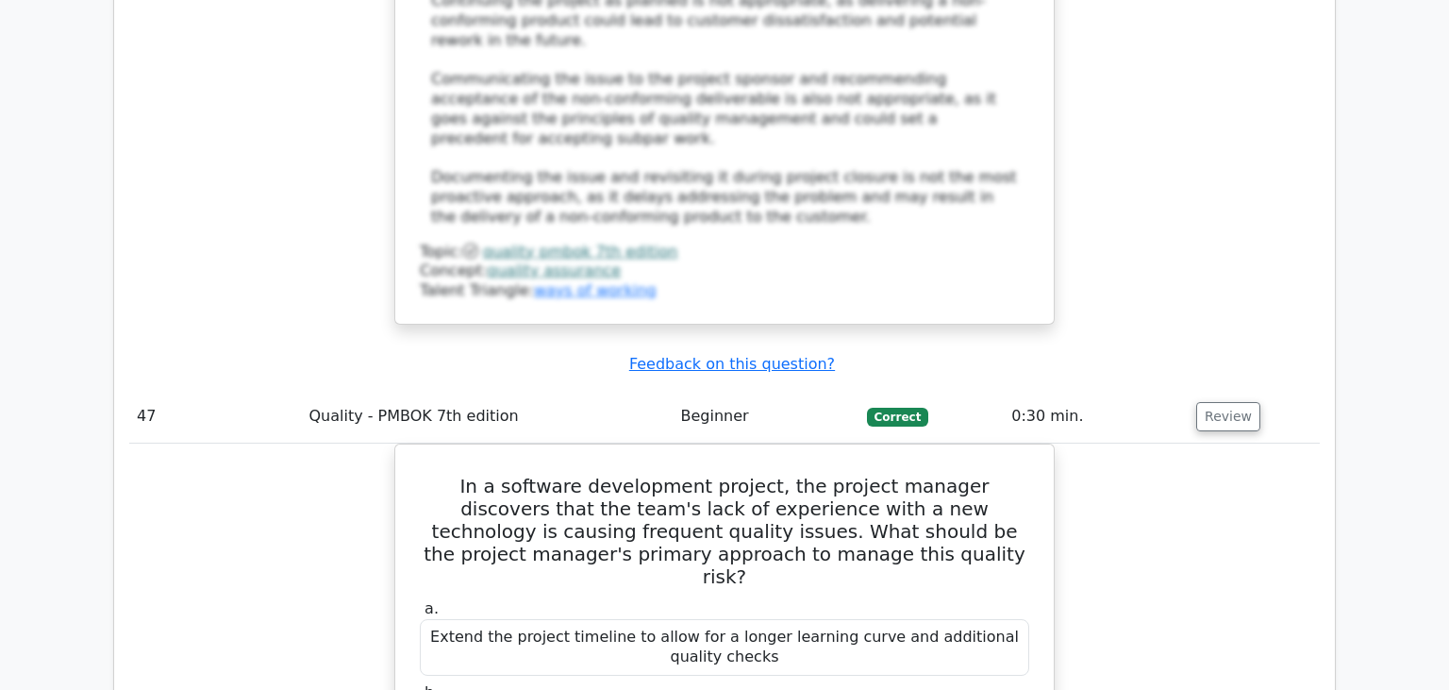
scroll to position [49861, 0]
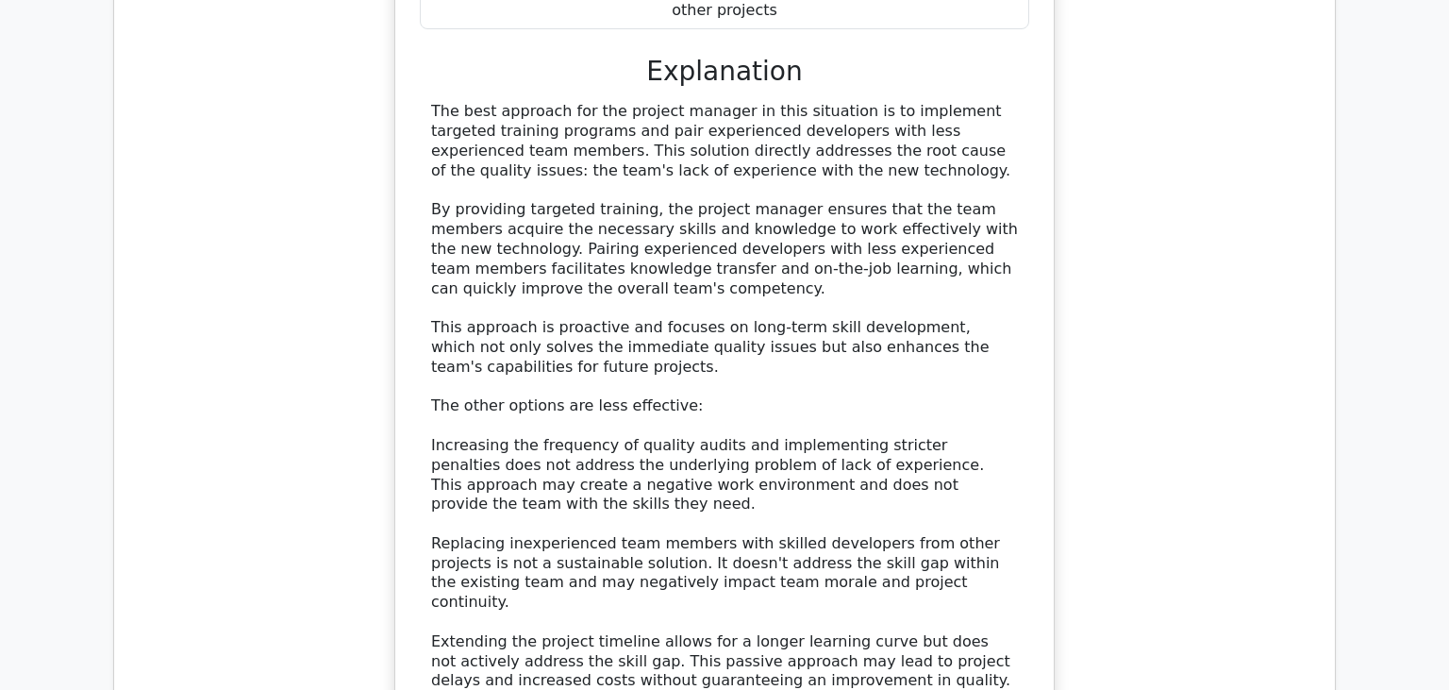
scroll to position [50956, 0]
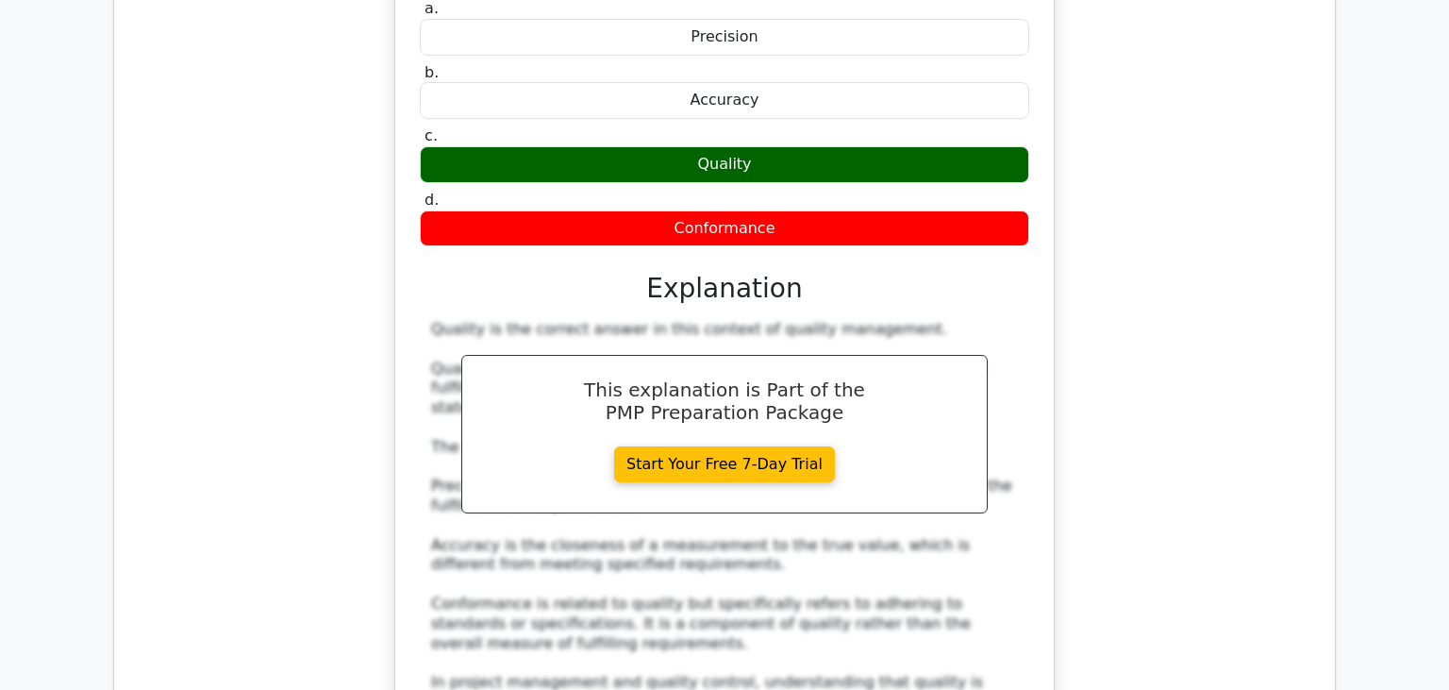
scroll to position [51754, 0]
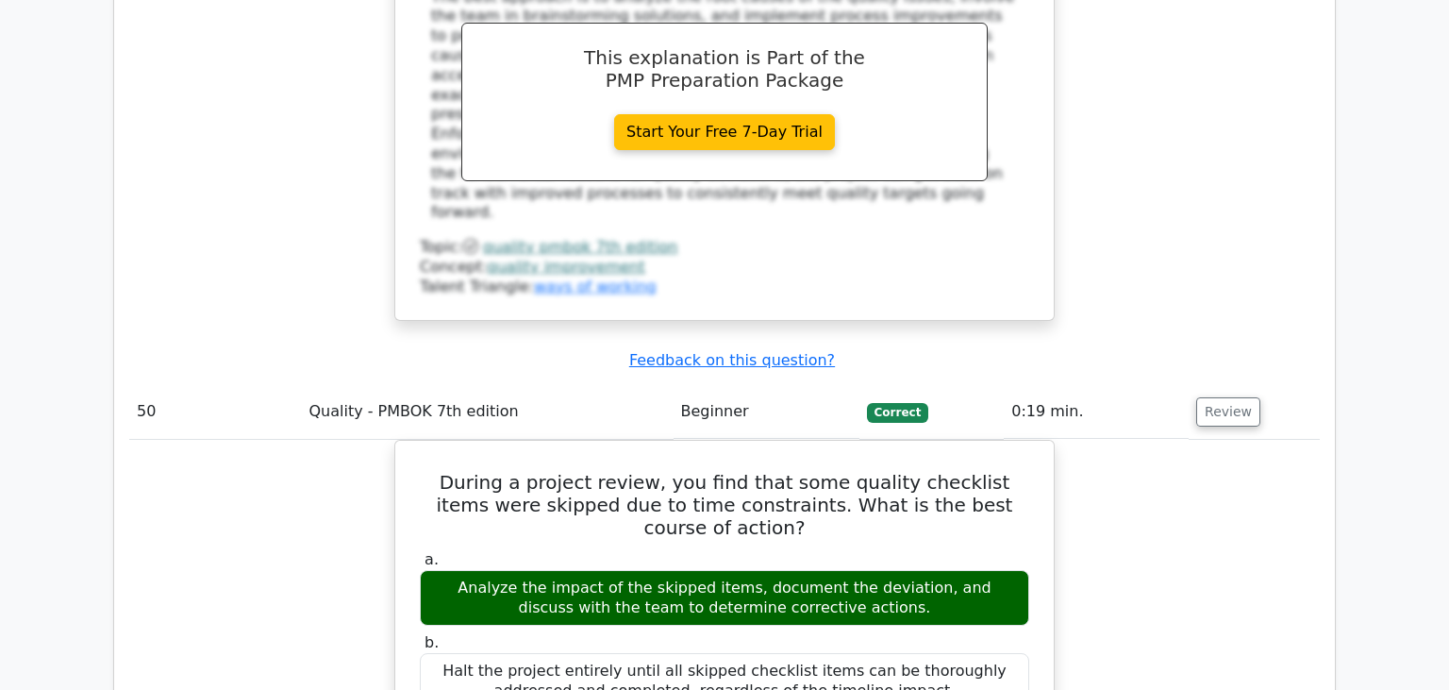
scroll to position [52949, 0]
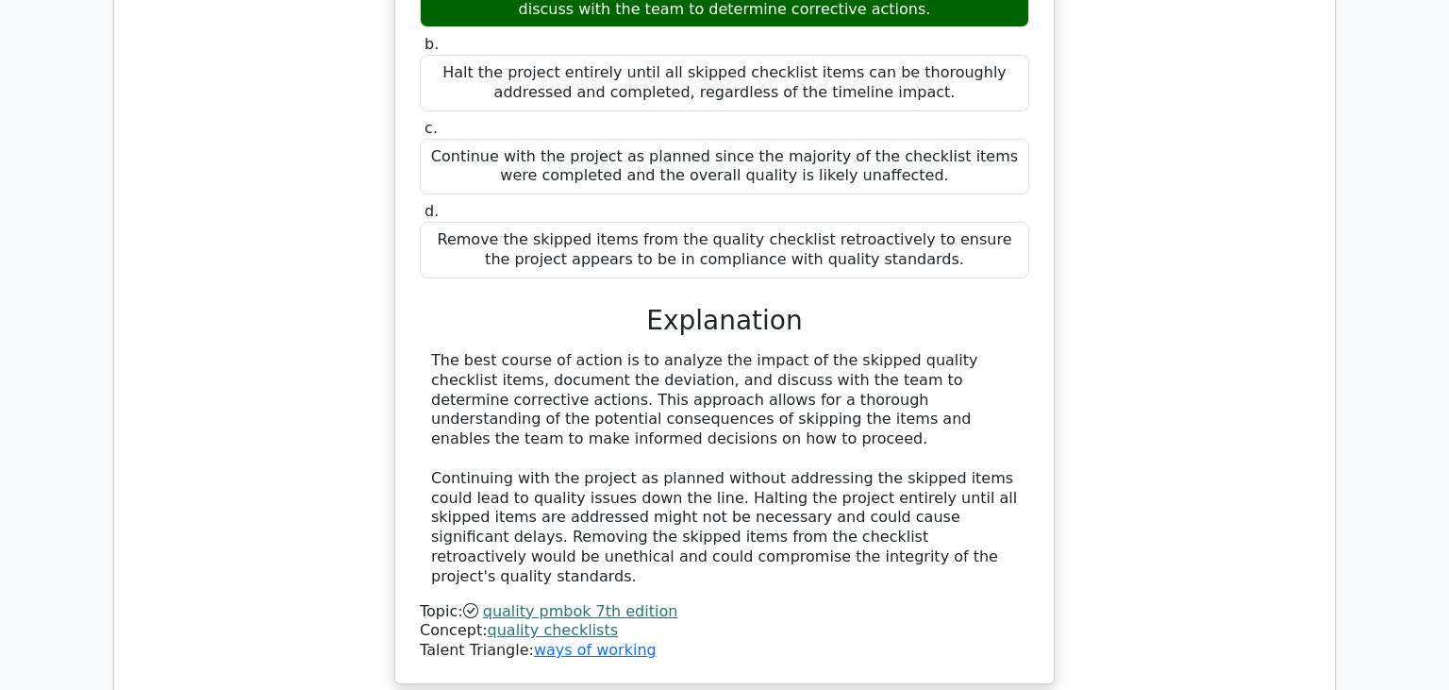
scroll to position [53945, 0]
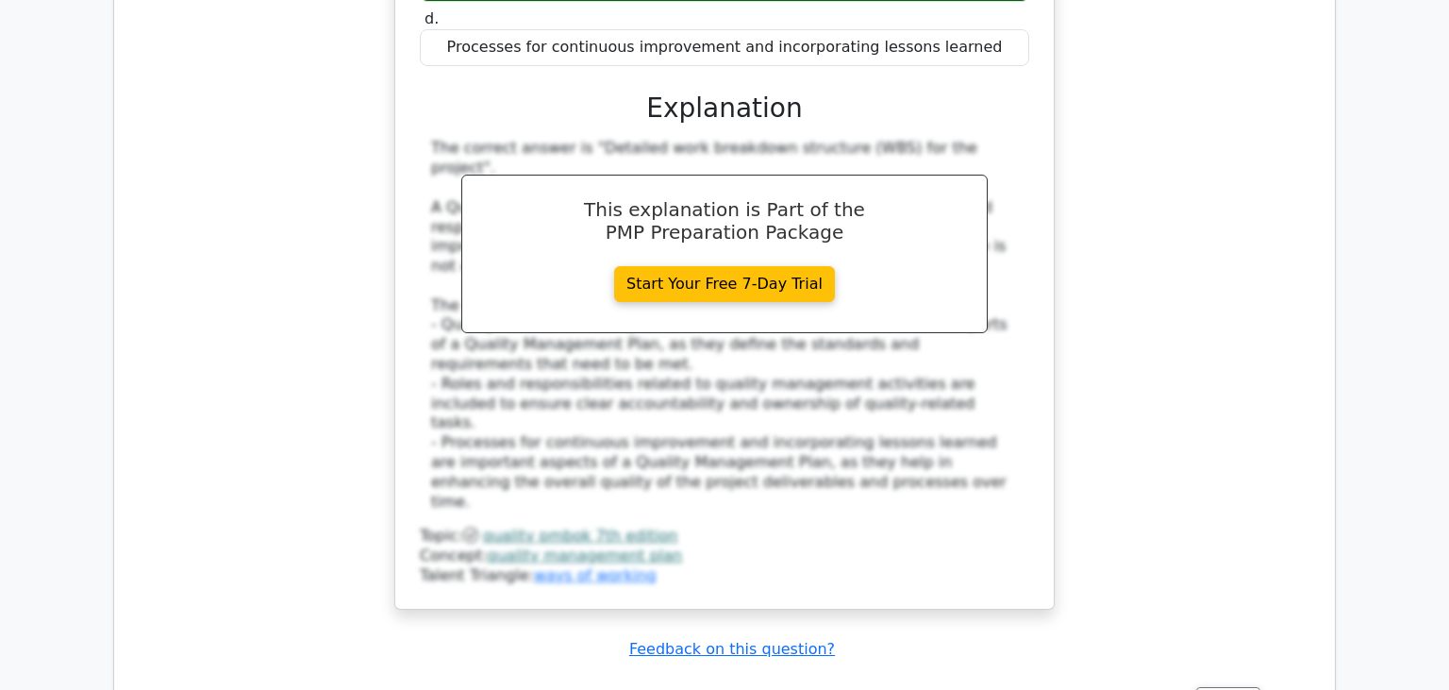
scroll to position [55041, 0]
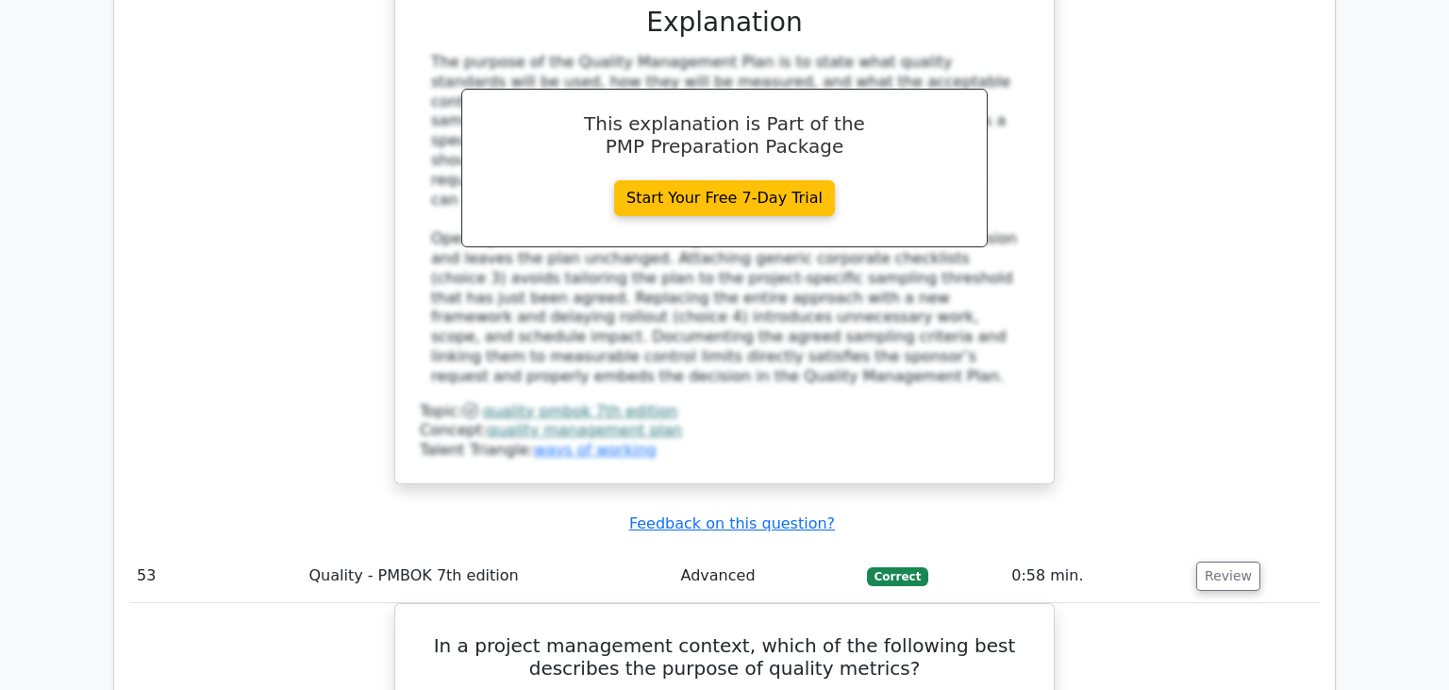
scroll to position [56337, 0]
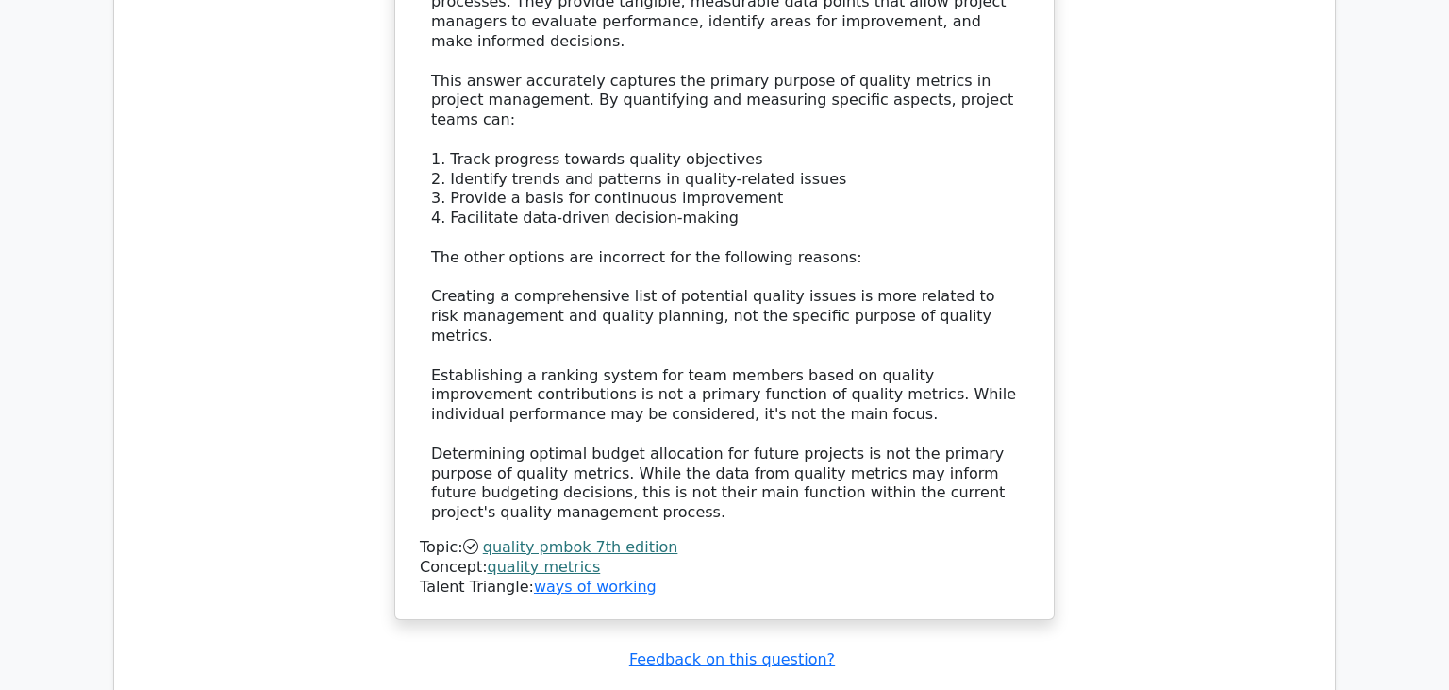
scroll to position [57532, 0]
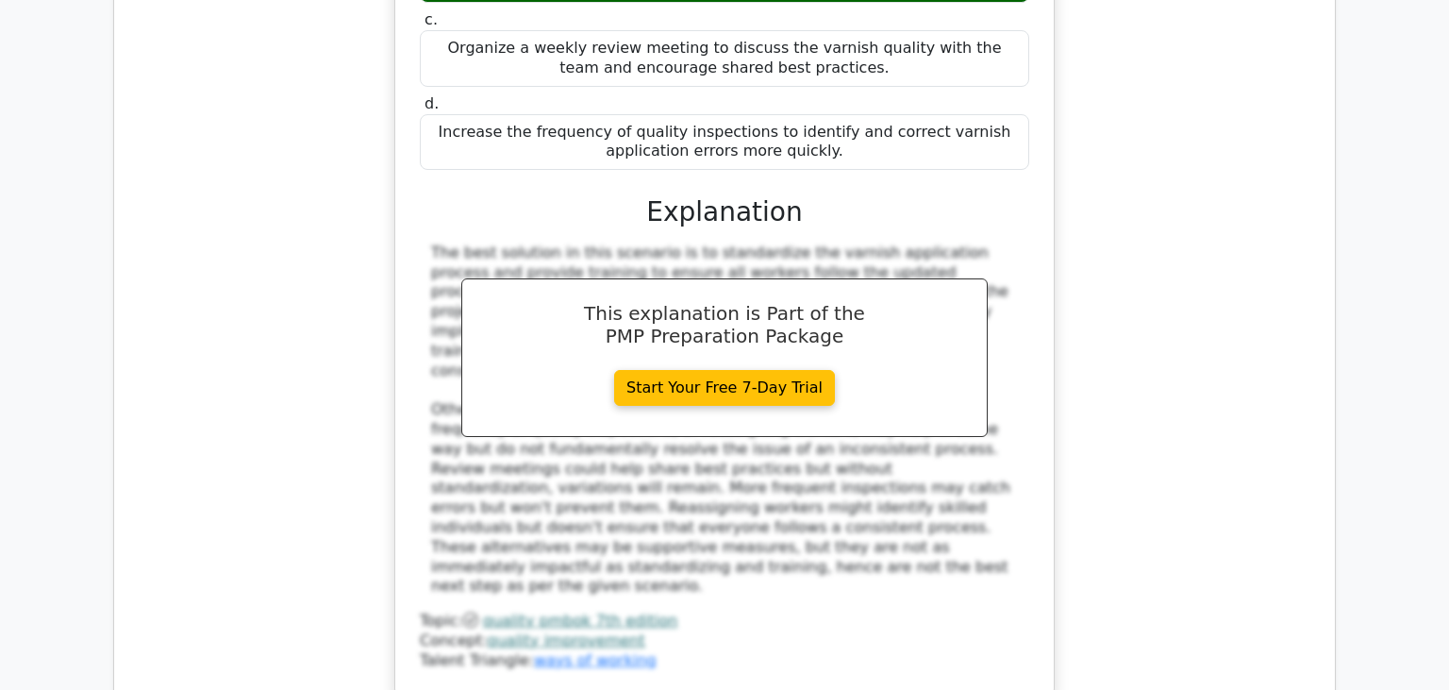
scroll to position [58827, 0]
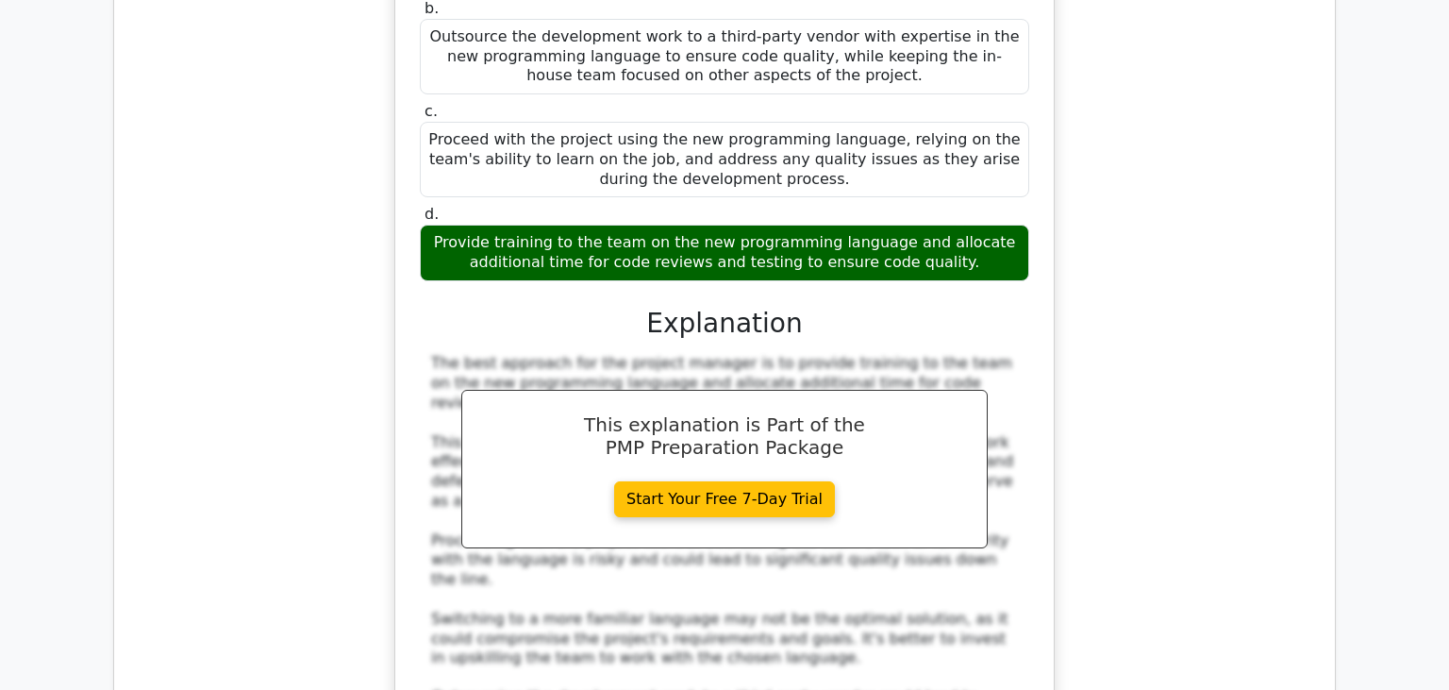
scroll to position [59923, 0]
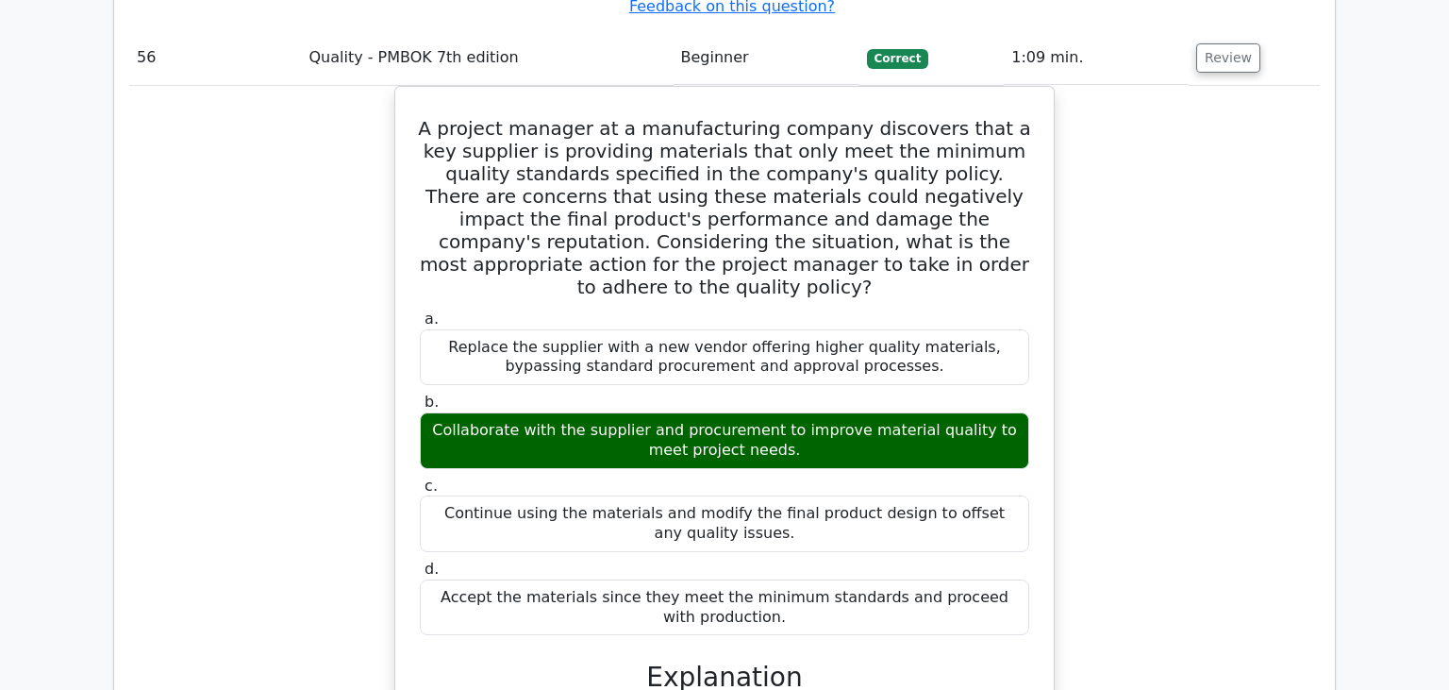
scroll to position [60920, 0]
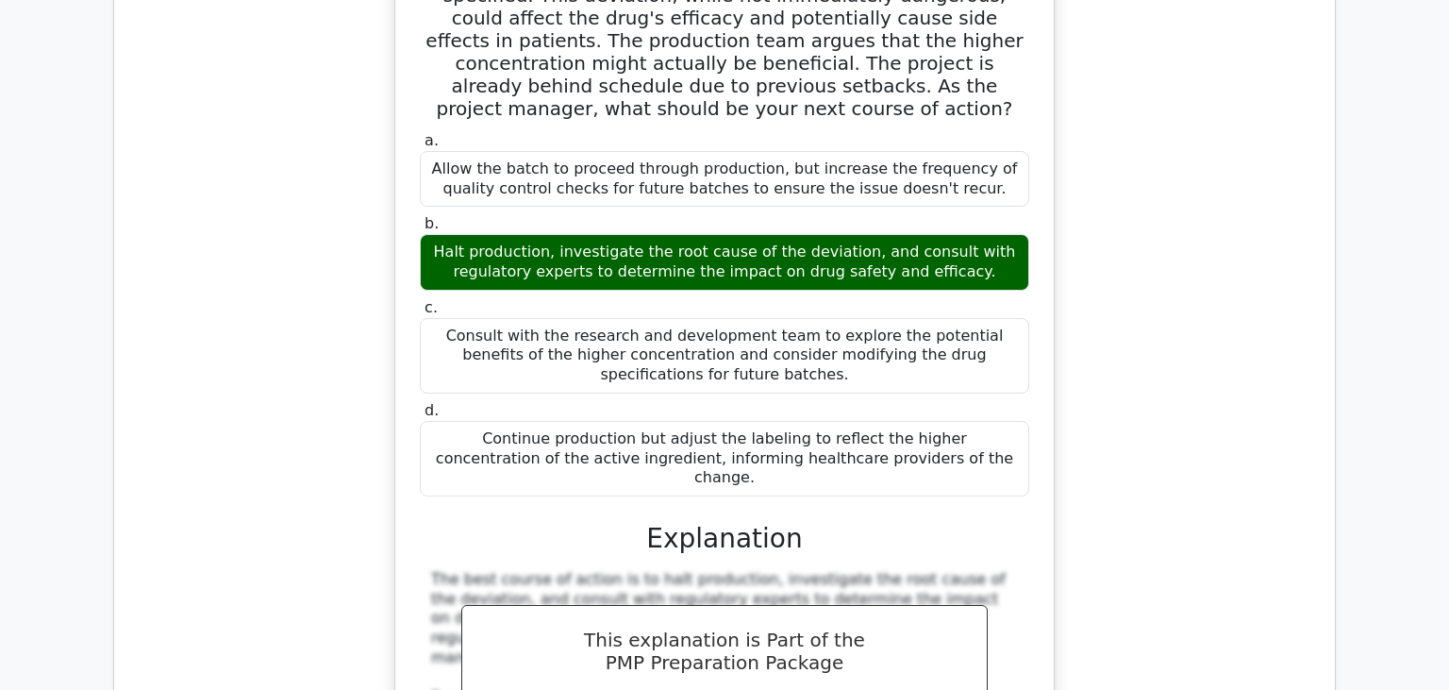
scroll to position [61916, 0]
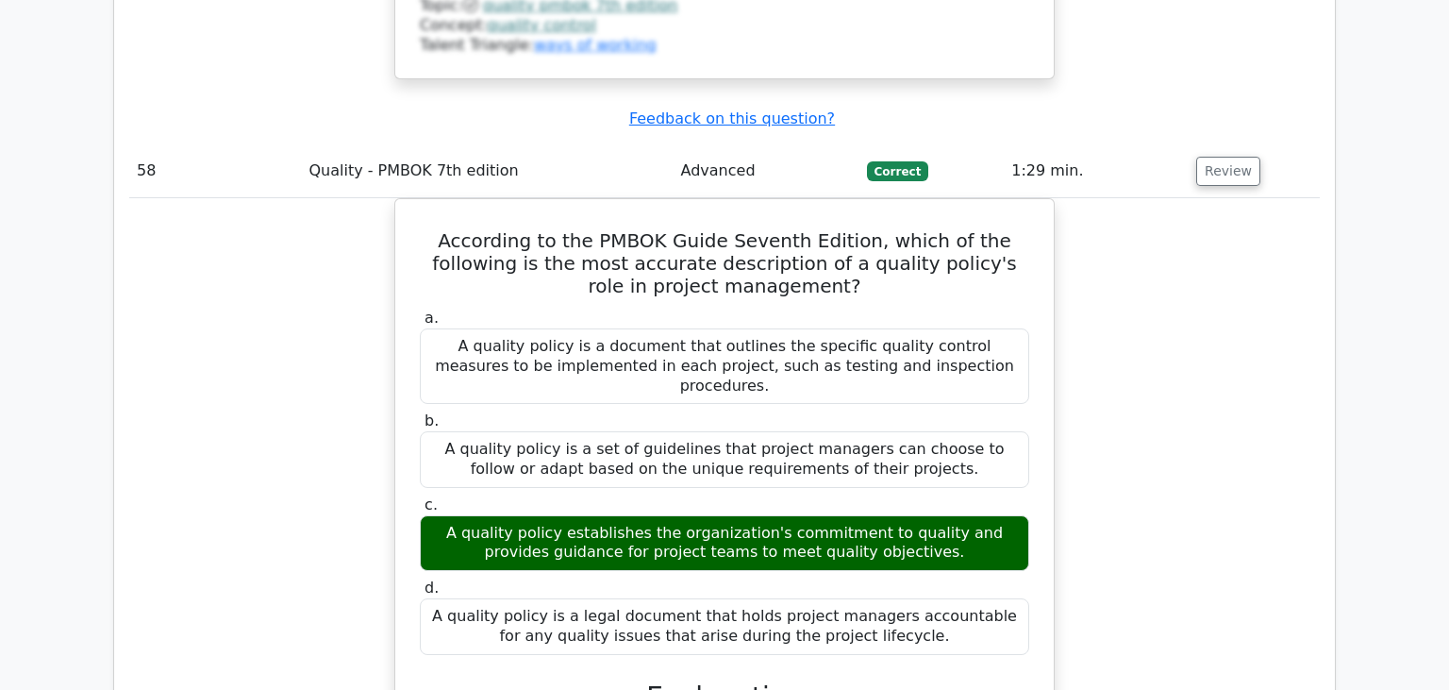
scroll to position [63310, 0]
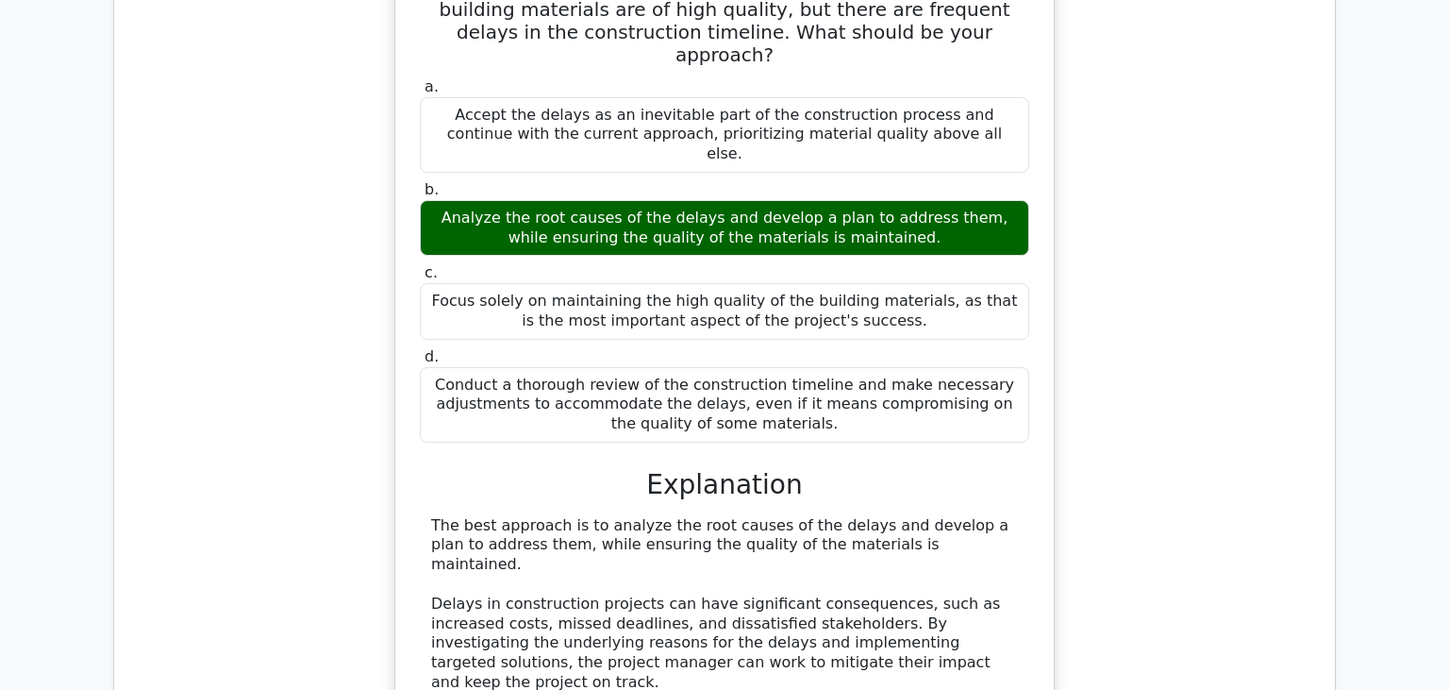
scroll to position [64507, 0]
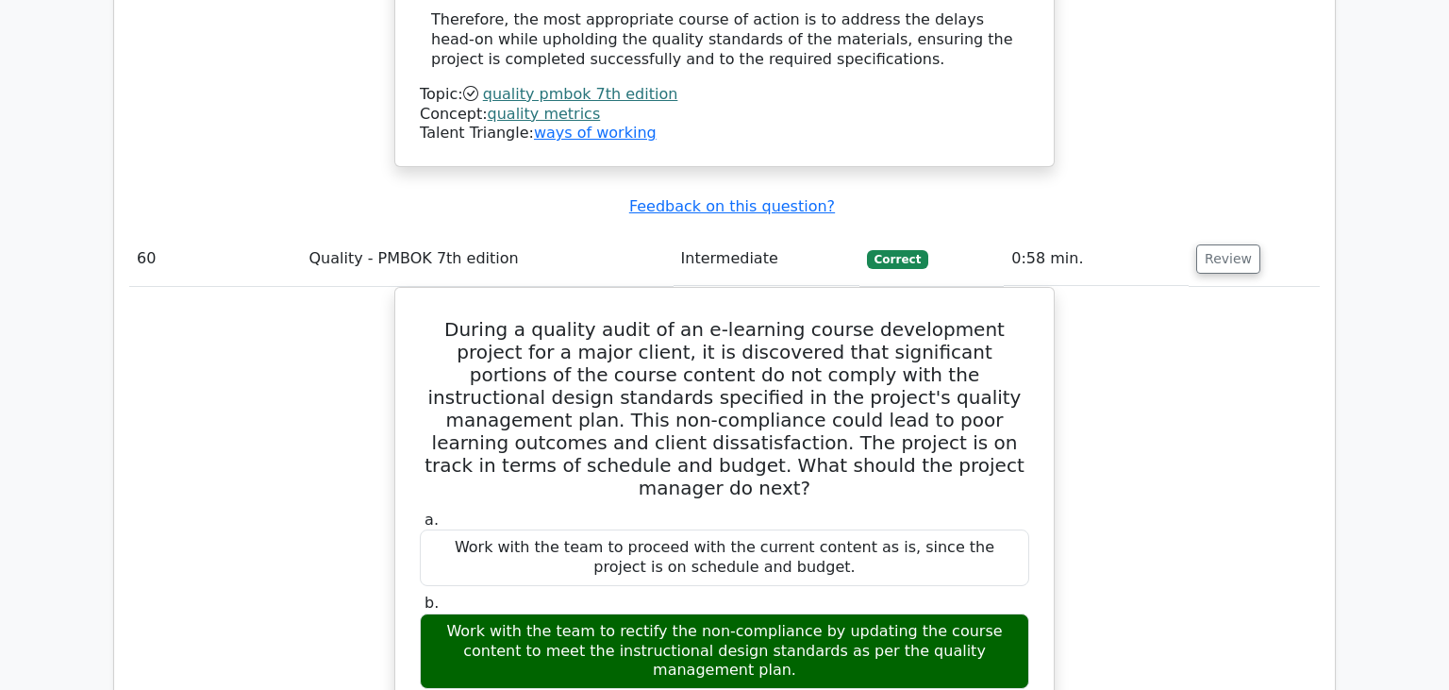
scroll to position [65602, 0]
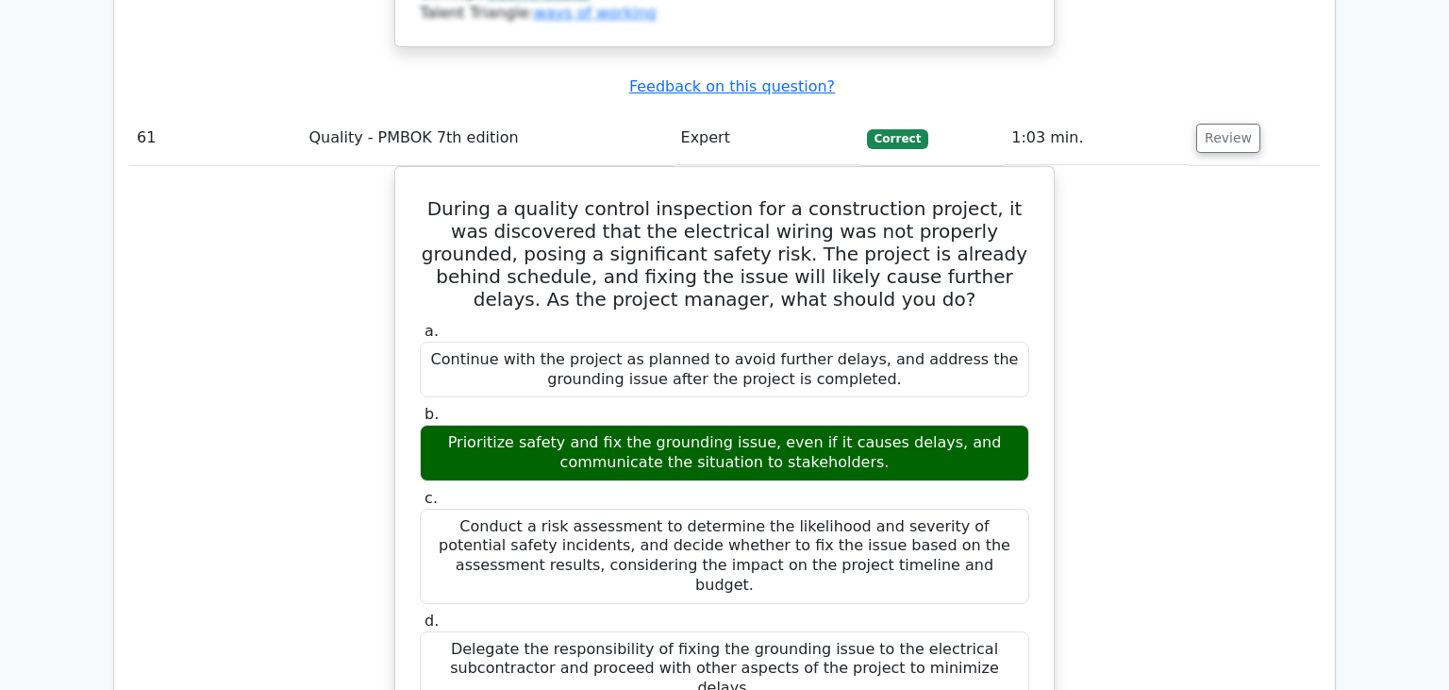
scroll to position [66499, 0]
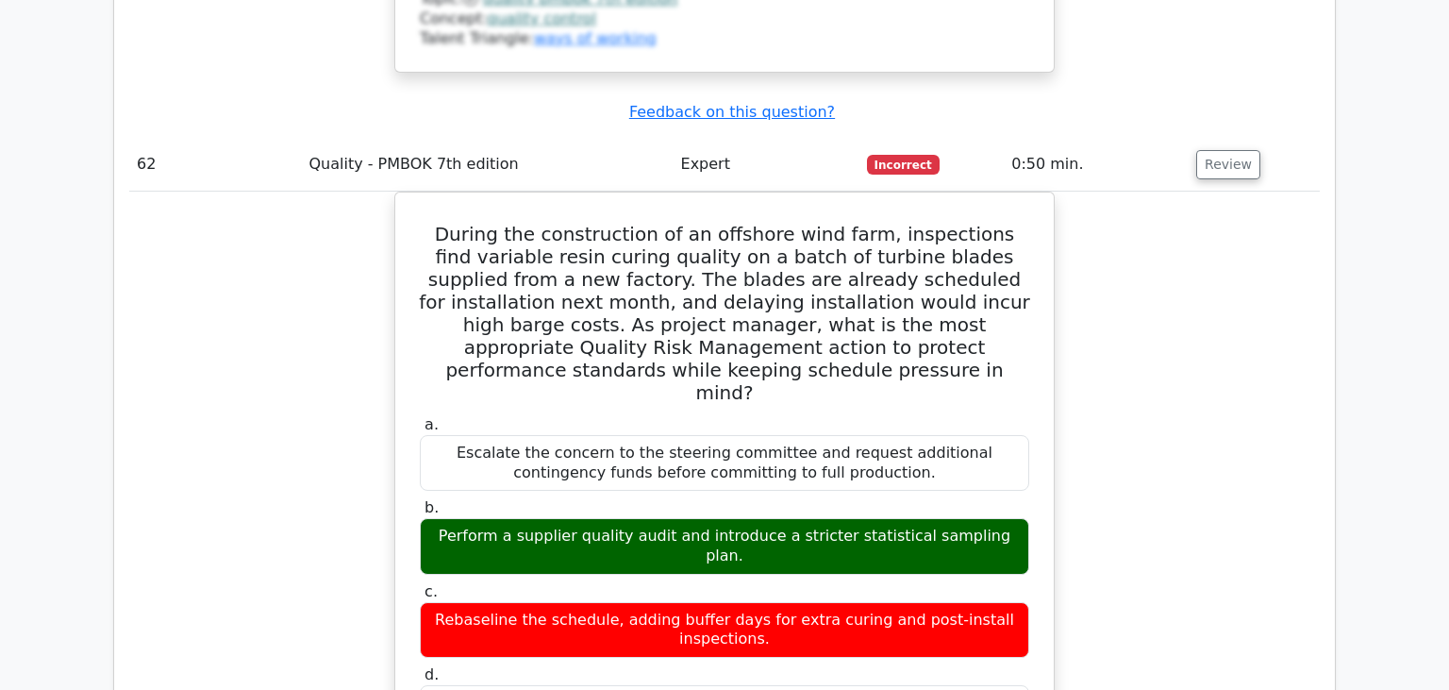
scroll to position [67793, 0]
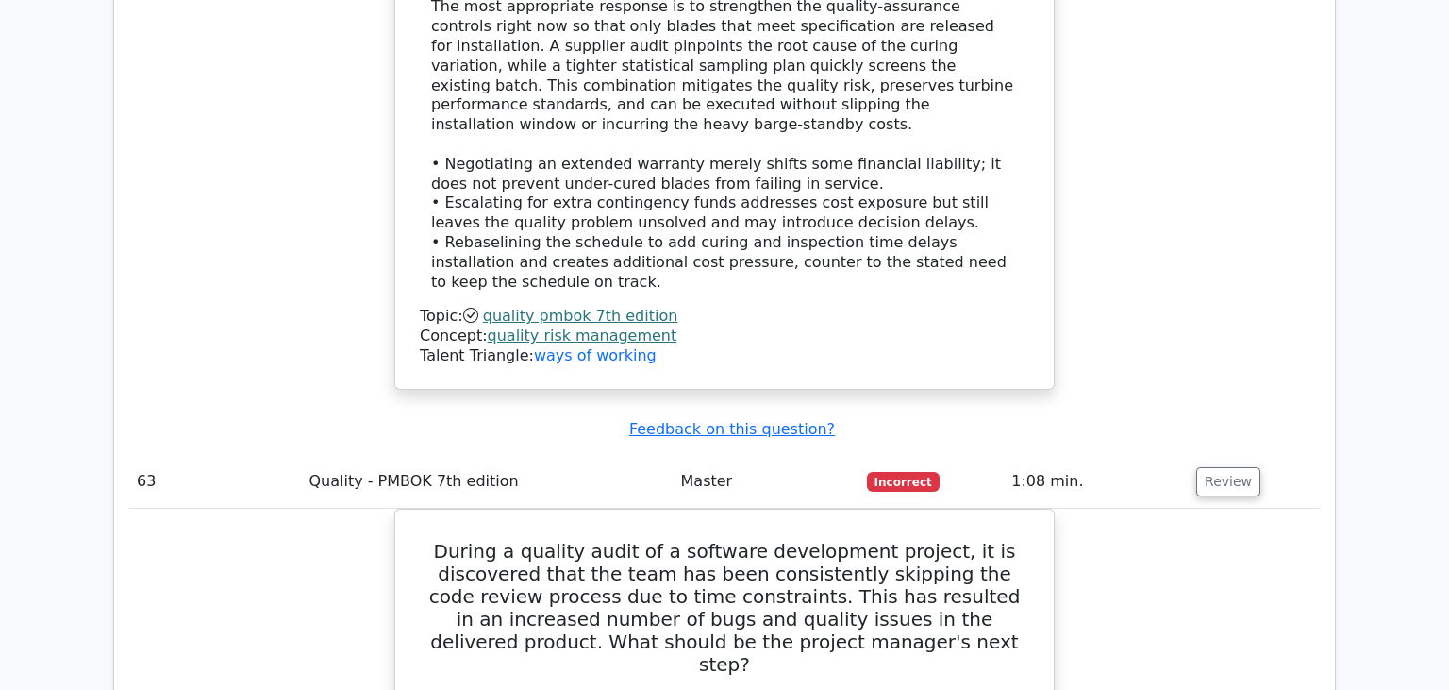
scroll to position [68790, 0]
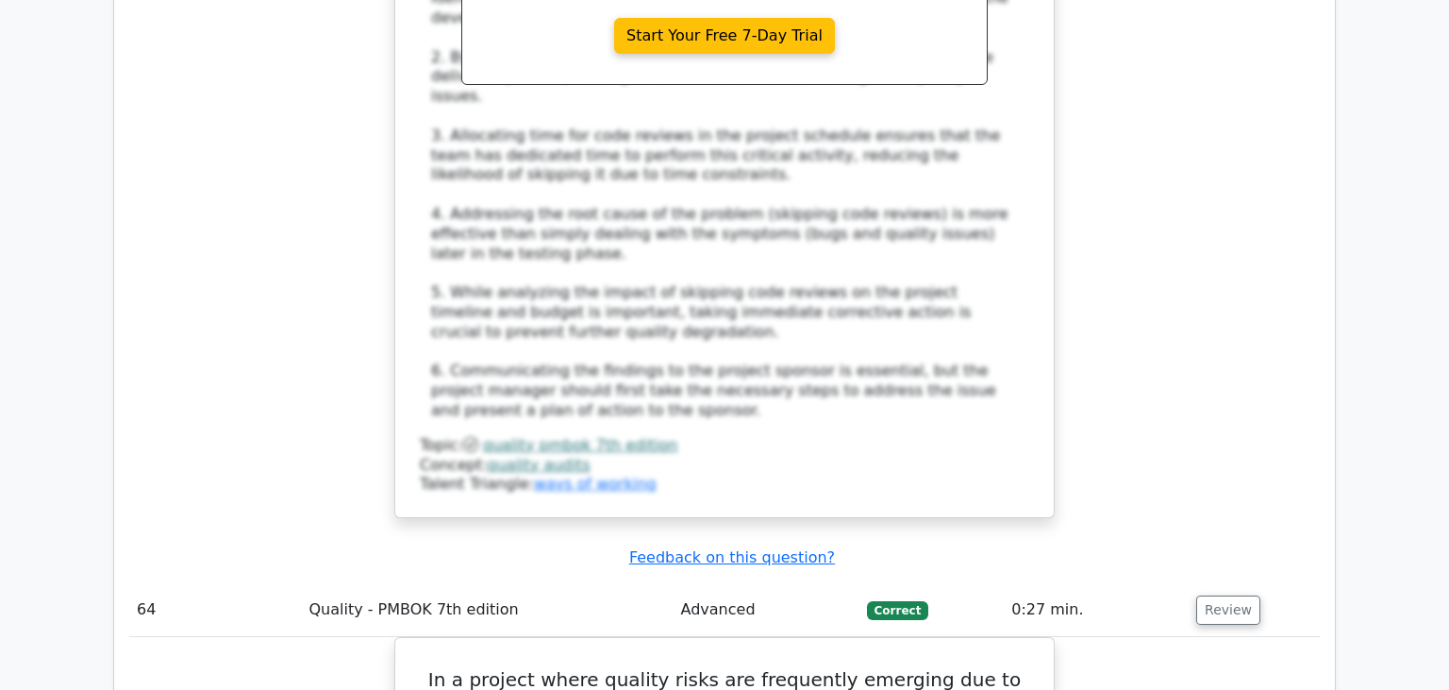
scroll to position [69886, 0]
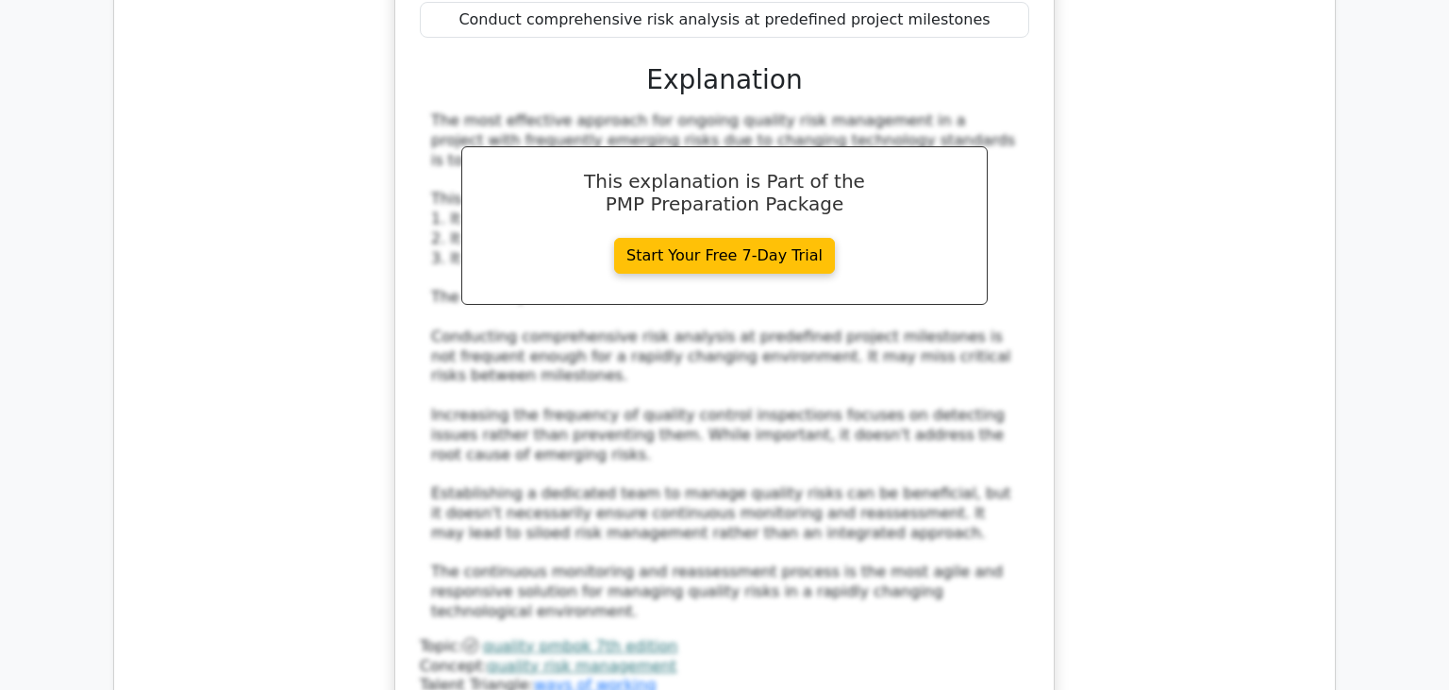
scroll to position [70982, 0]
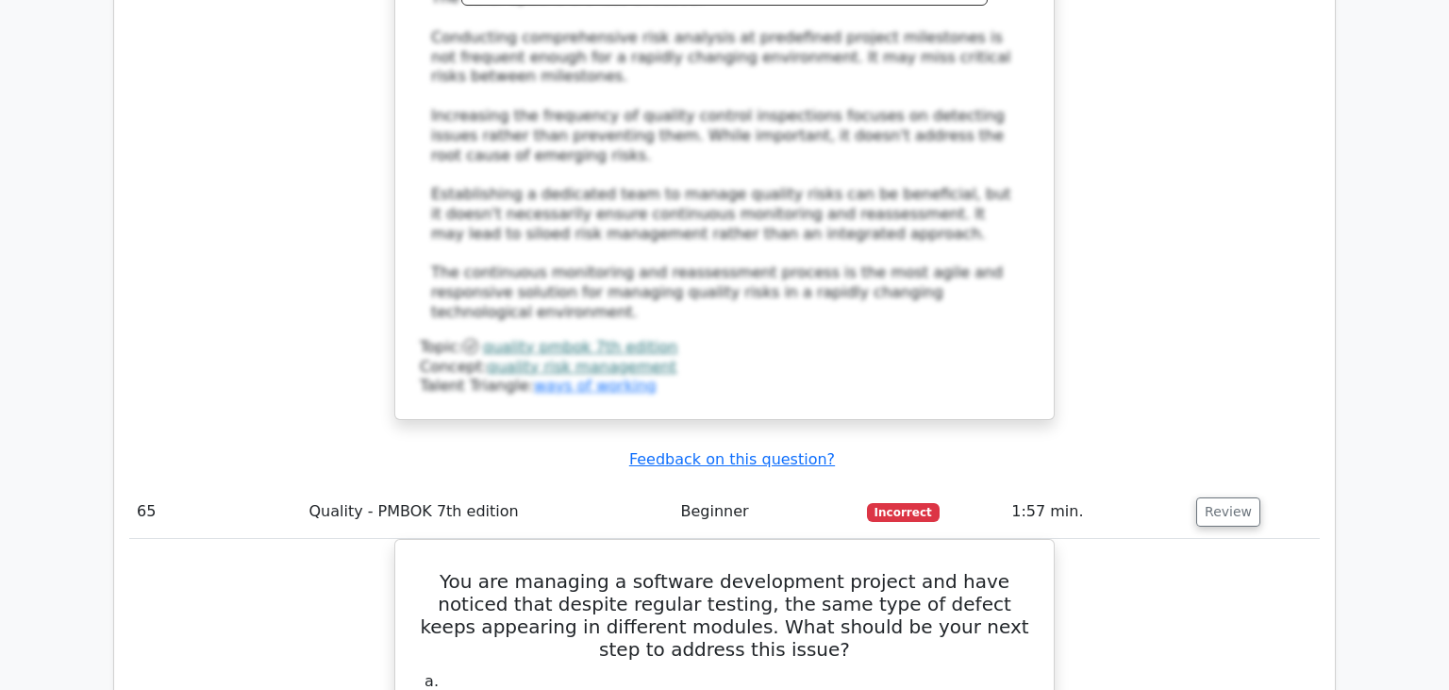
drag, startPoint x: 441, startPoint y: 277, endPoint x: 842, endPoint y: 525, distance: 472.3
drag, startPoint x: 436, startPoint y: 281, endPoint x: 842, endPoint y: 575, distance: 502.0
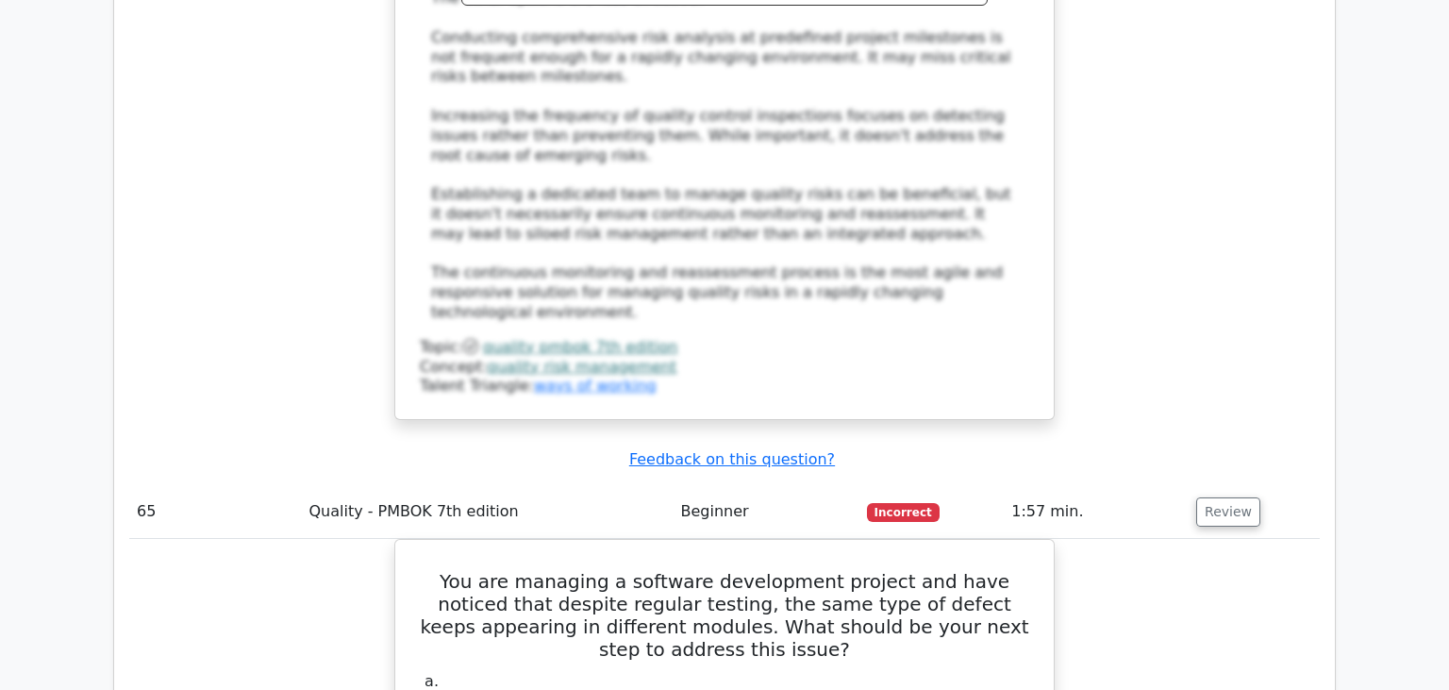
copy div "In Quality Improvement, the ________ approach focuses on eliminating defects an…"
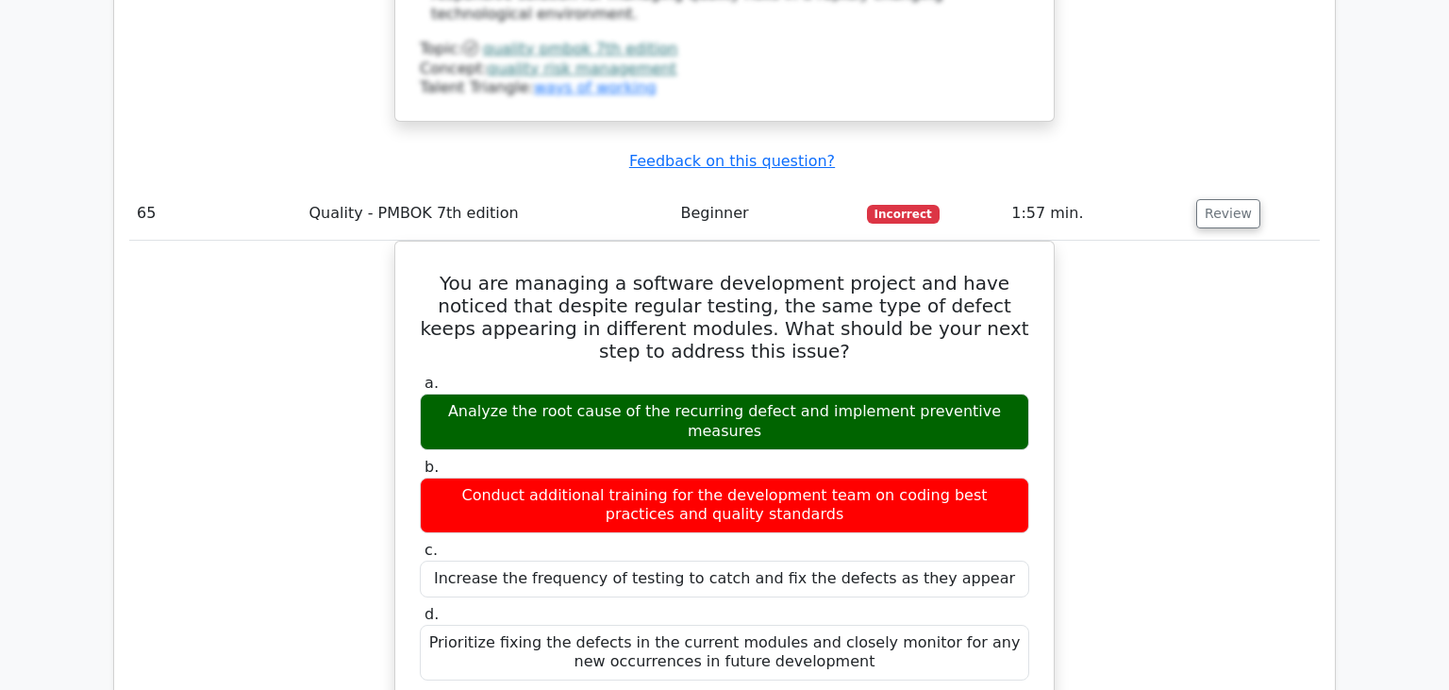
scroll to position [71679, 0]
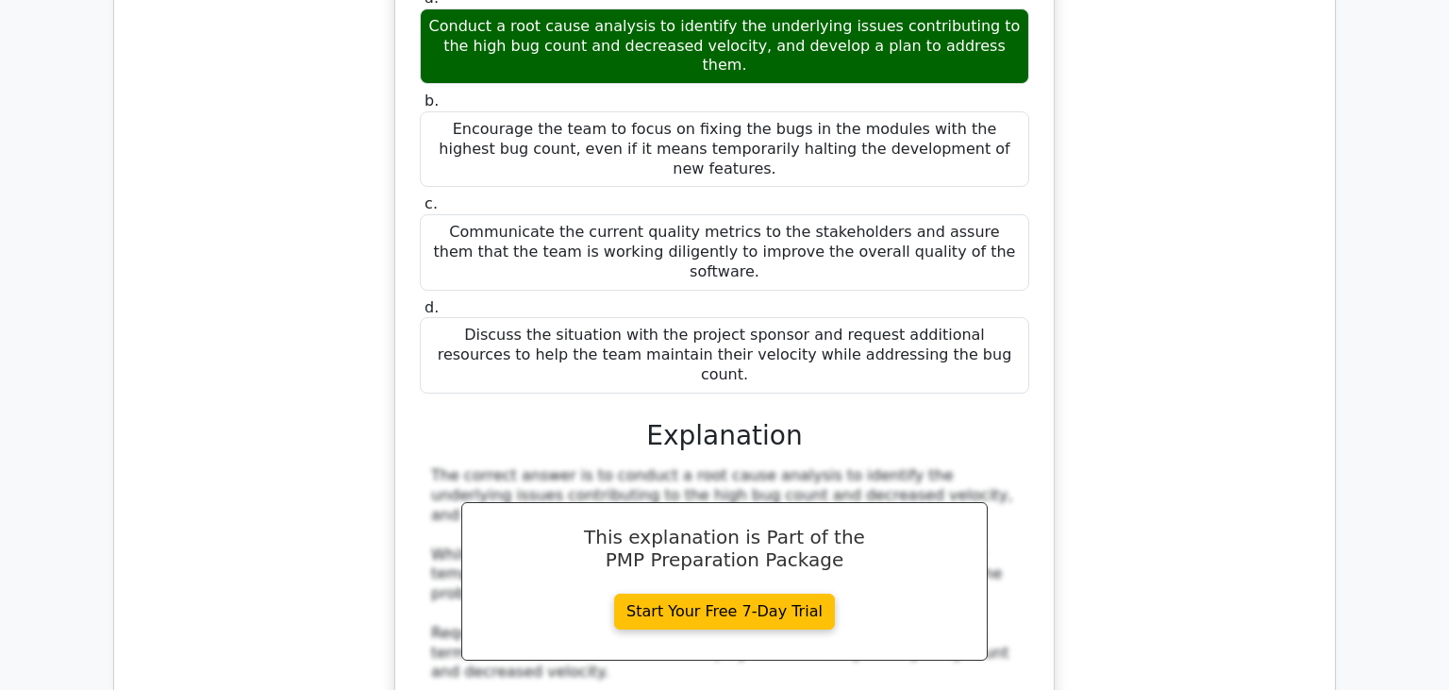
scroll to position [72875, 0]
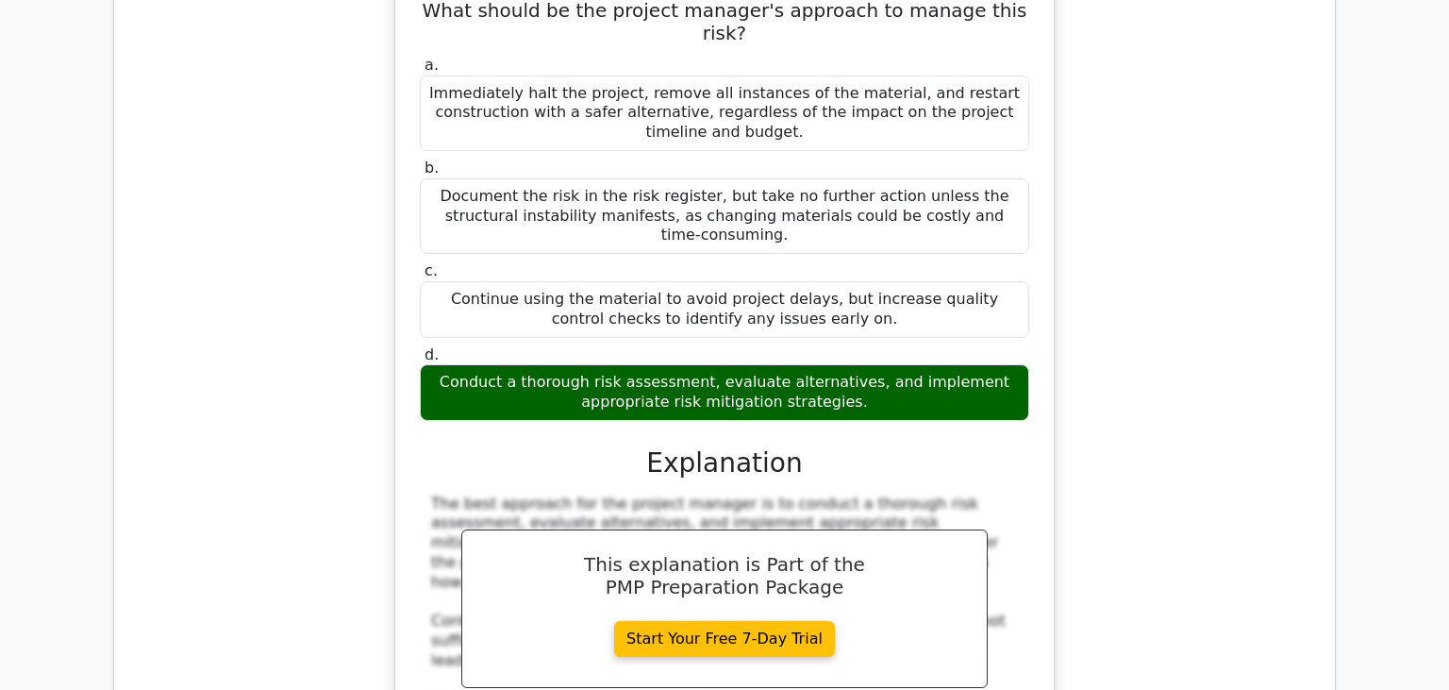
scroll to position [74170, 0]
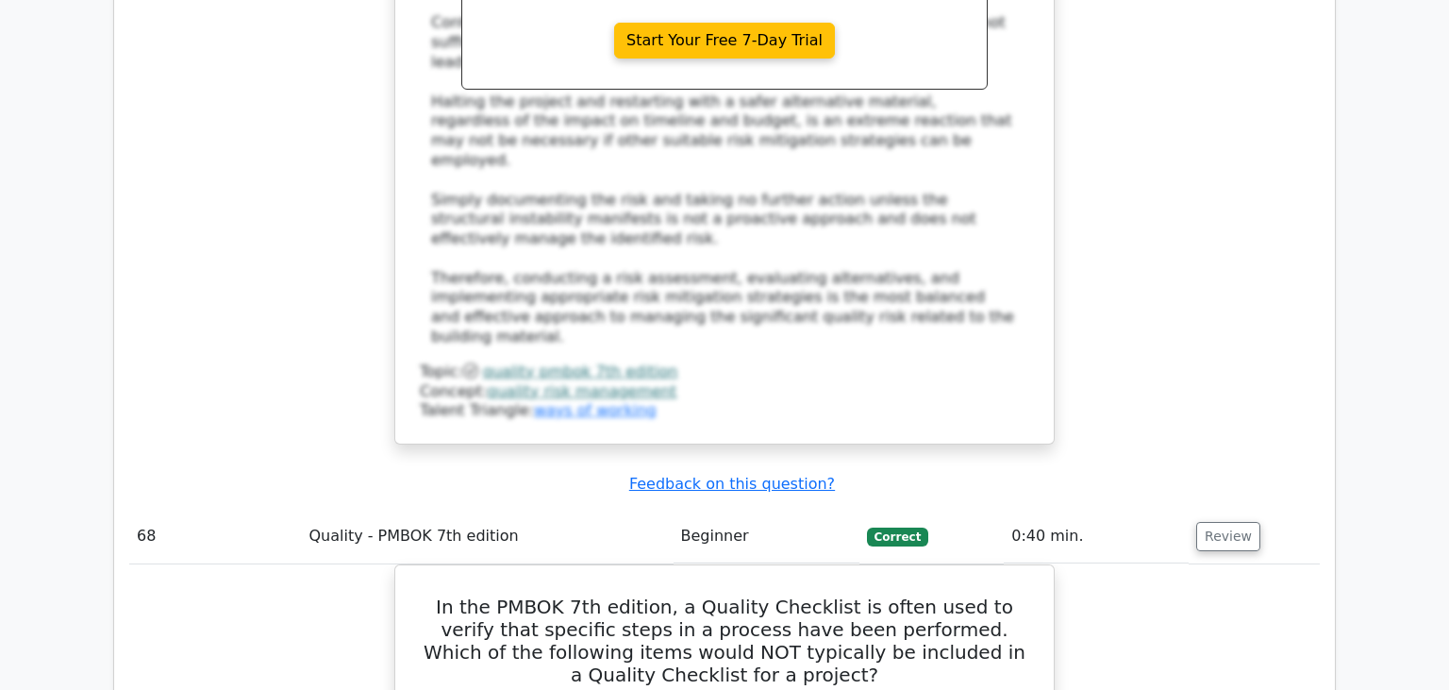
scroll to position [74967, 0]
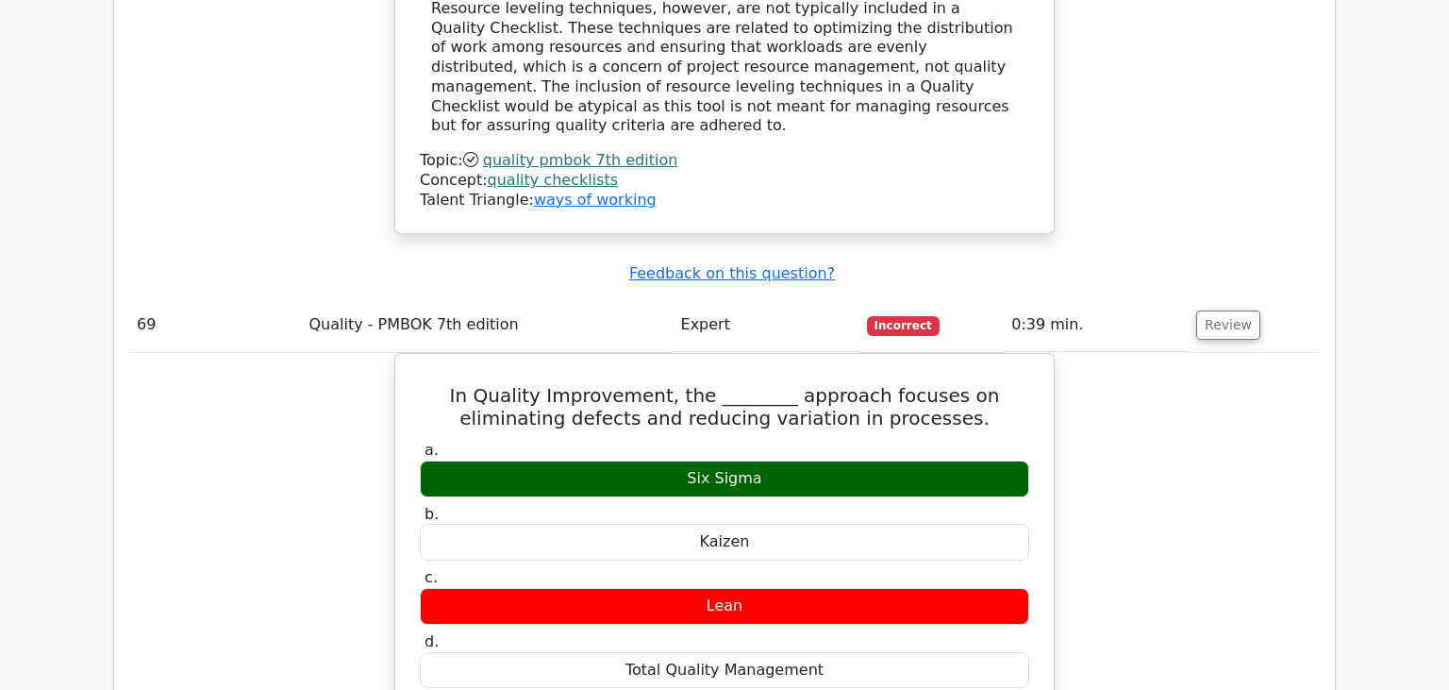
scroll to position [76062, 0]
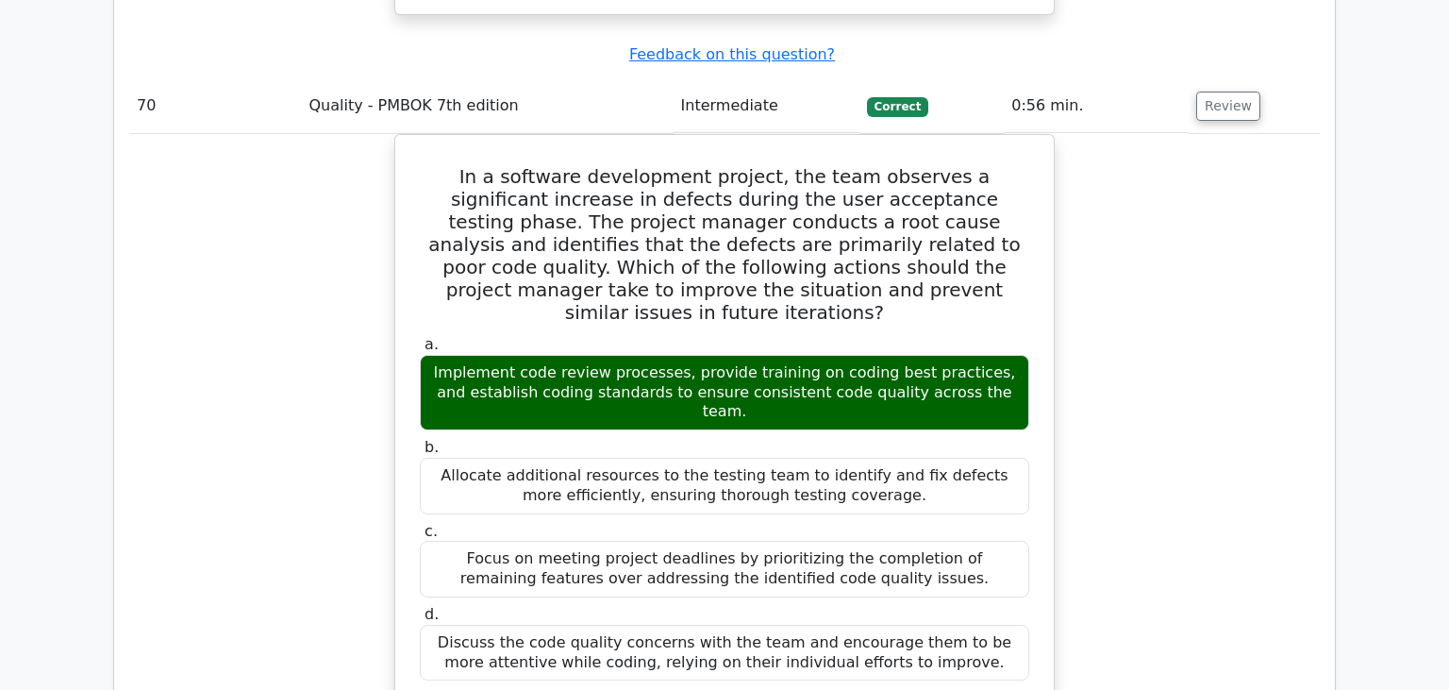
scroll to position [77059, 0]
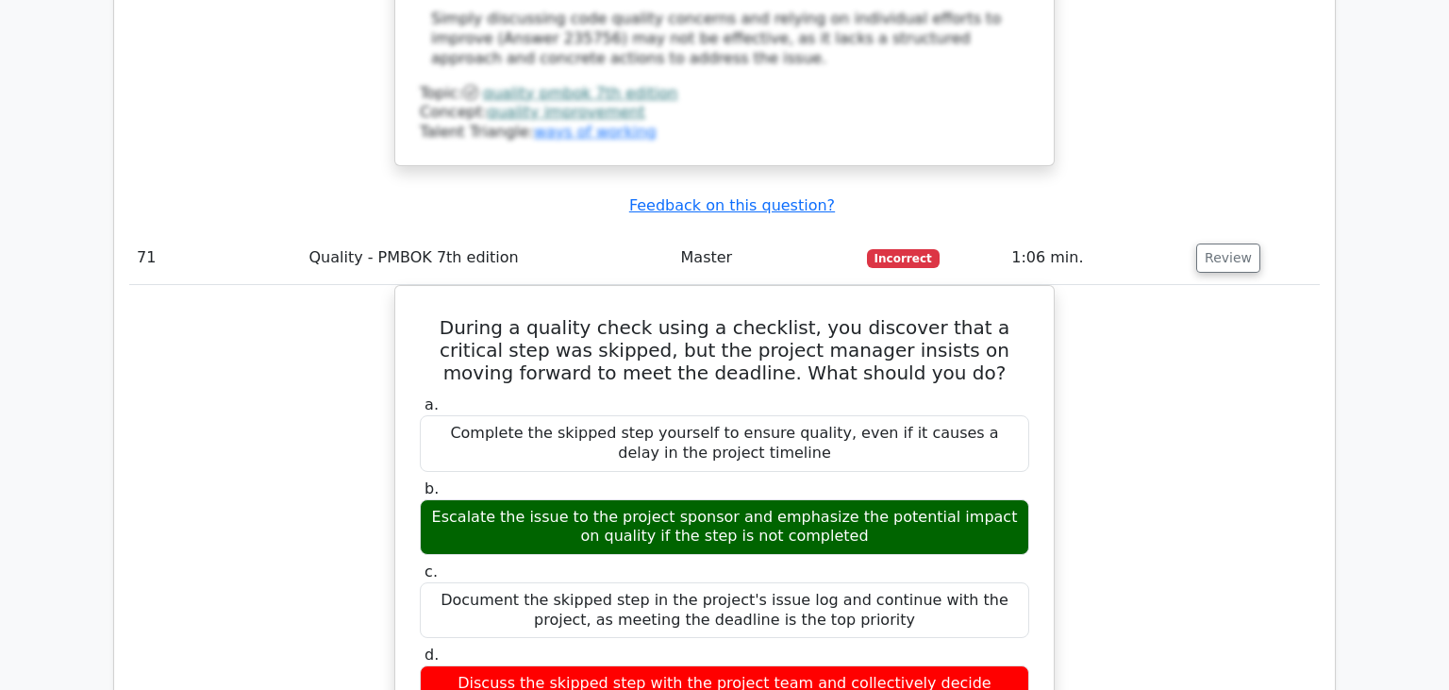
scroll to position [78354, 0]
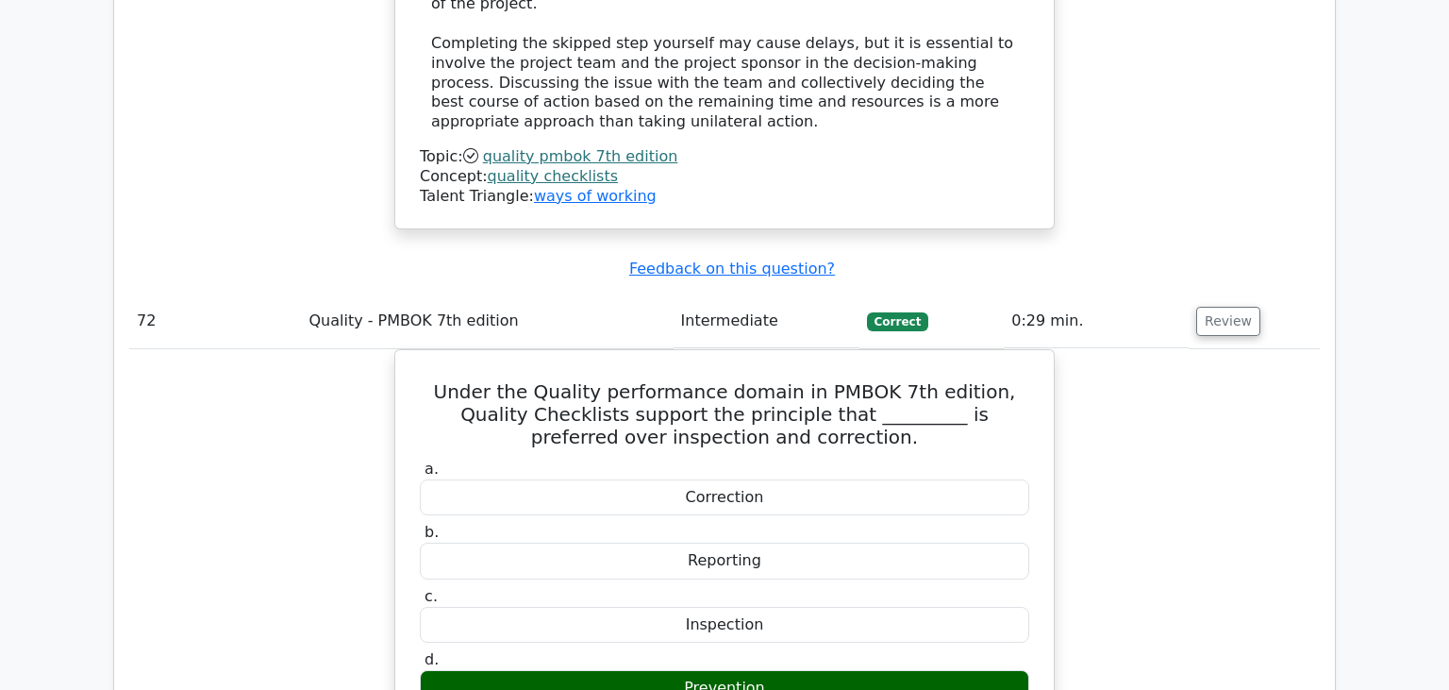
scroll to position [79350, 0]
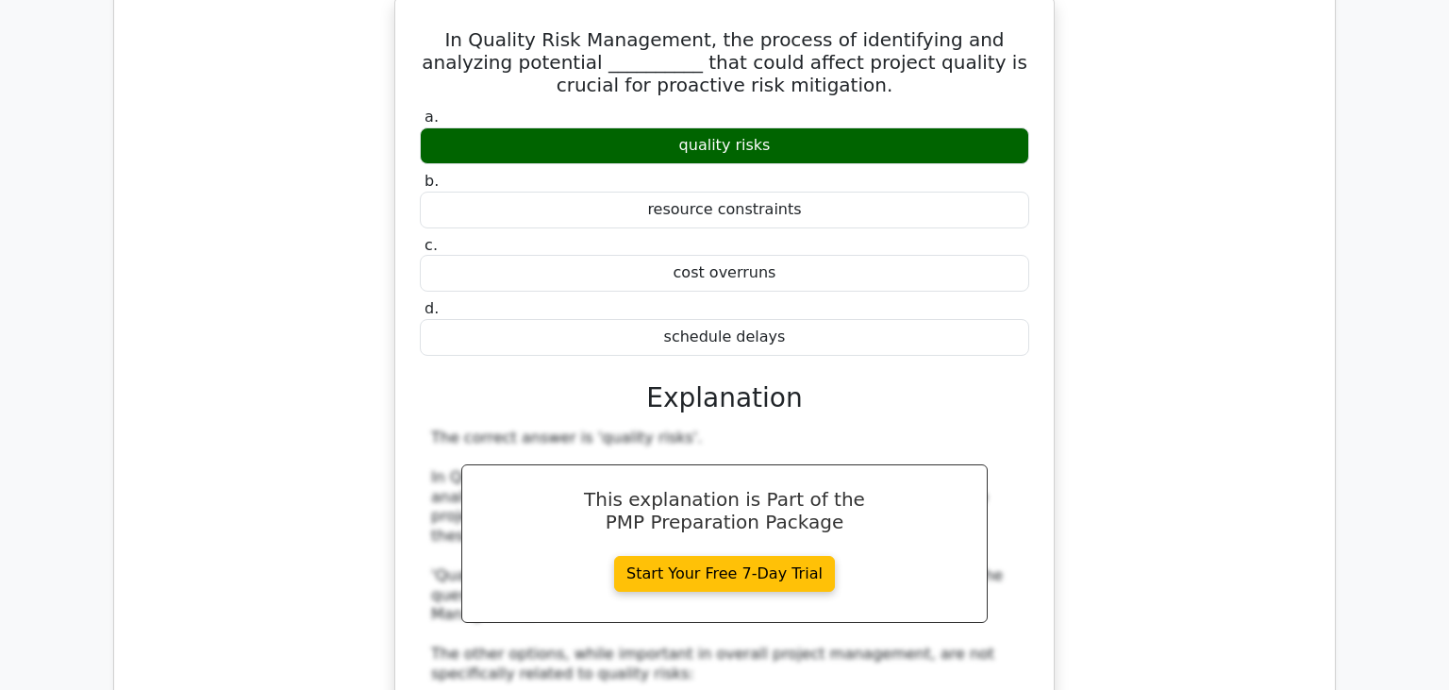
scroll to position [80446, 0]
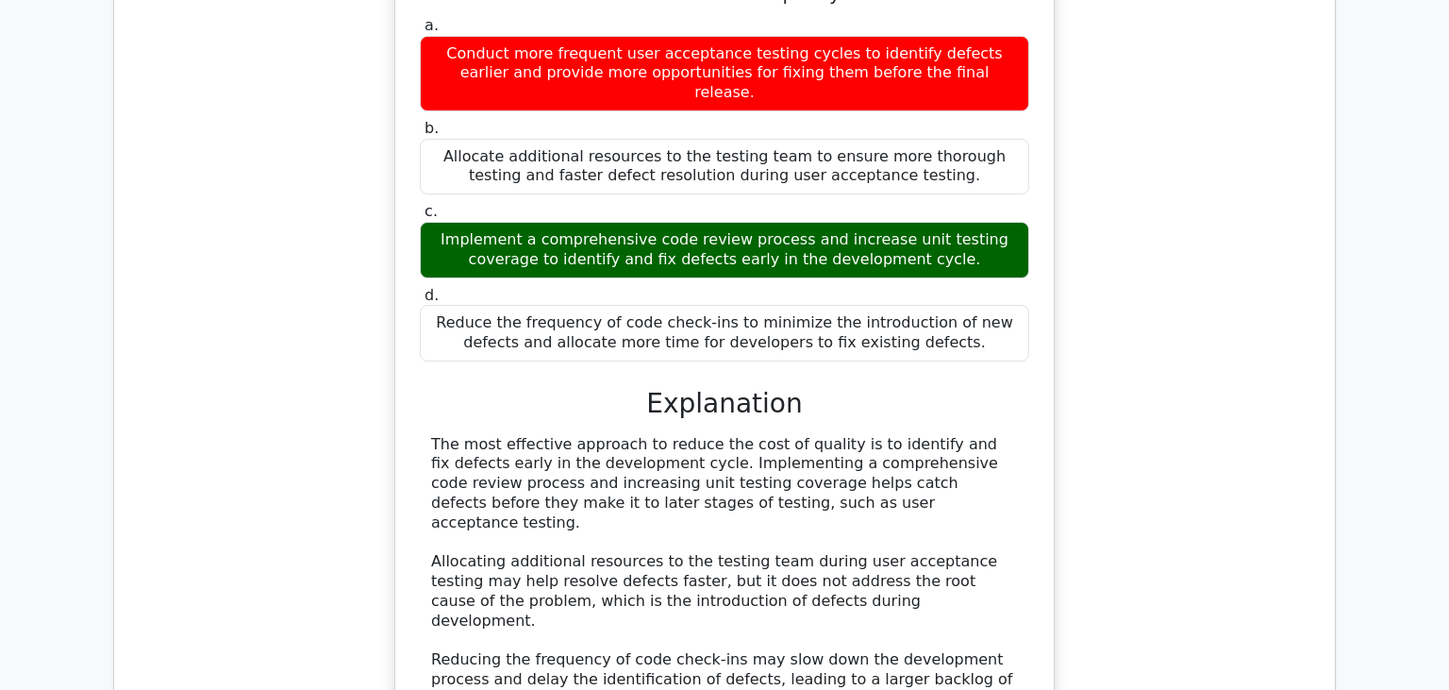
scroll to position [81741, 0]
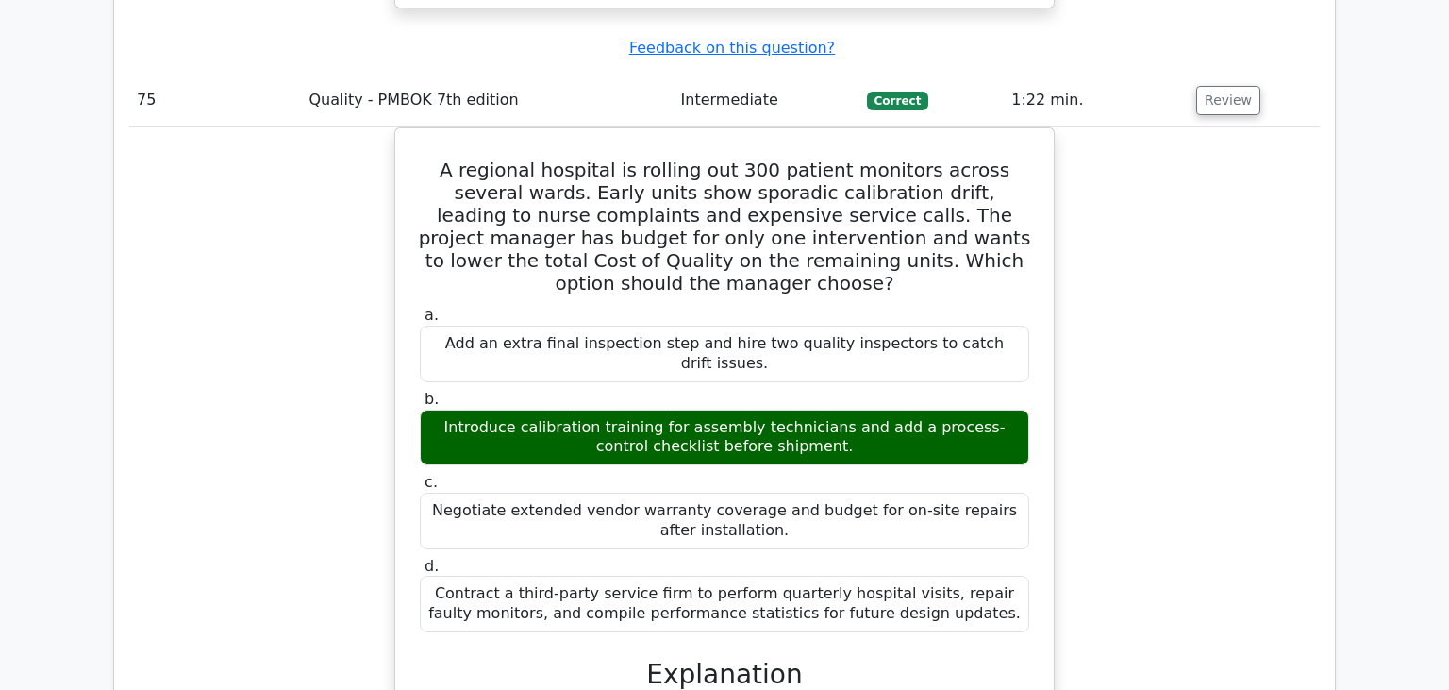
scroll to position [82638, 0]
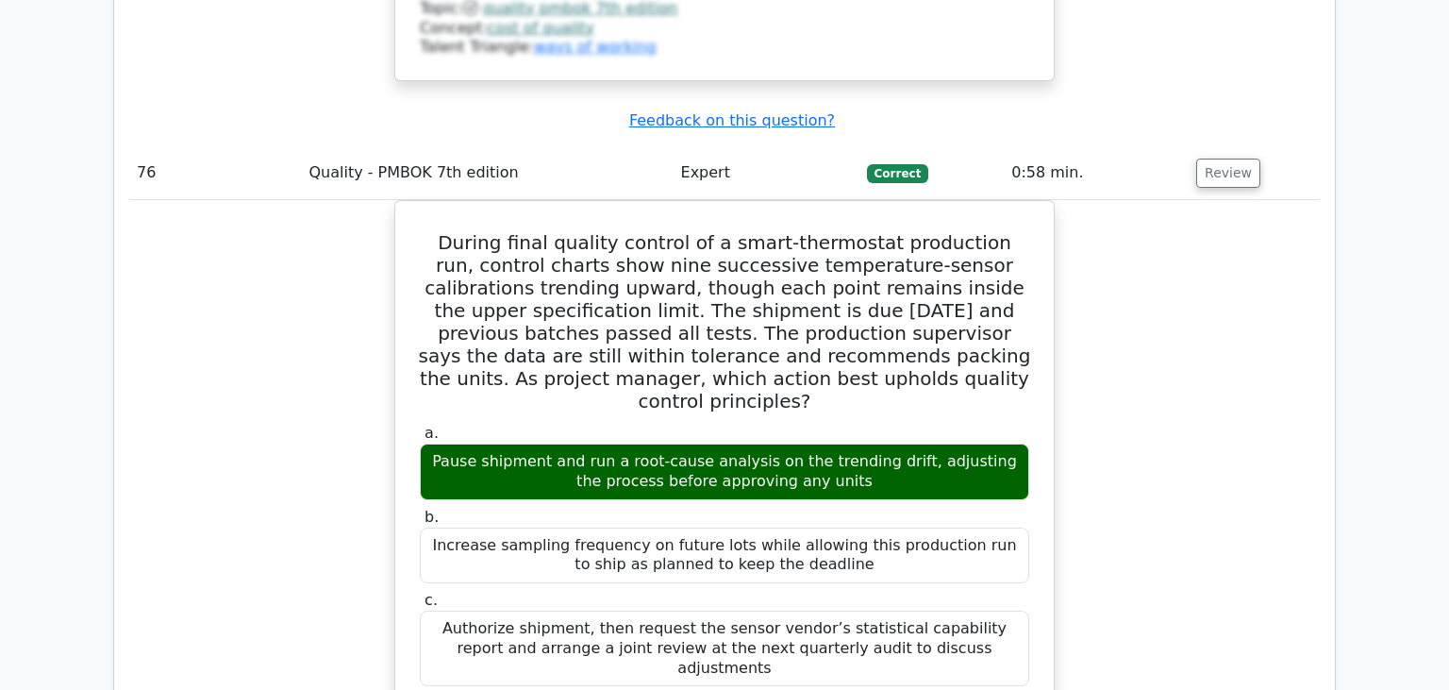
scroll to position [83634, 0]
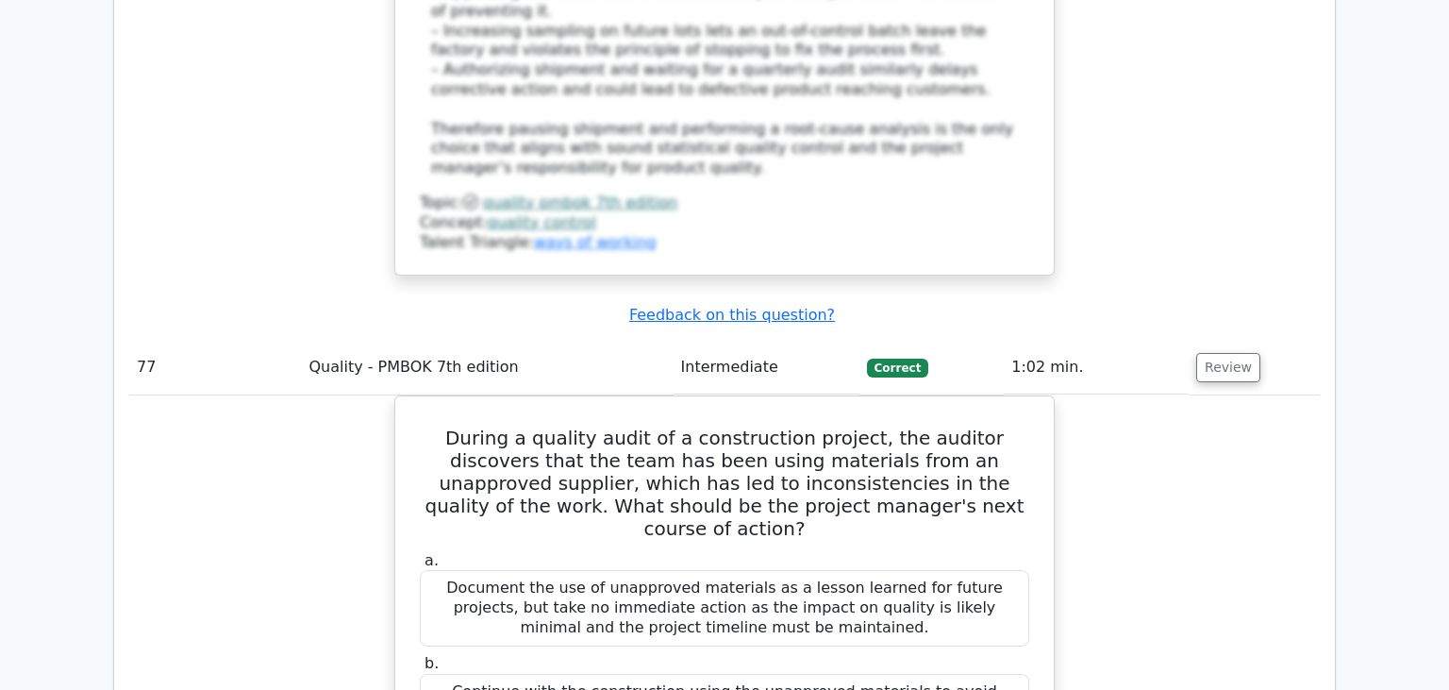
scroll to position [84730, 0]
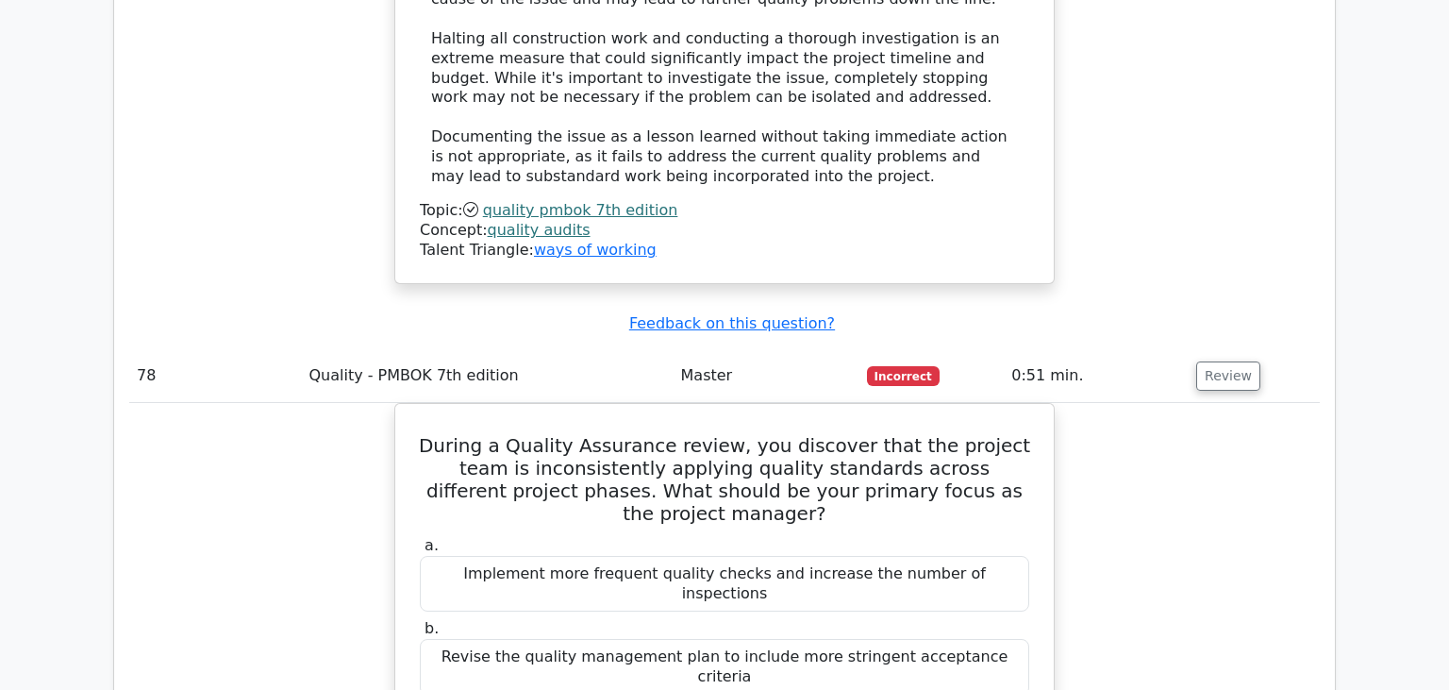
scroll to position [85926, 0]
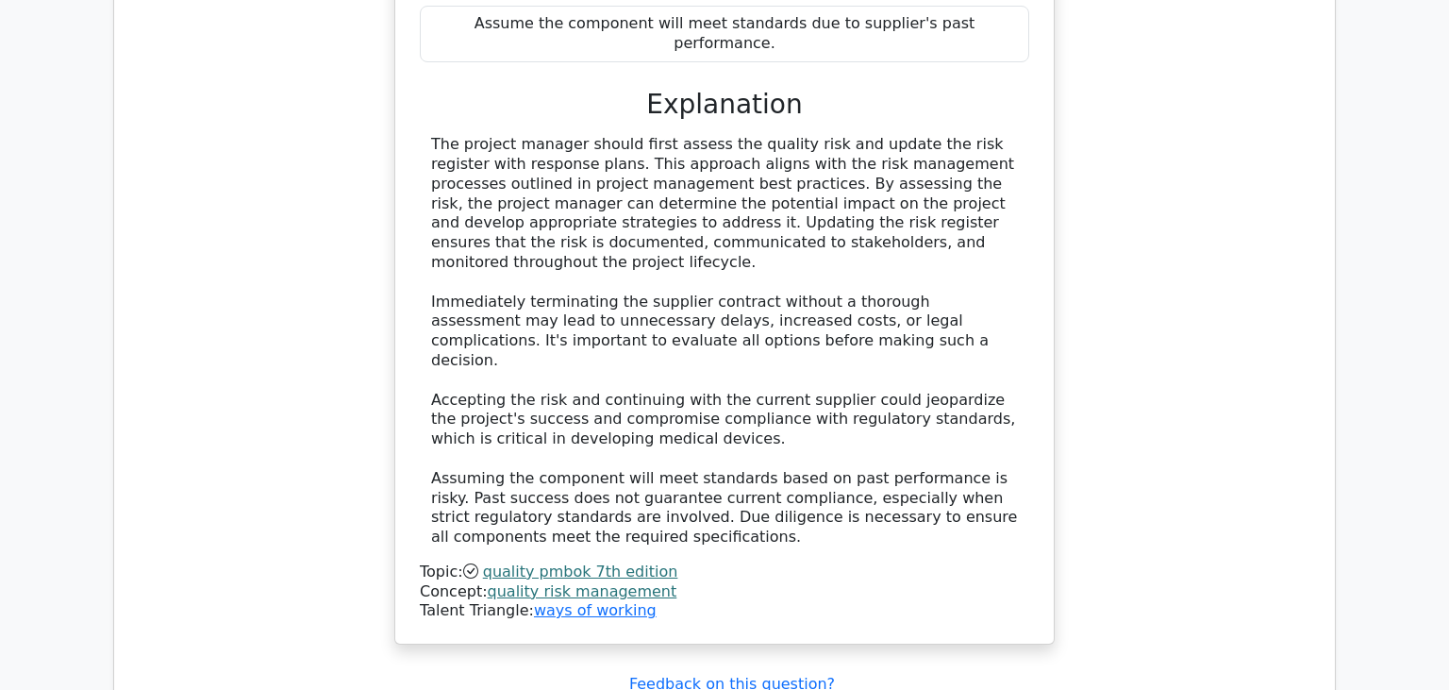
scroll to position [88615, 0]
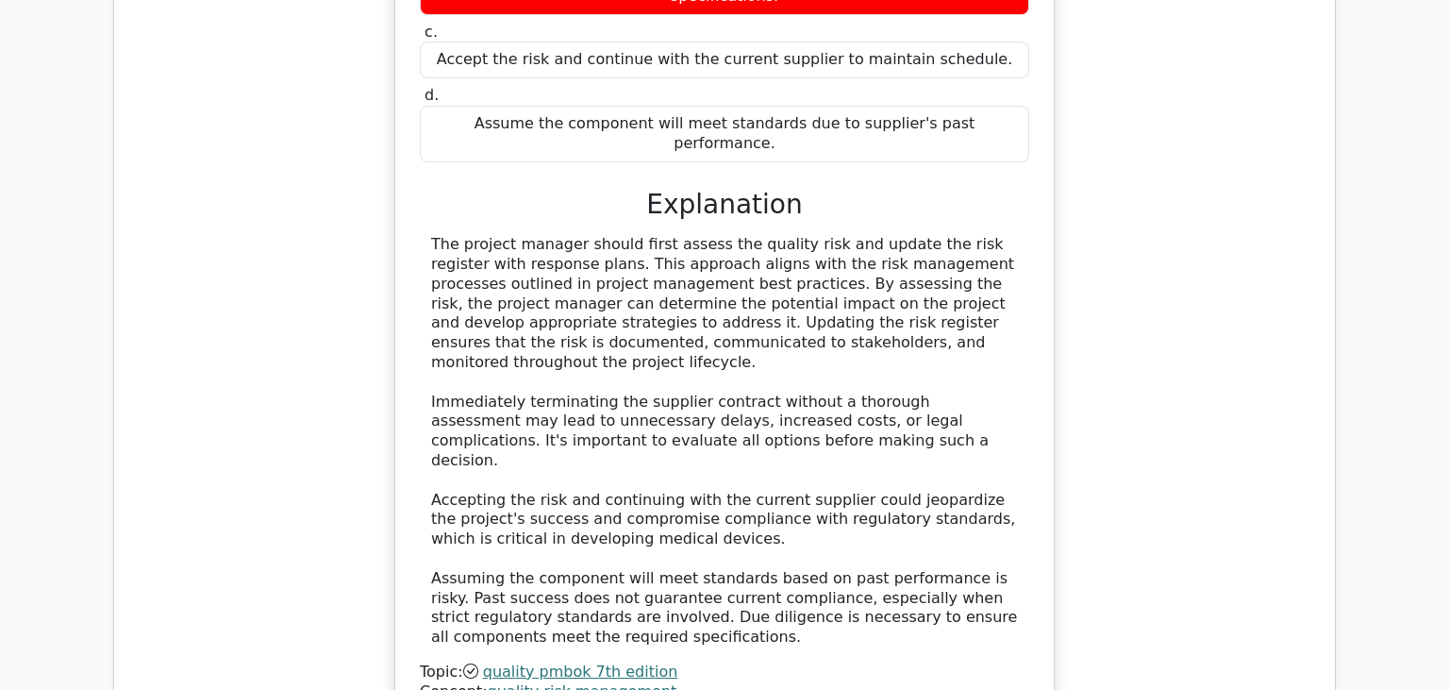
scroll to position [88714, 0]
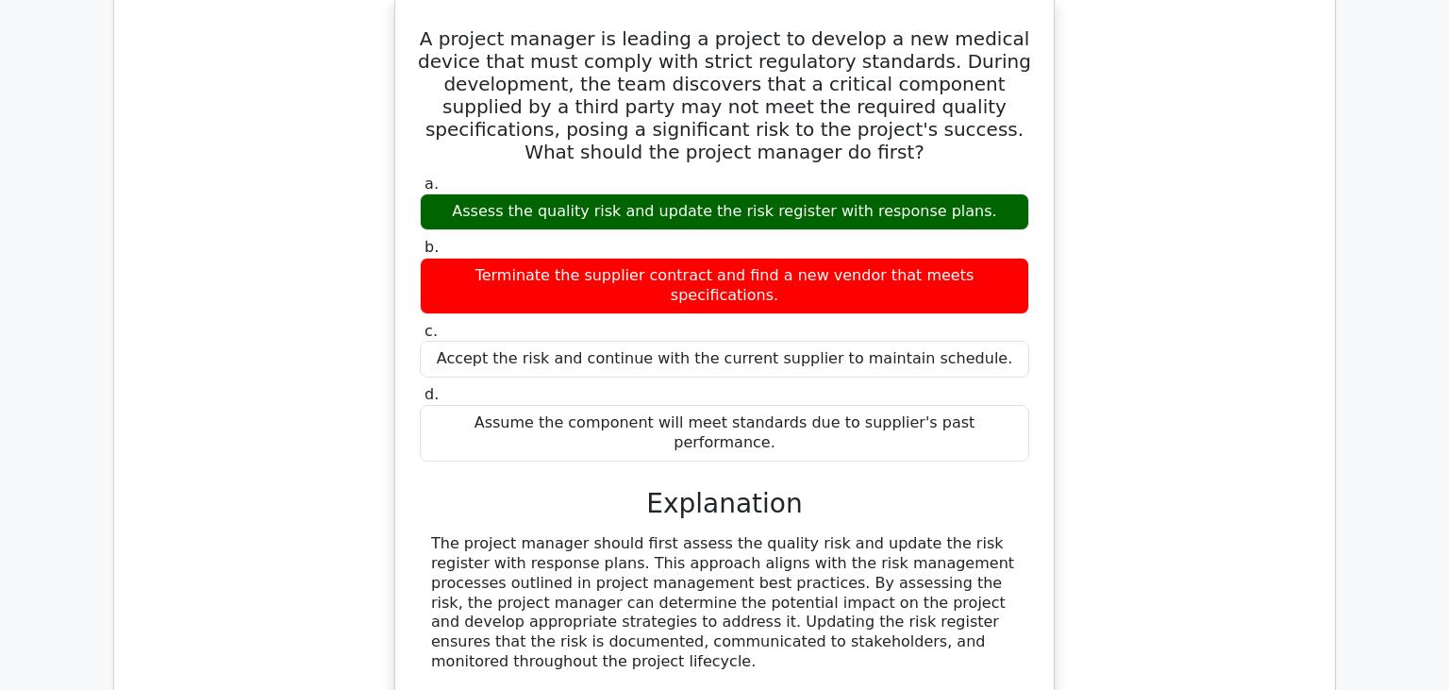
scroll to position [88416, 0]
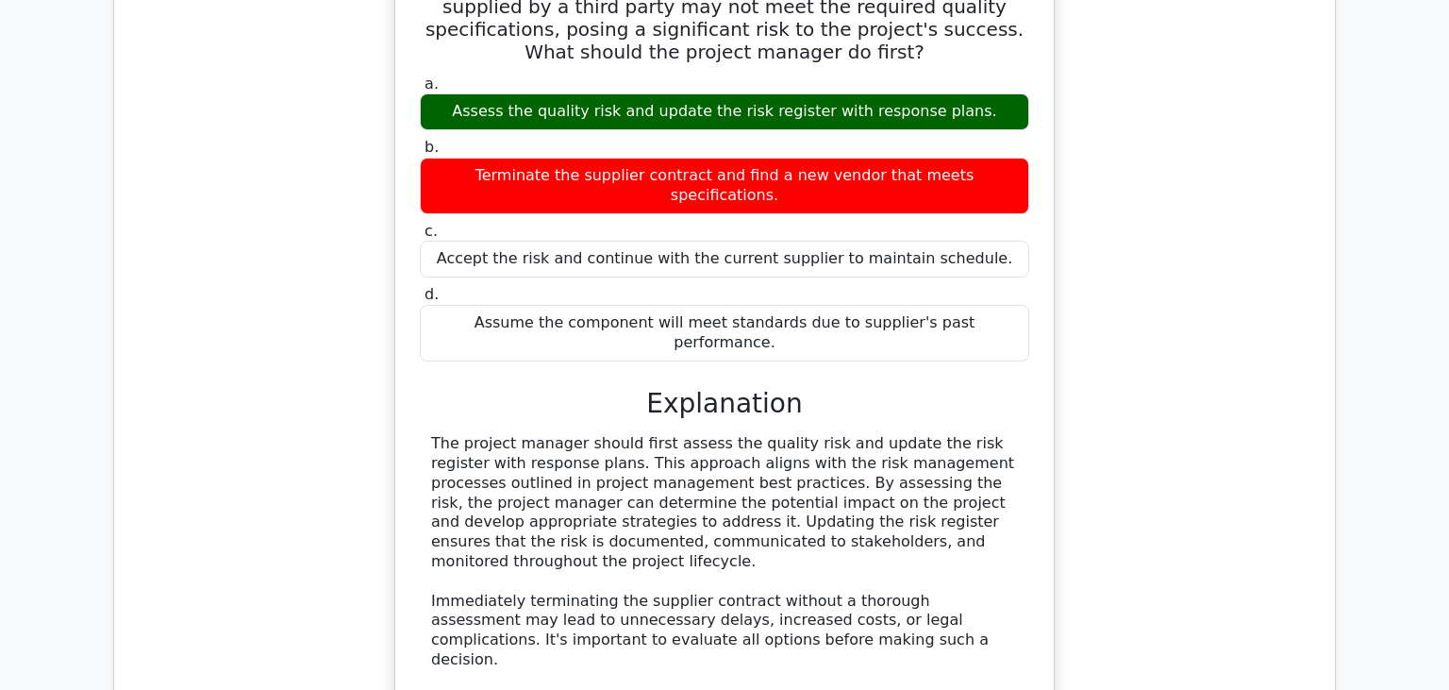
scroll to position [88515, 0]
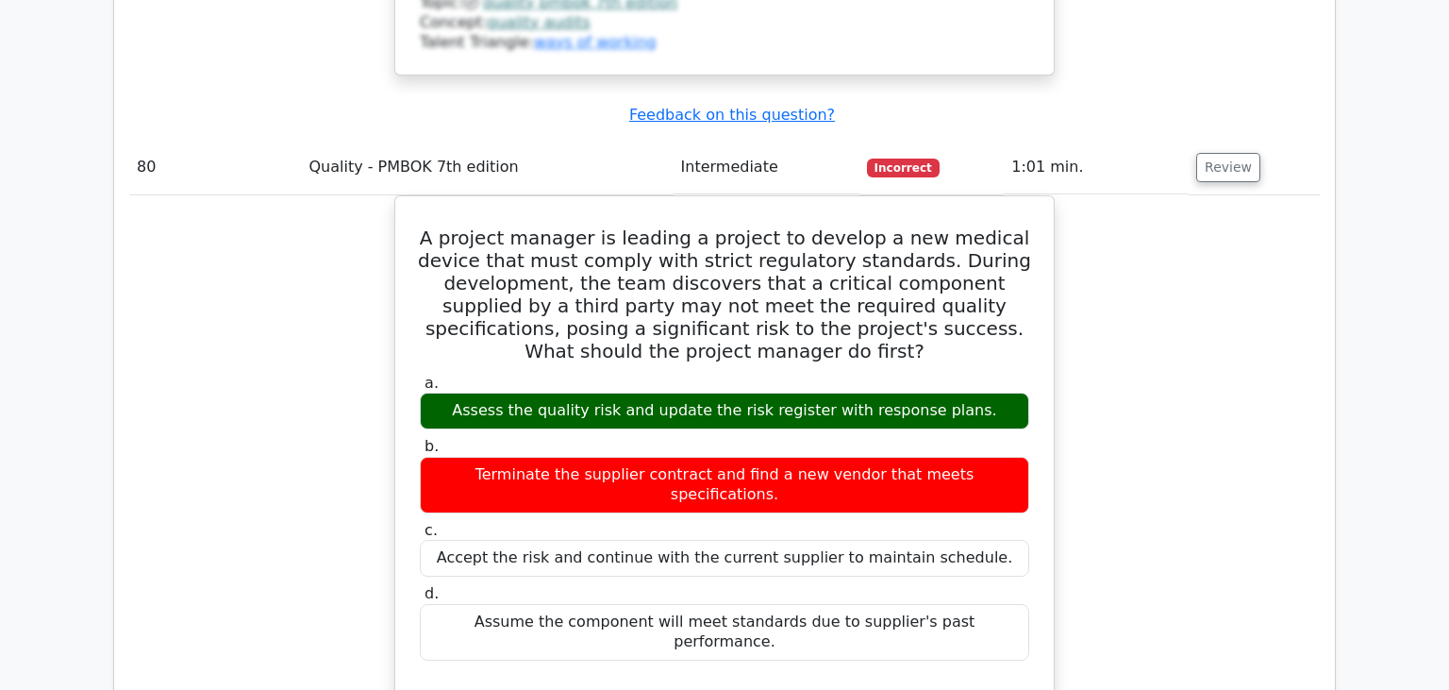
scroll to position [88216, 0]
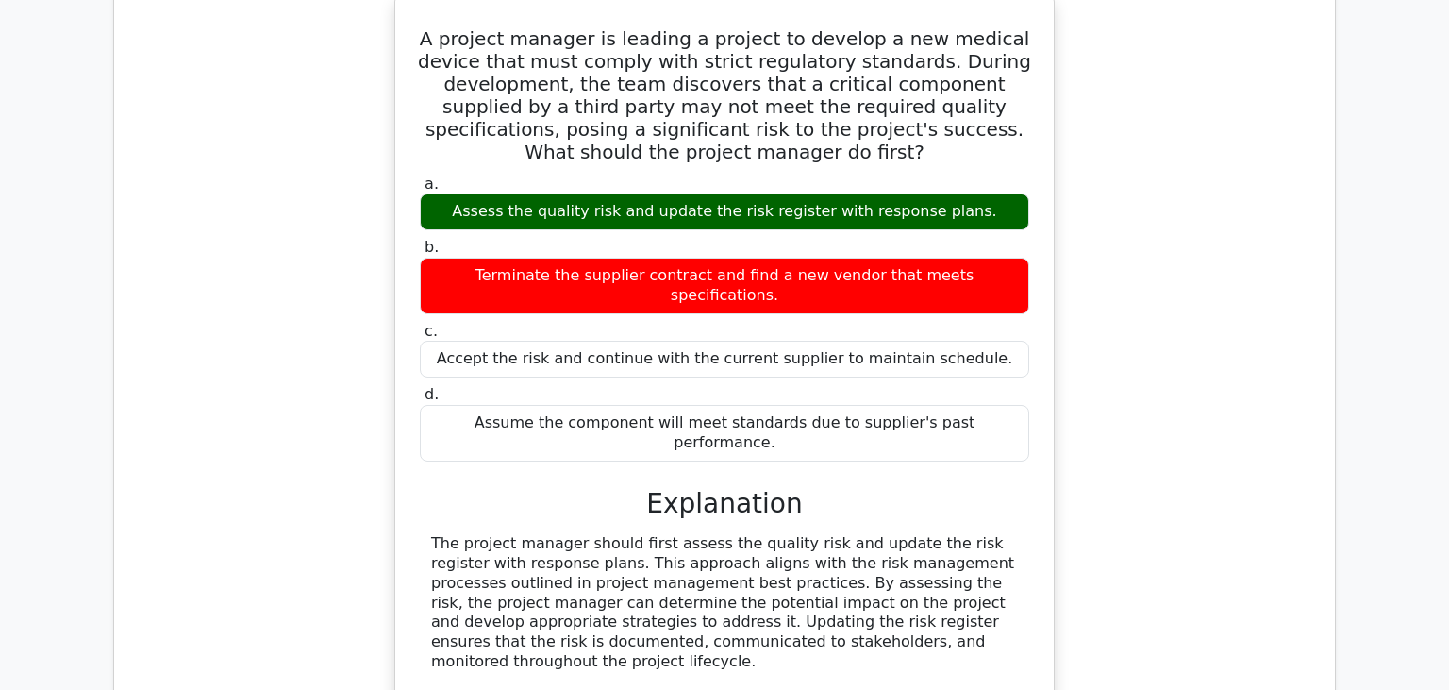
scroll to position [88316, 0]
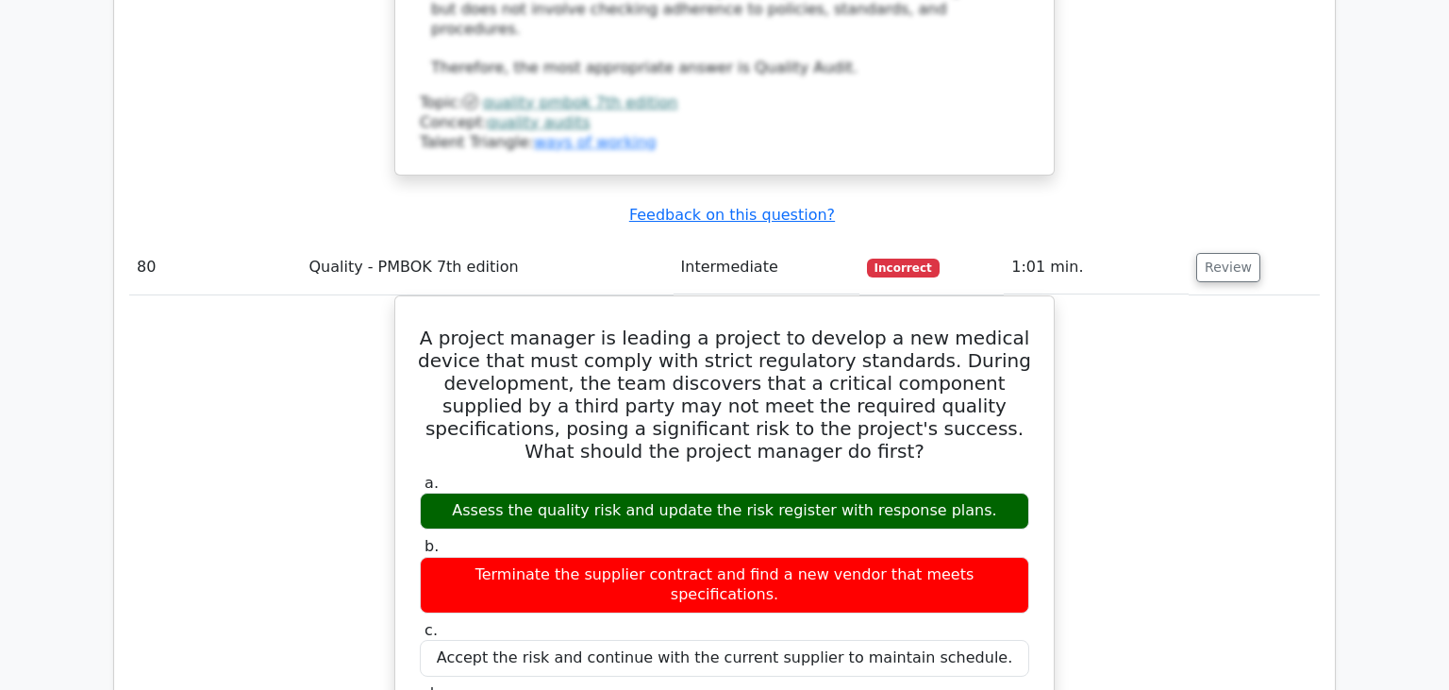
scroll to position [88515, 0]
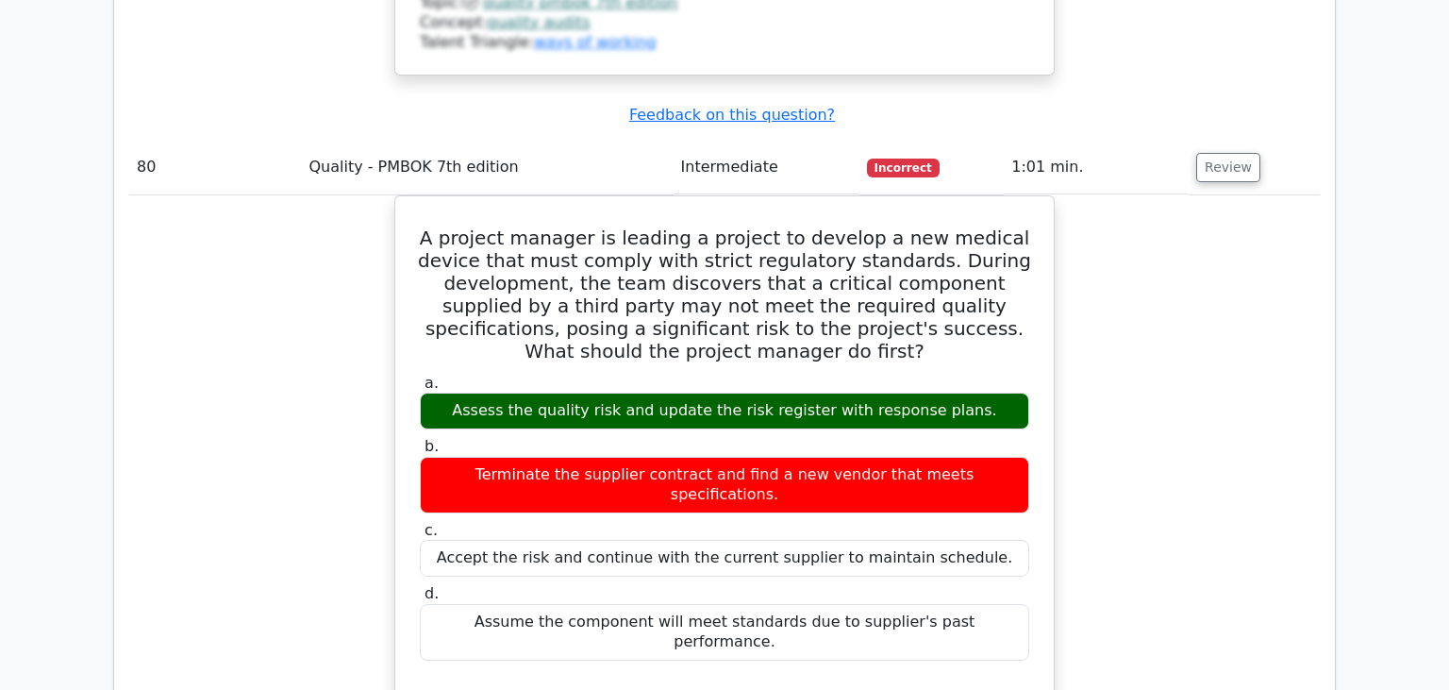
scroll to position [88216, 0]
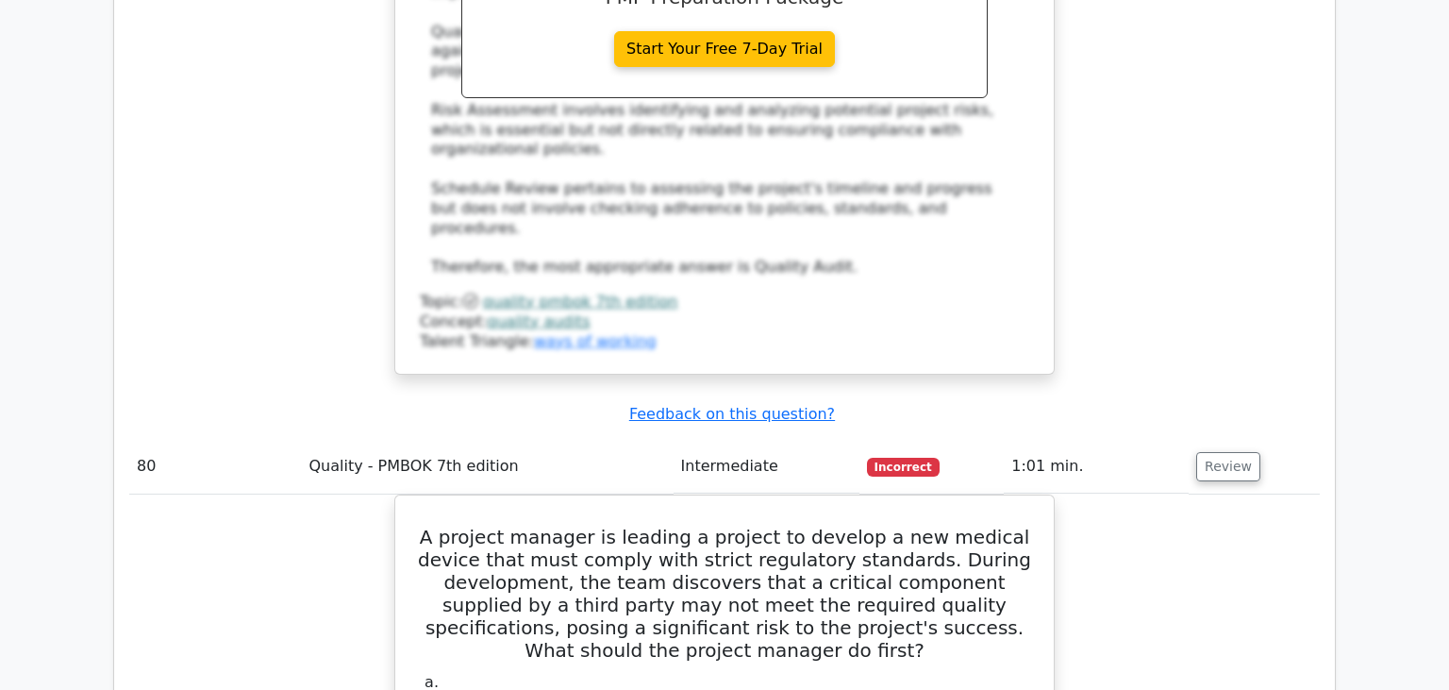
scroll to position [87918, 0]
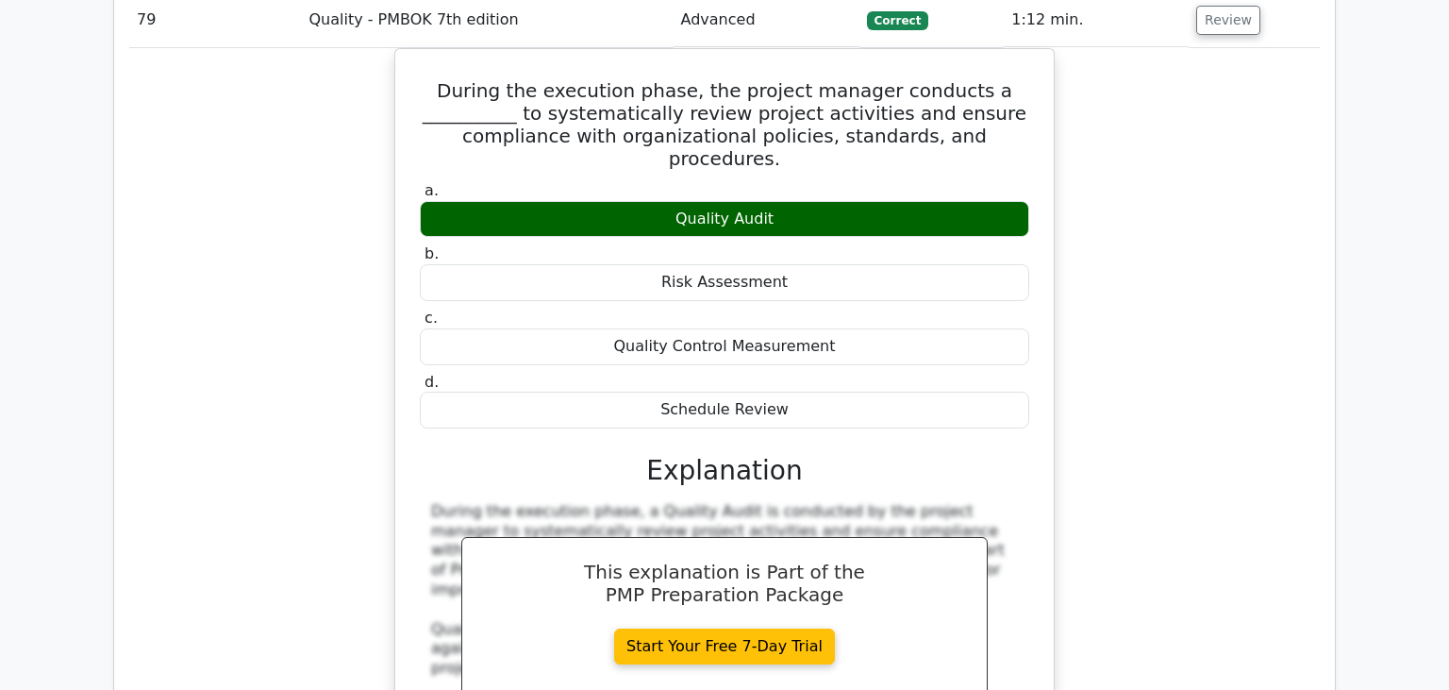
scroll to position [87519, 0]
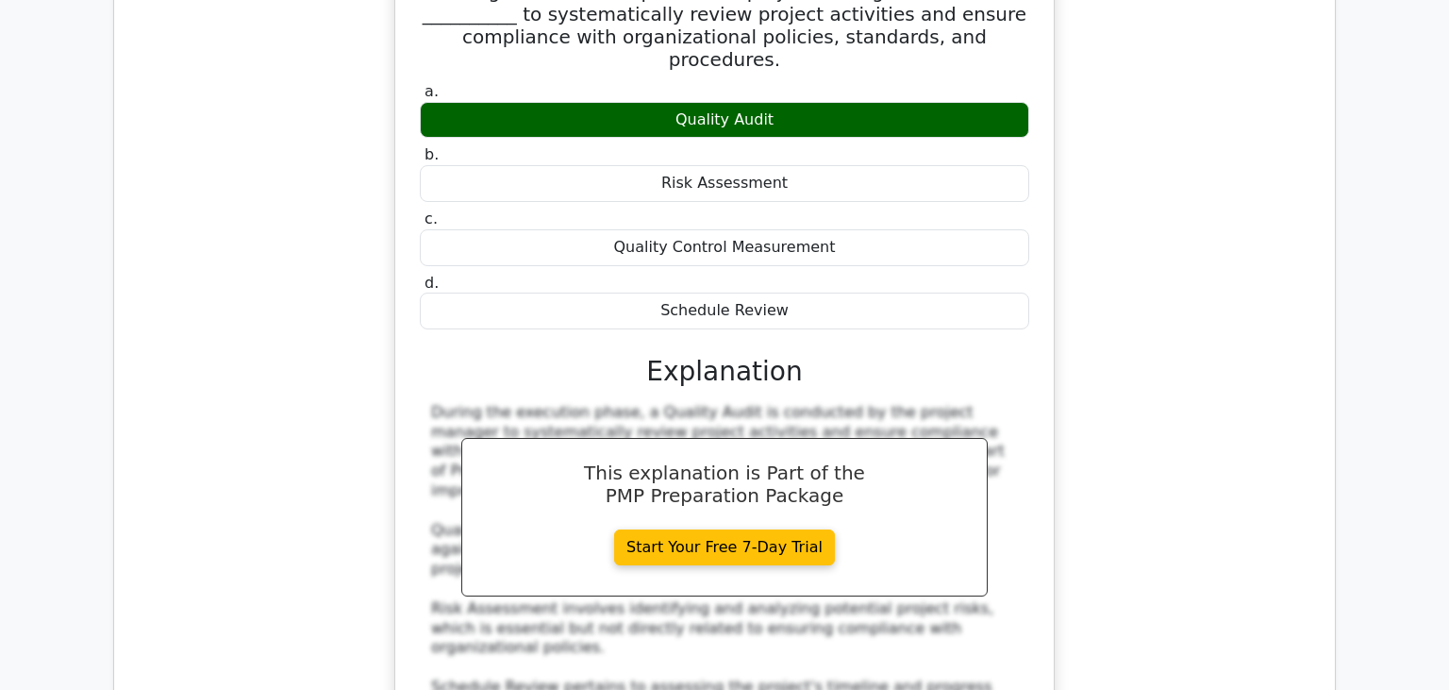
scroll to position [87420, 0]
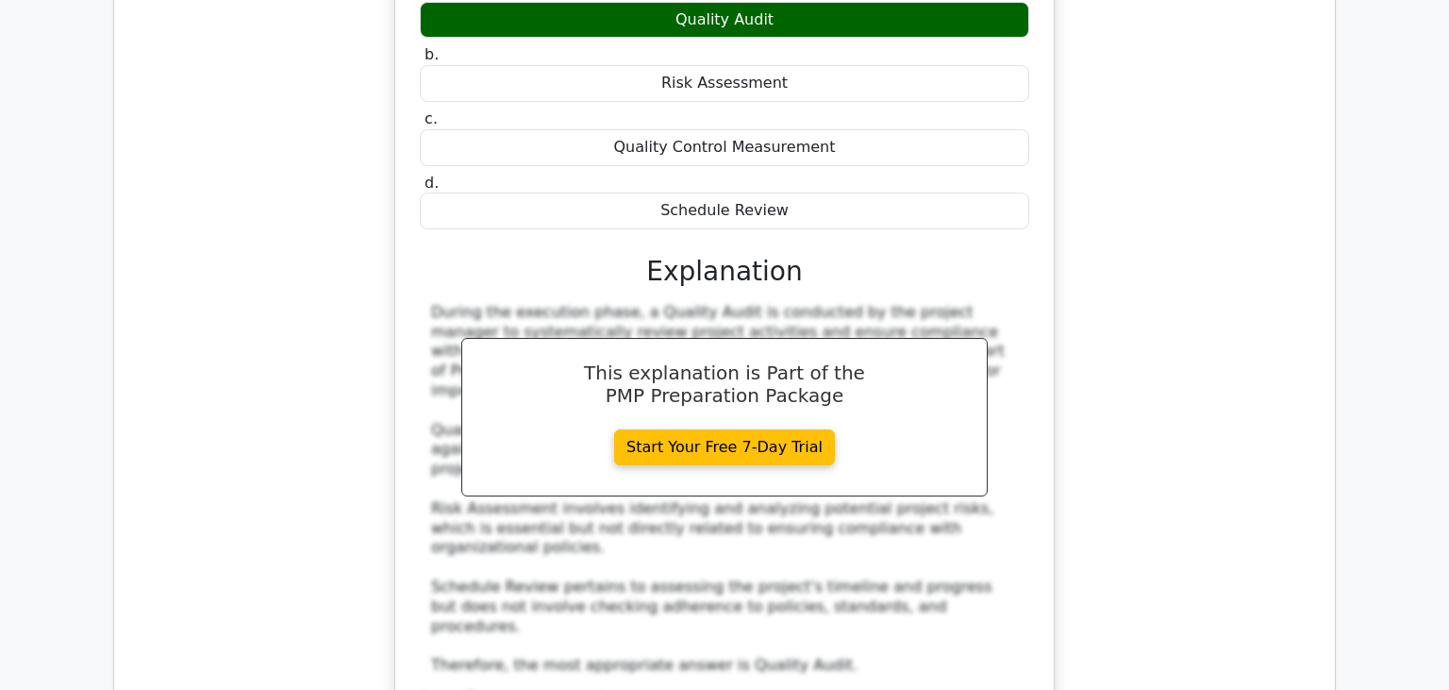
scroll to position [87220, 0]
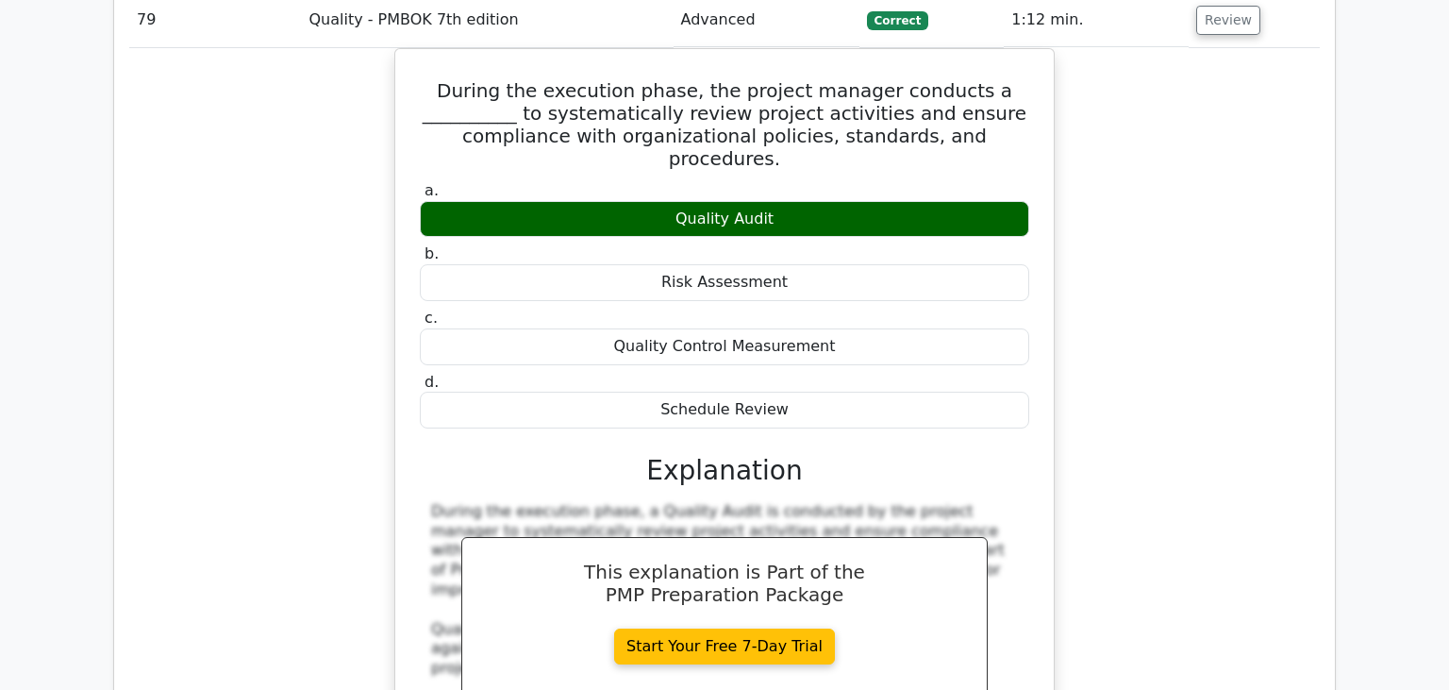
scroll to position [87320, 0]
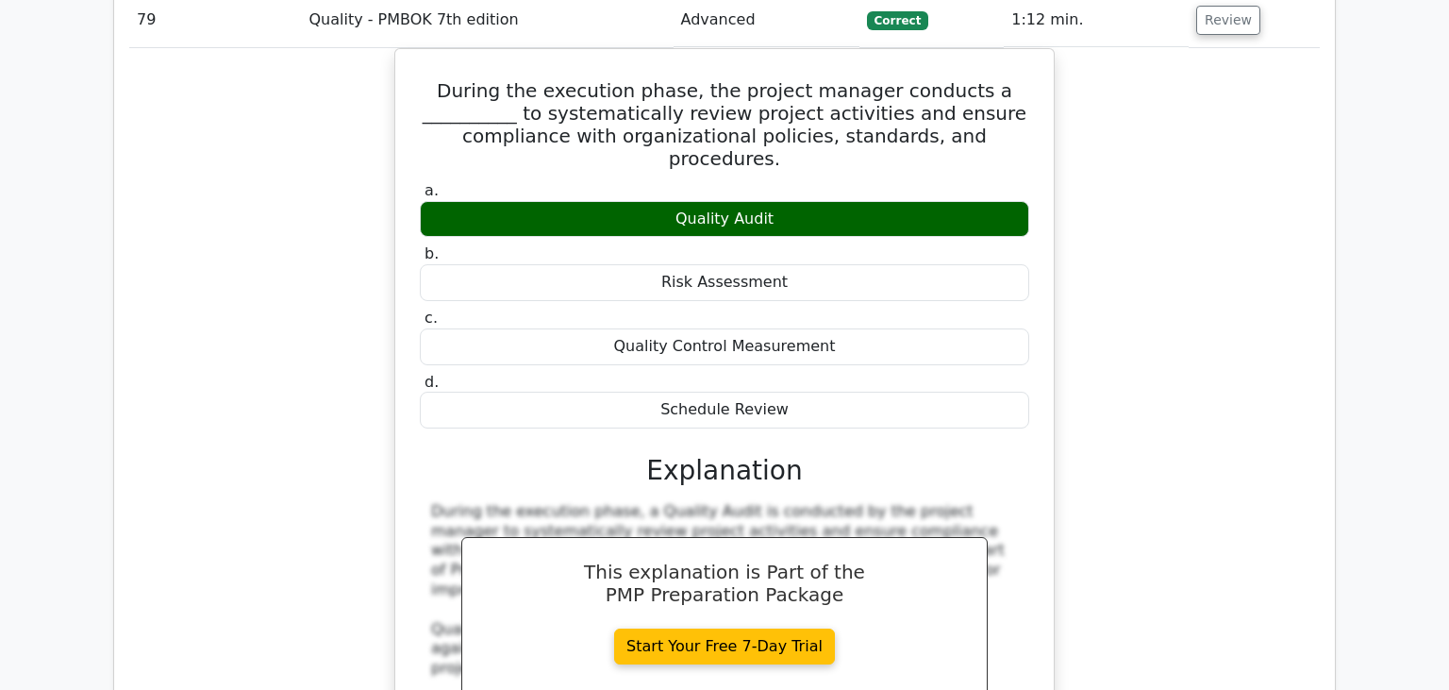
scroll to position [87220, 0]
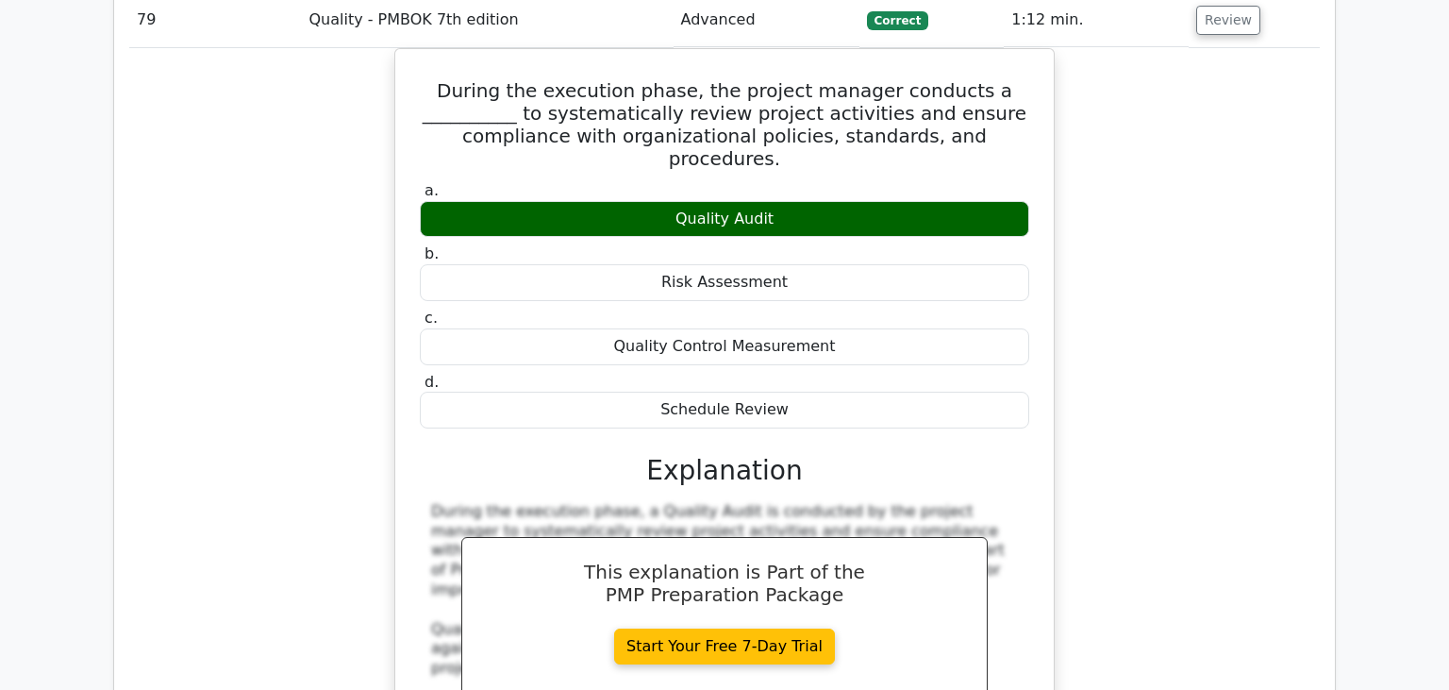
scroll to position [87121, 0]
